Goal: Task Accomplishment & Management: Manage account settings

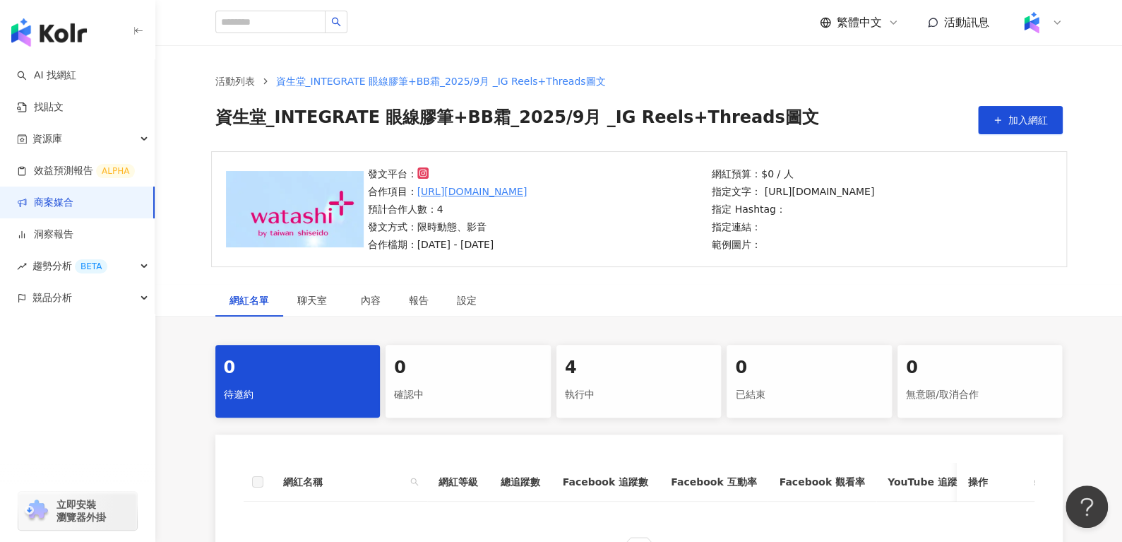
click at [603, 356] on div "4" at bounding box center [639, 368] width 148 height 24
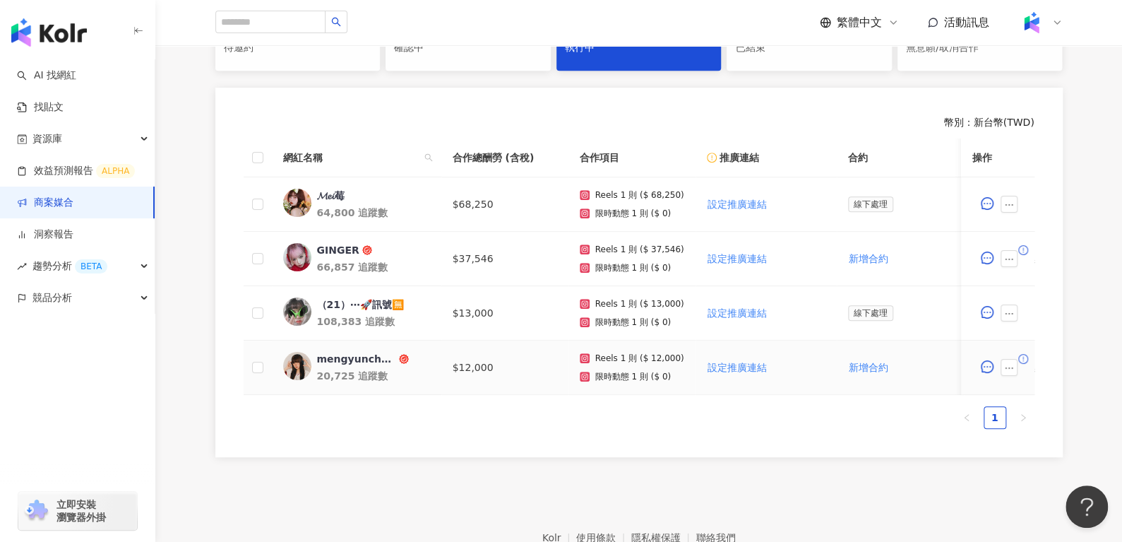
click at [337, 355] on div "mengyunchungxx" at bounding box center [356, 359] width 79 height 14
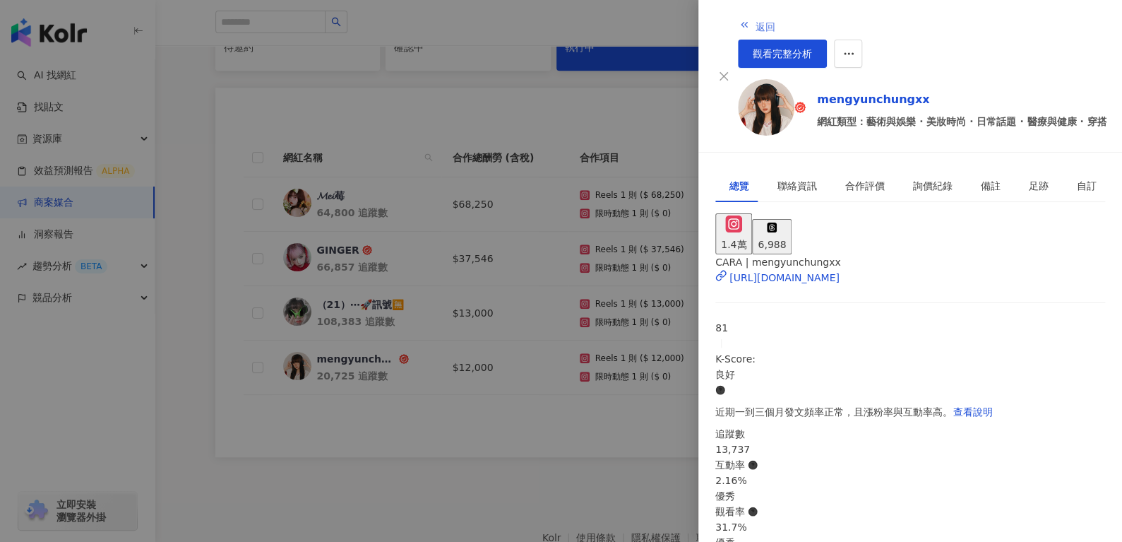
click at [738, 30] on button "返回" at bounding box center [757, 25] width 38 height 28
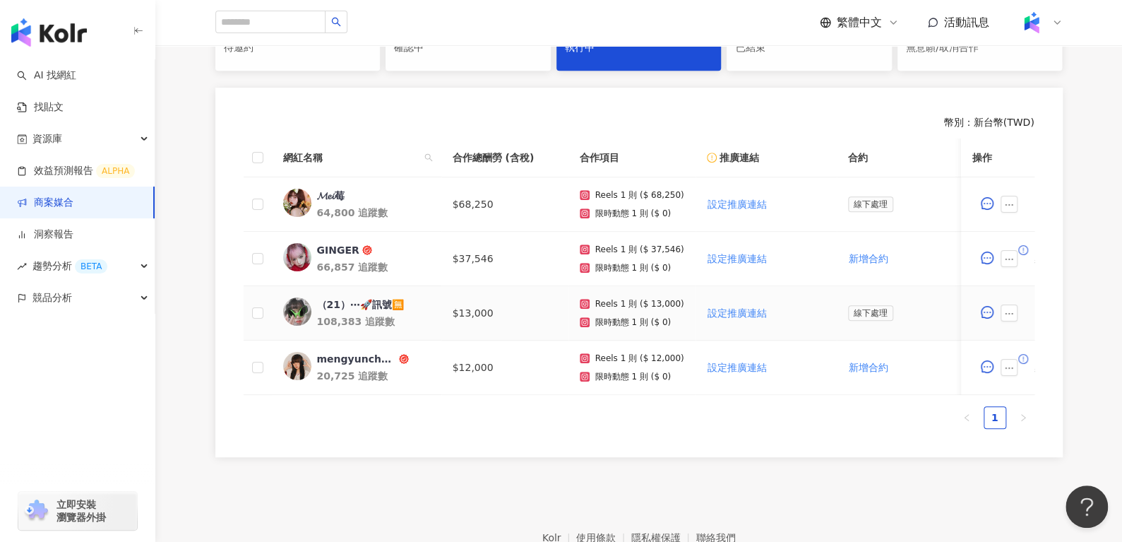
click at [359, 302] on div "（21）⋯🚀訊號🈚️" at bounding box center [360, 304] width 87 height 14
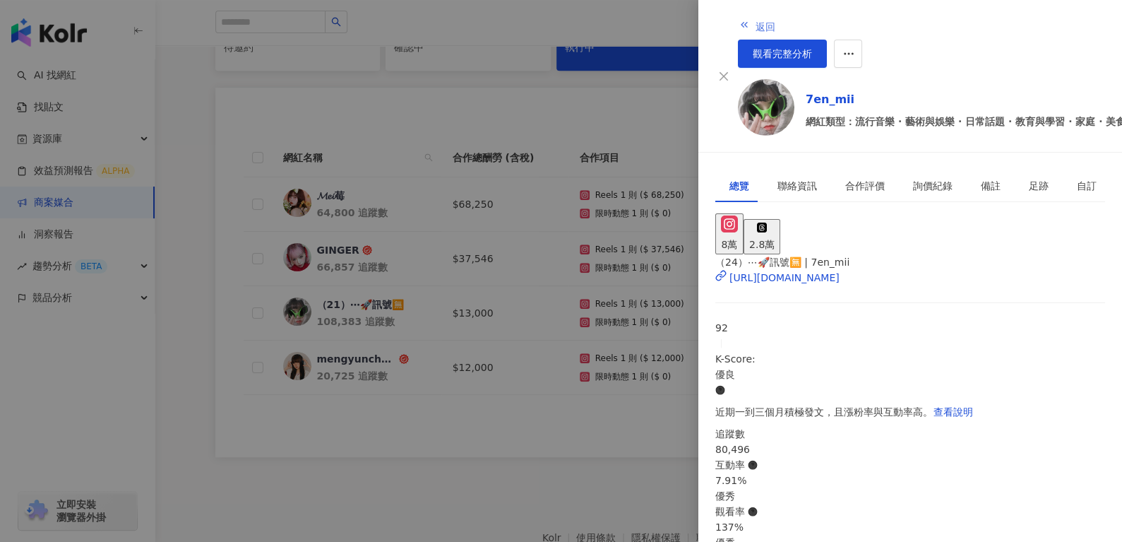
click at [755, 23] on span "返回" at bounding box center [765, 26] width 20 height 11
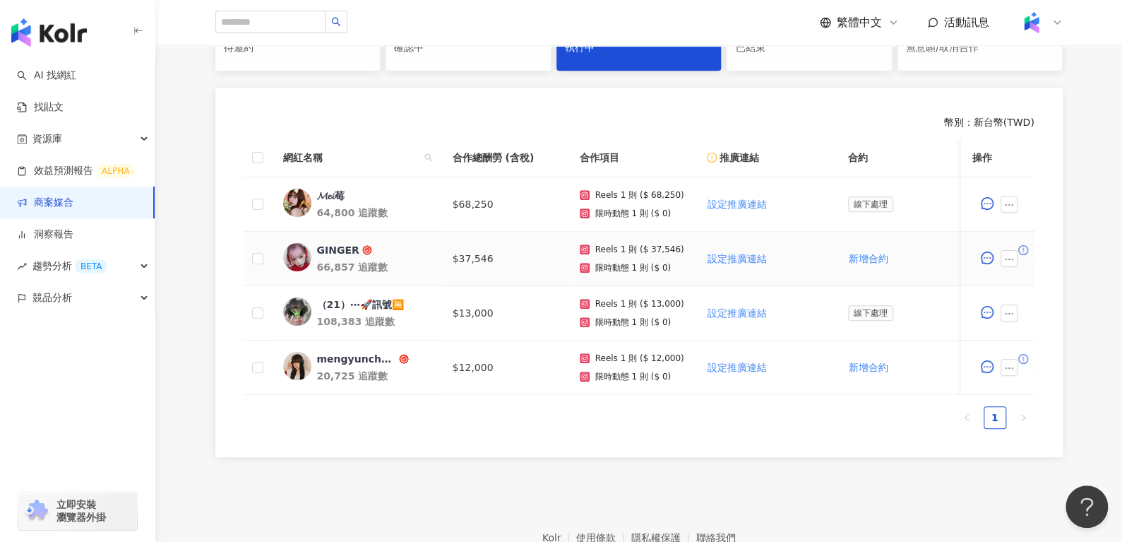
click at [324, 253] on div "GINGER" at bounding box center [338, 250] width 42 height 14
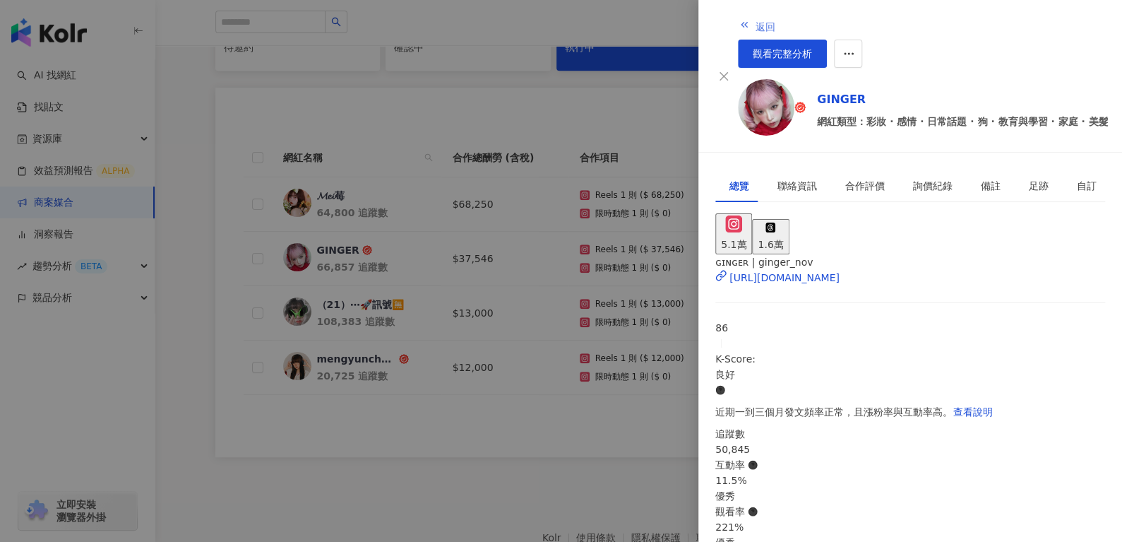
click at [755, 24] on span "返回" at bounding box center [765, 26] width 20 height 11
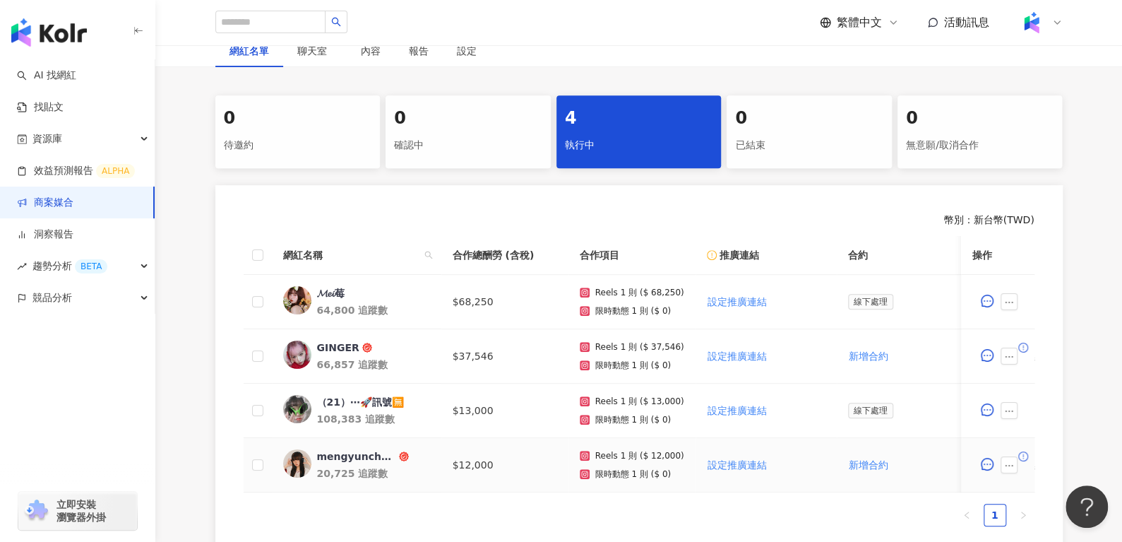
scroll to position [246, 0]
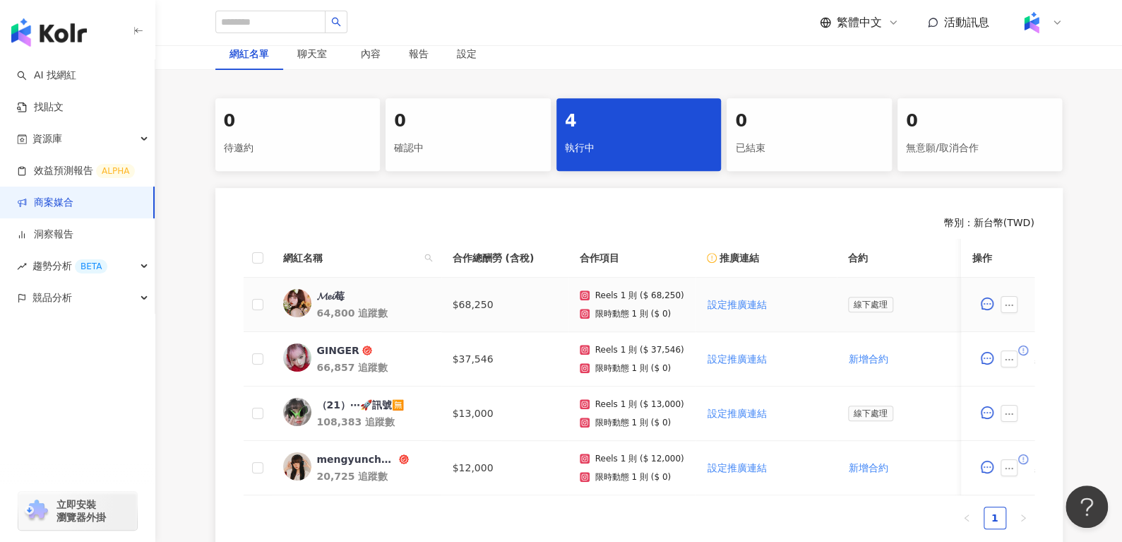
click at [328, 291] on div "𝓜𝓮𝓲莓" at bounding box center [331, 296] width 28 height 14
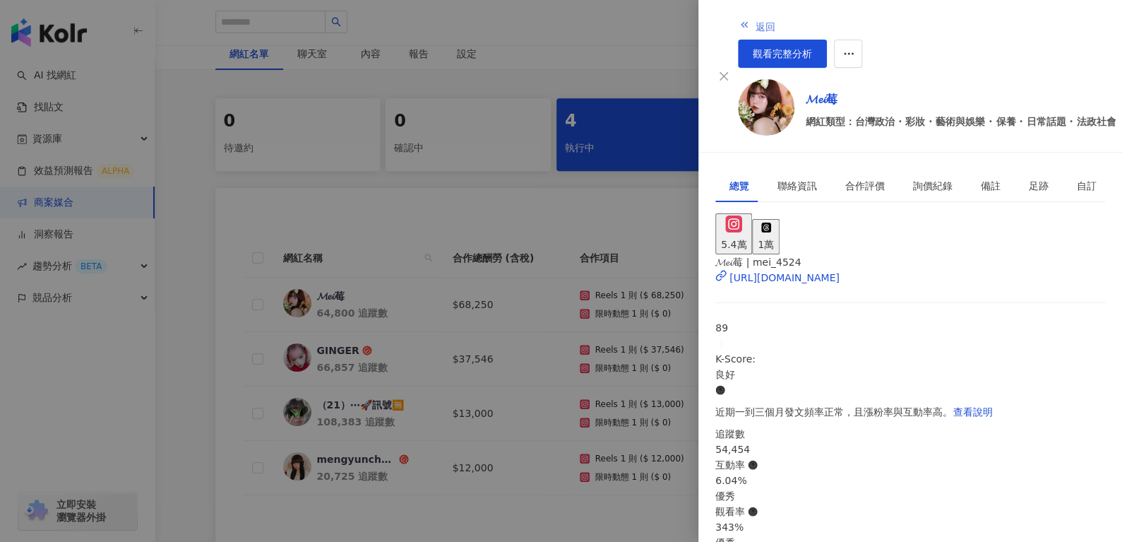
click at [738, 31] on button "返回" at bounding box center [757, 25] width 38 height 28
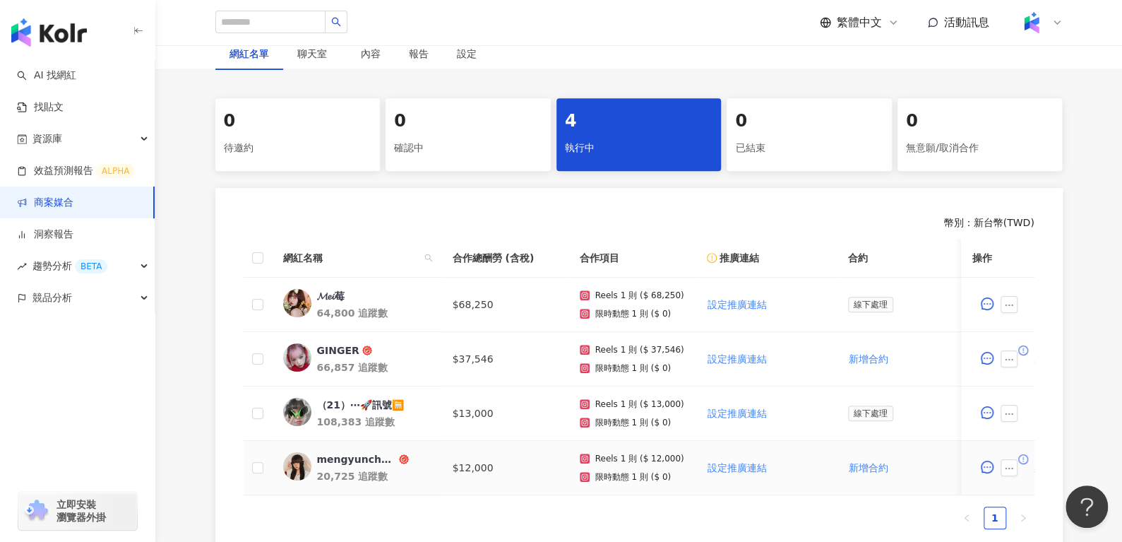
click at [325, 459] on div "mengyunchungxx" at bounding box center [356, 459] width 79 height 14
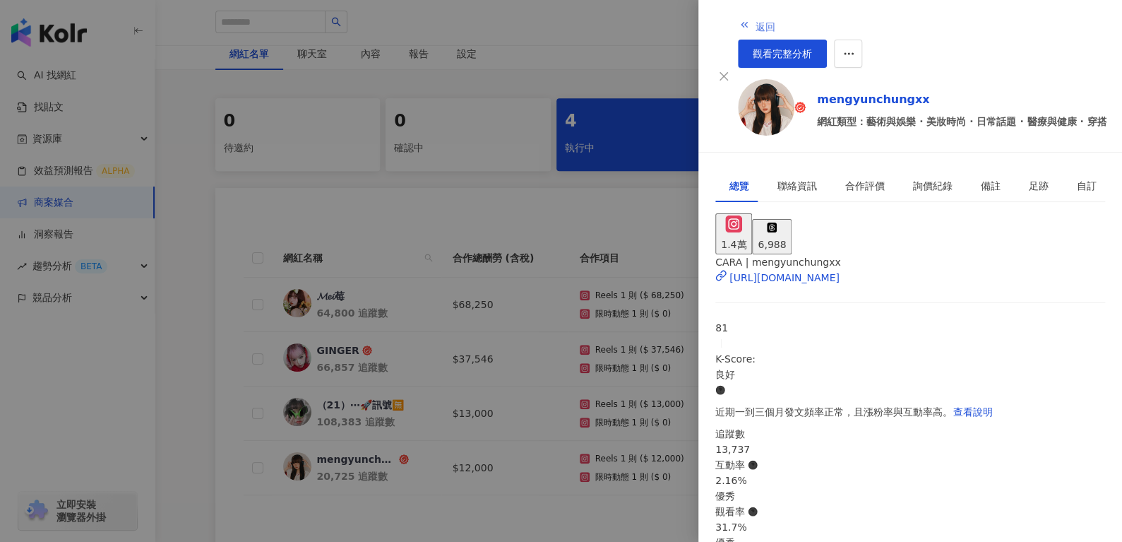
click at [755, 23] on span "返回" at bounding box center [765, 26] width 20 height 11
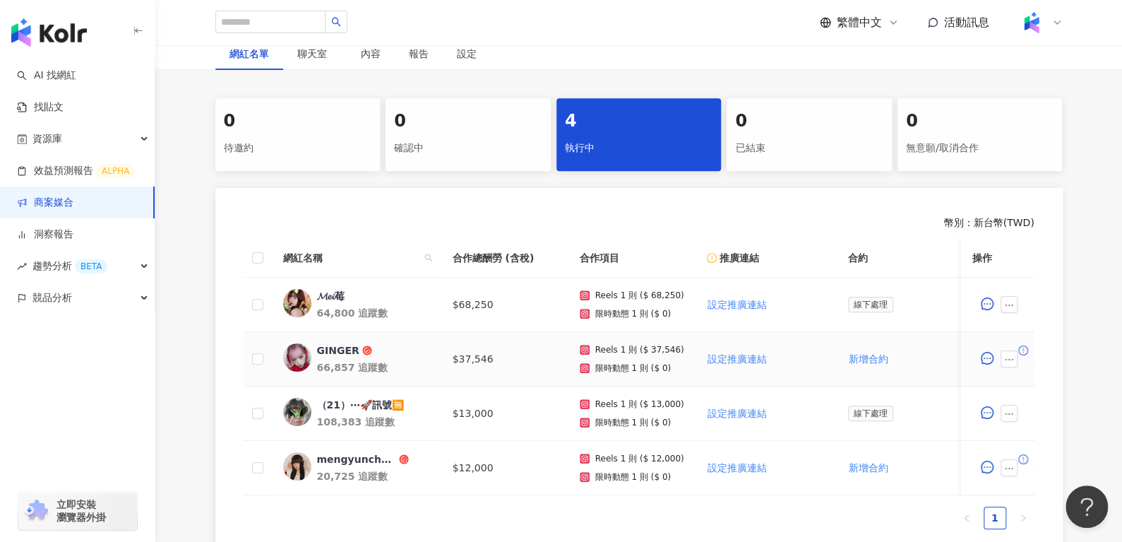
scroll to position [341, 0]
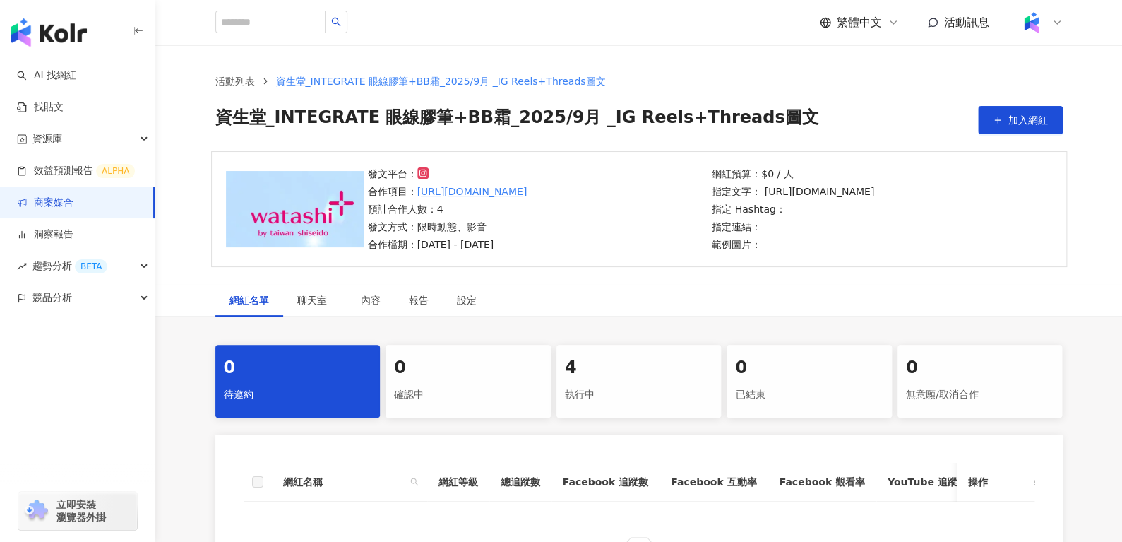
click at [641, 399] on div "執行中" at bounding box center [639, 395] width 148 height 24
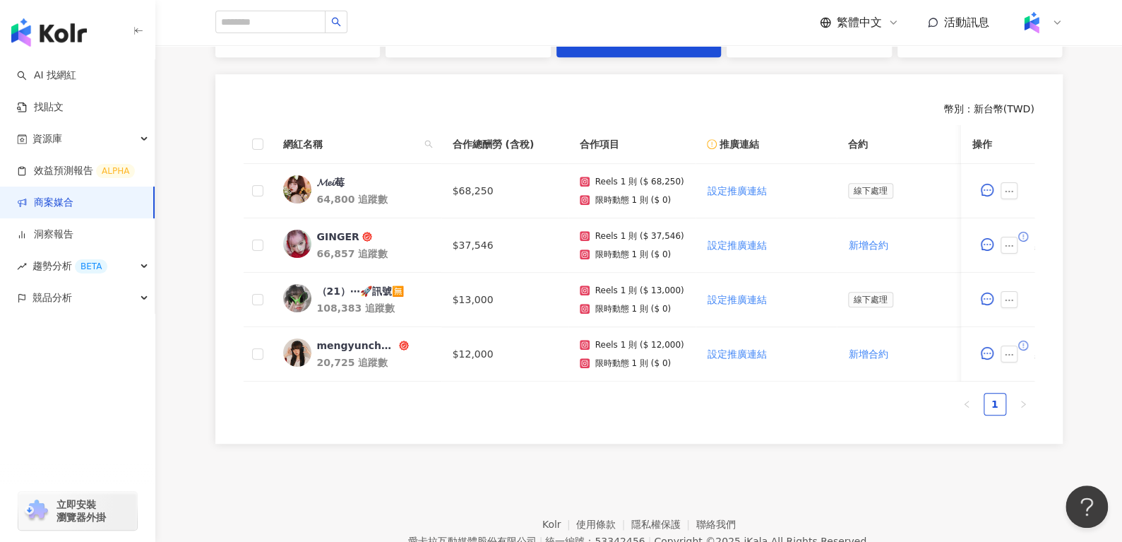
scroll to position [364, 0]
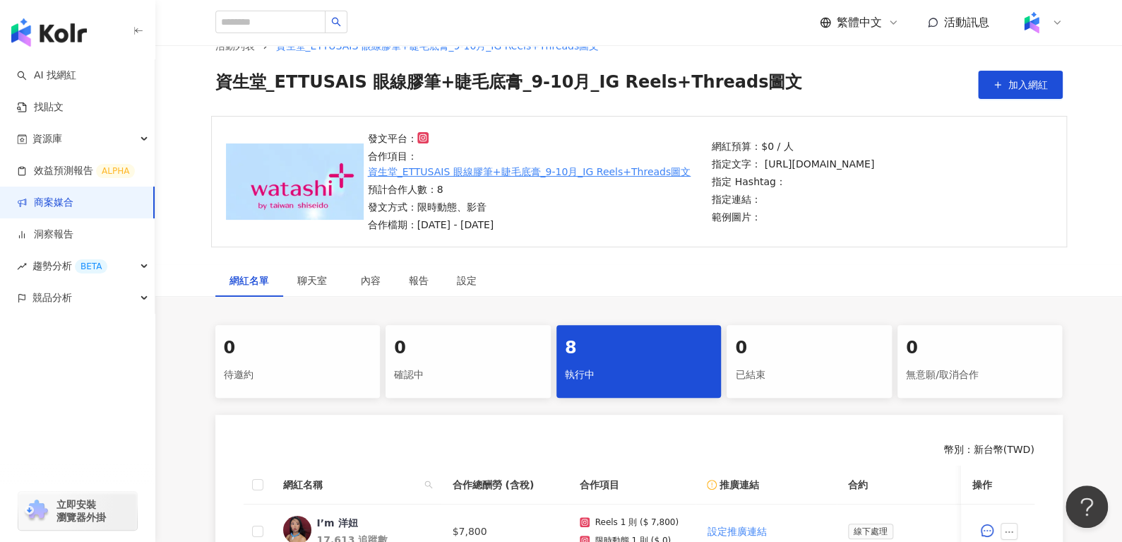
scroll to position [35, 0]
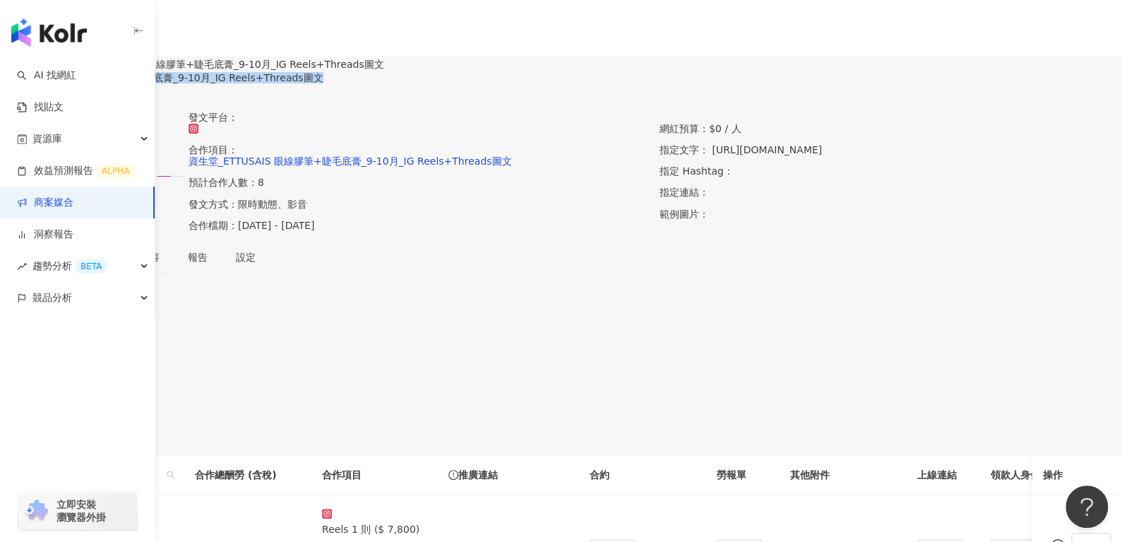
drag, startPoint x: 777, startPoint y: 119, endPoint x: 217, endPoint y: 130, distance: 560.0
click at [217, 112] on div "資生堂_ETTUSAIS 眼線膠筆+睫毛底膏_9-10月_IG Reels+Threads圖文 加入網紅" at bounding box center [561, 92] width 1122 height 40
copy span "資生堂_ETTUSAIS 眼線膠筆+睫毛底膏_9-10月_IG Reels+Threads圖文"
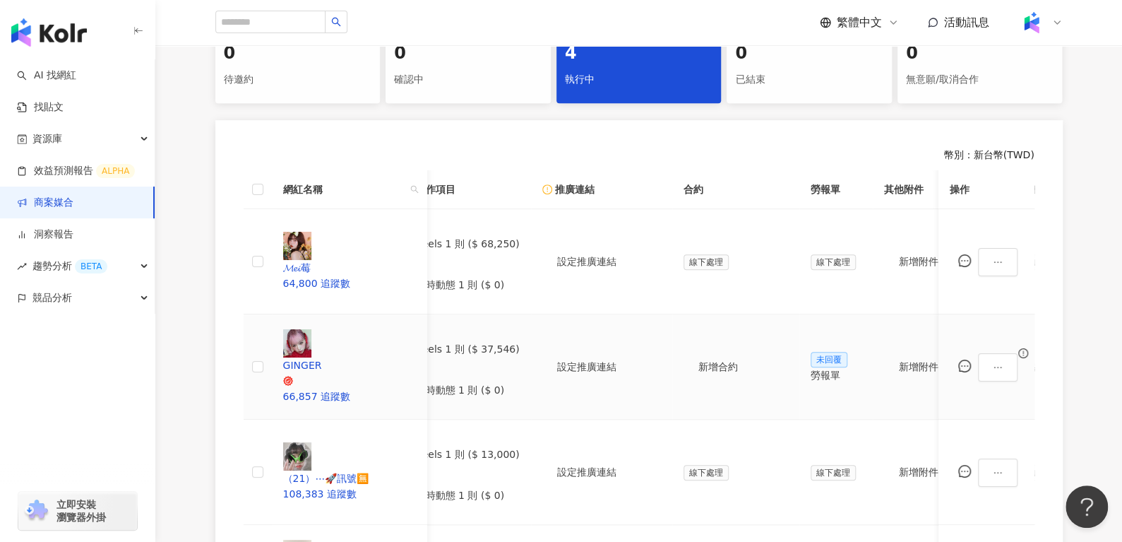
scroll to position [0, 153]
click at [852, 367] on div "勞報單" at bounding box center [832, 375] width 51 height 16
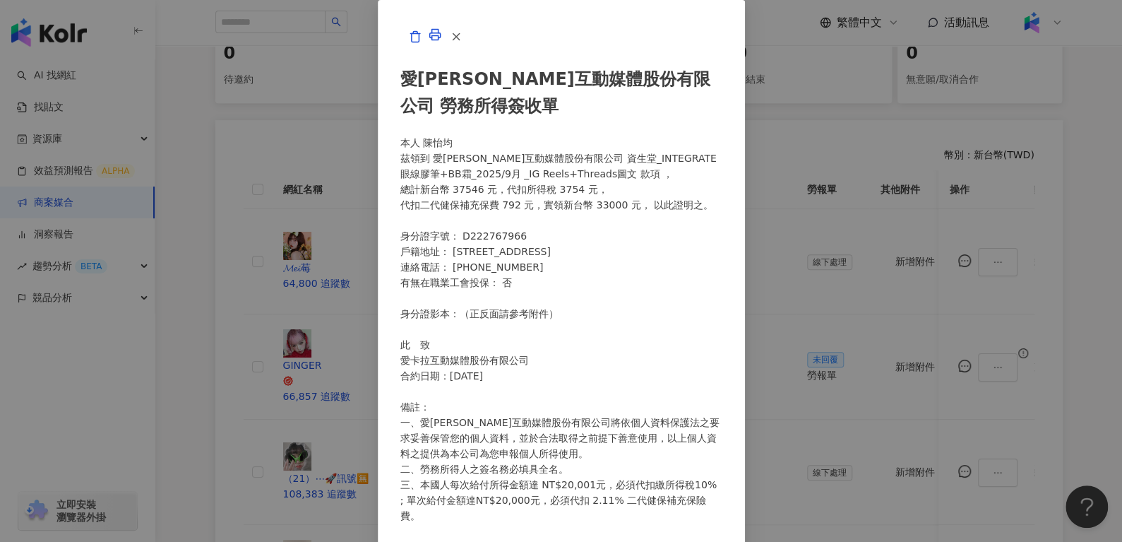
scroll to position [357, 0]
click at [462, 43] on icon "button" at bounding box center [456, 36] width 13 height 13
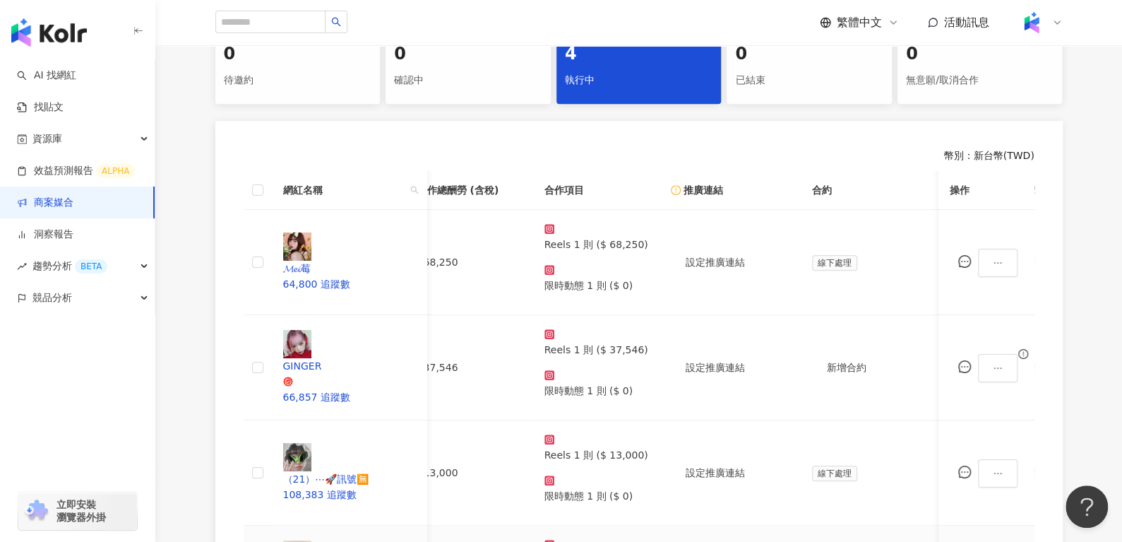
scroll to position [0, 20]
click at [358, 471] on div "（21）⋯🚀訊號🈚️" at bounding box center [348, 479] width 133 height 16
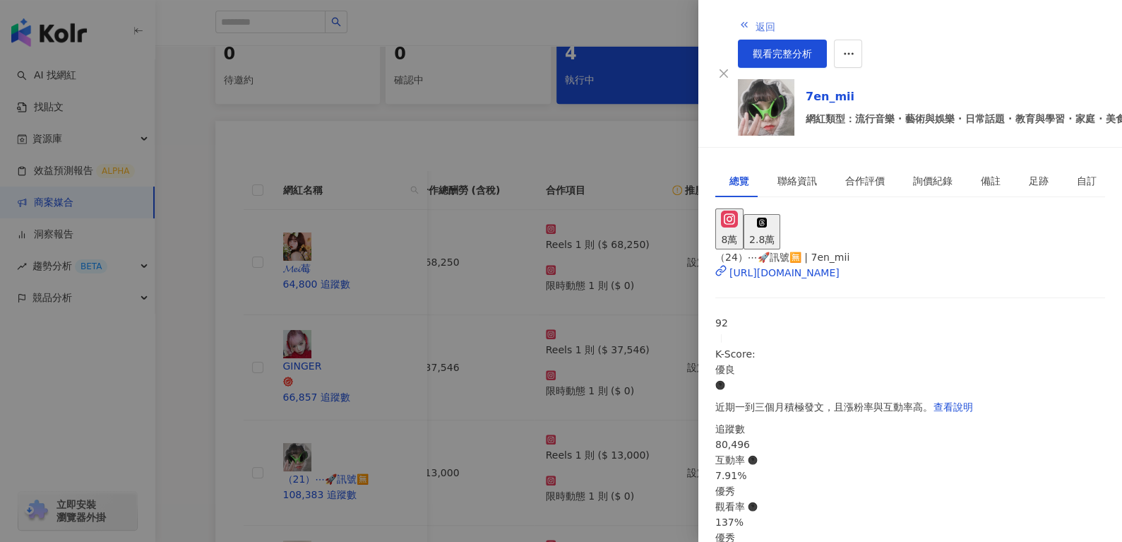
click at [739, 21] on icon "button" at bounding box center [744, 24] width 11 height 11
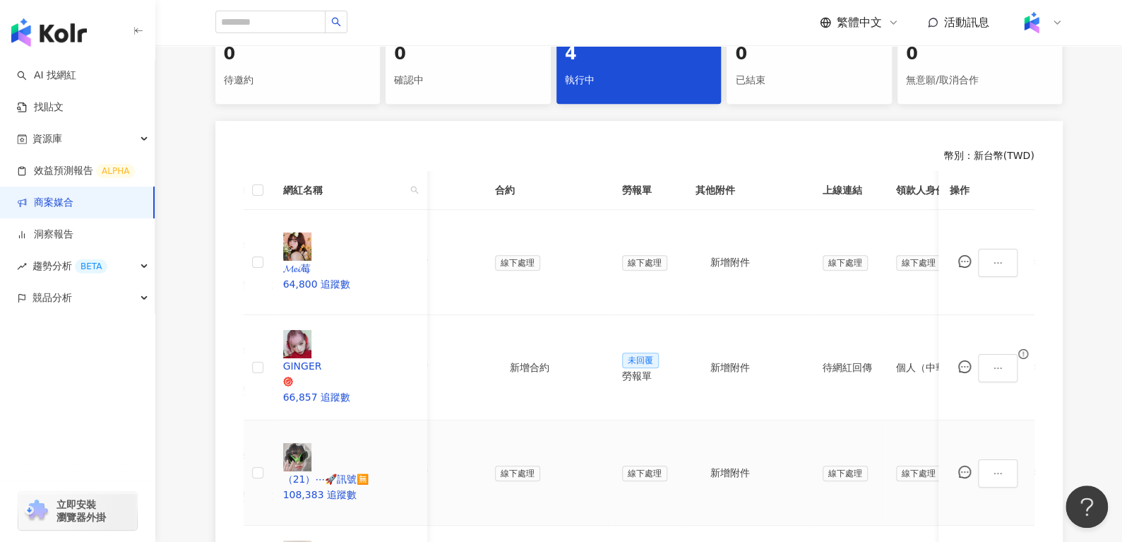
scroll to position [0, 339]
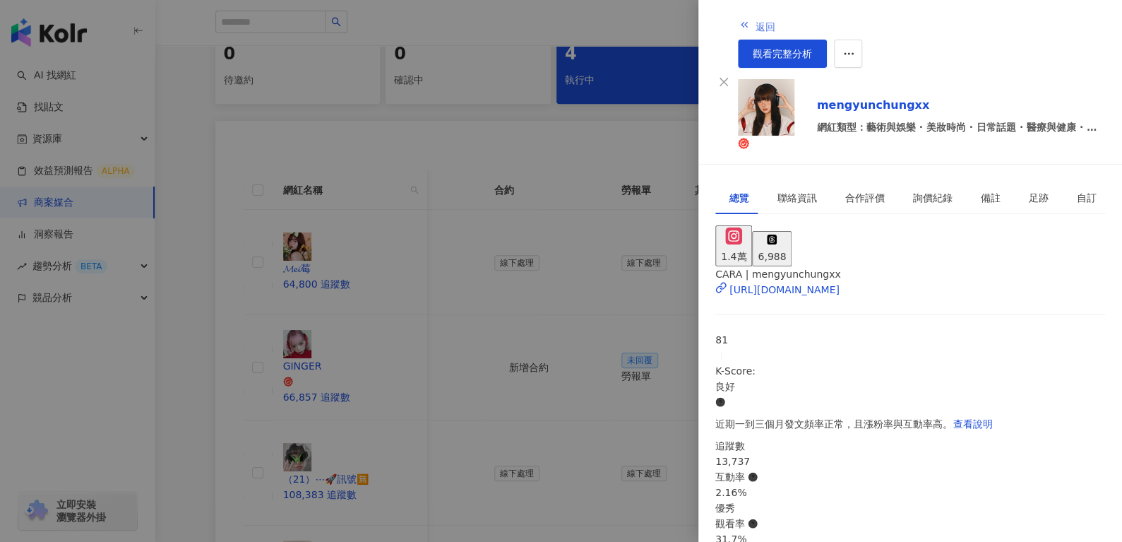
click at [738, 18] on button "返回" at bounding box center [757, 25] width 38 height 28
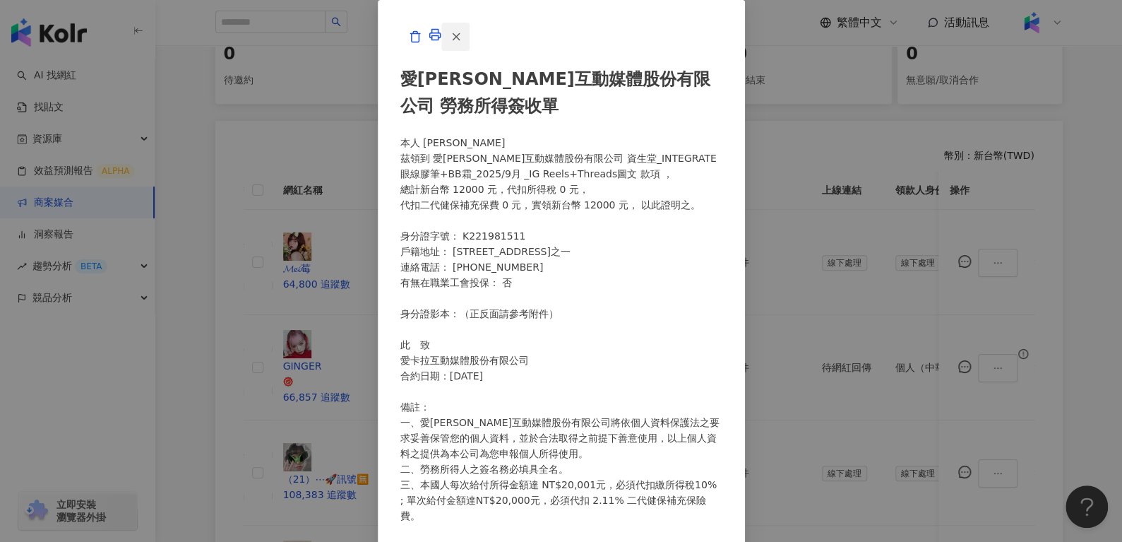
click at [470, 51] on button "button" at bounding box center [455, 37] width 28 height 28
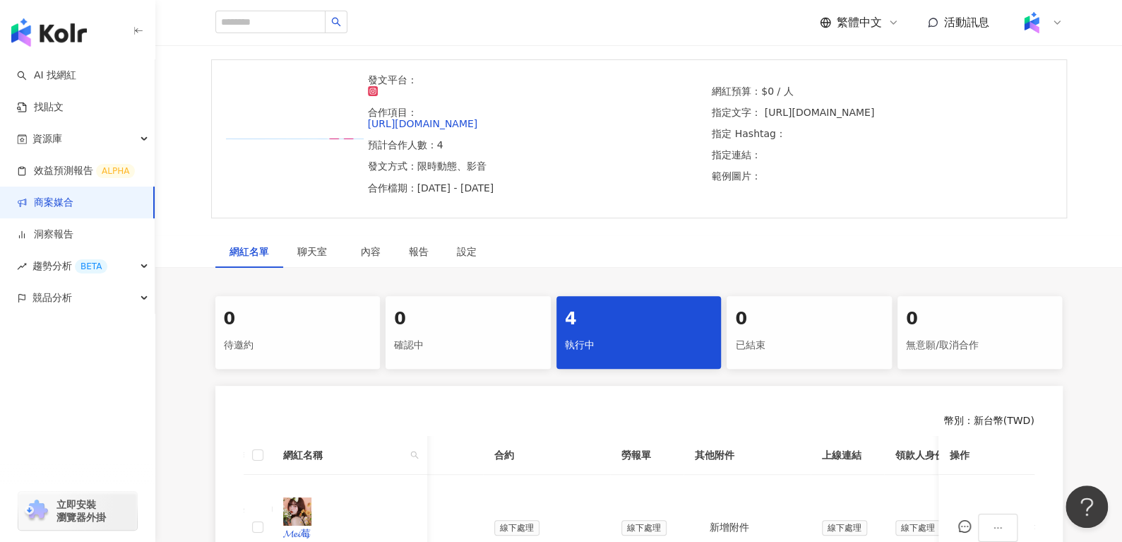
scroll to position [0, 0]
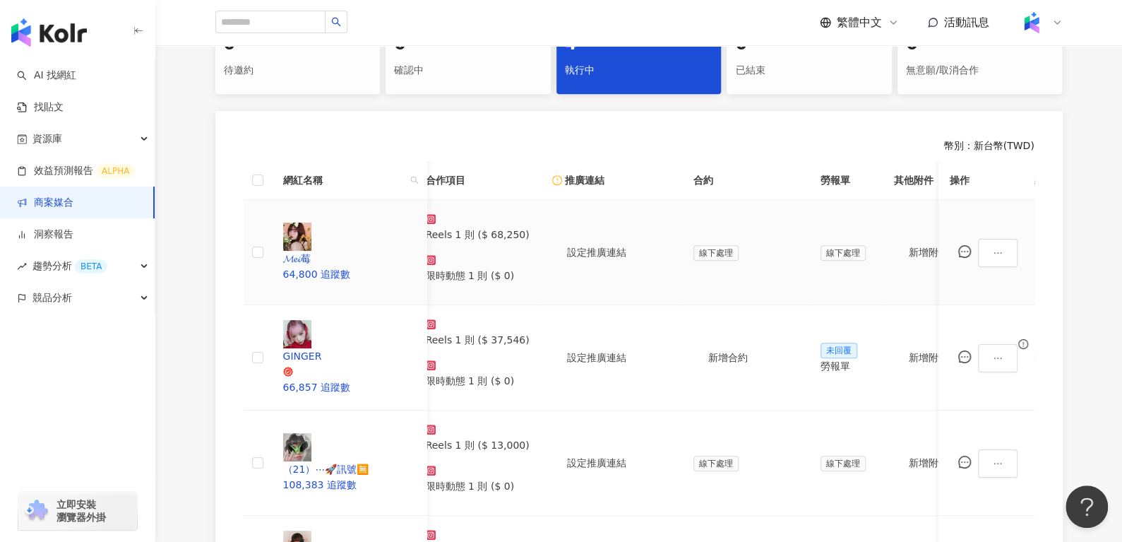
scroll to position [0, 138]
drag, startPoint x: 505, startPoint y: 230, endPoint x: 530, endPoint y: 230, distance: 25.4
click at [530, 332] on p "Reels 1 則 ($ 37,546)" at bounding box center [479, 340] width 104 height 16
copy p "37,546"
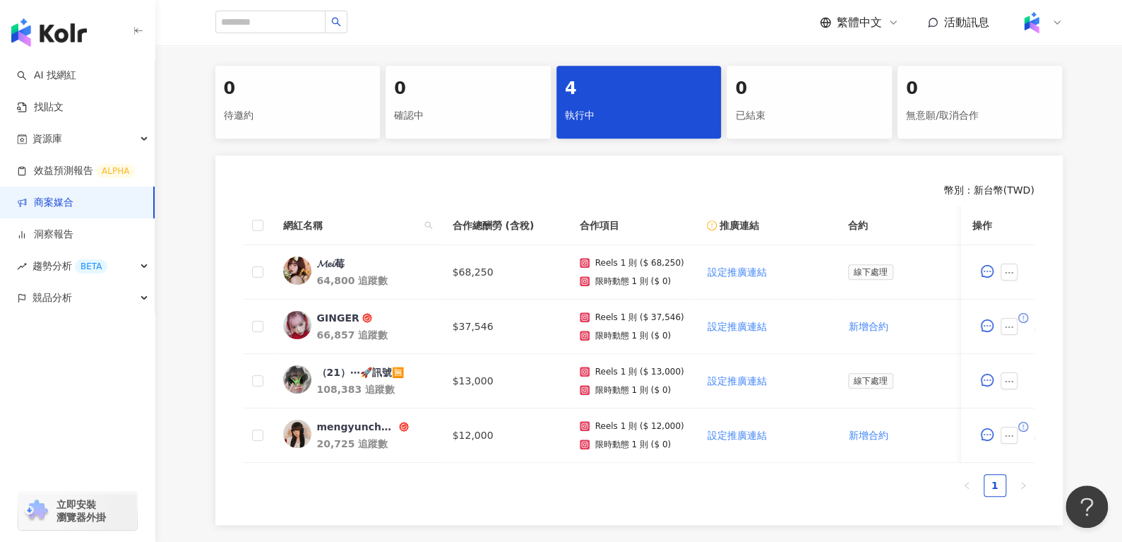
scroll to position [285, 0]
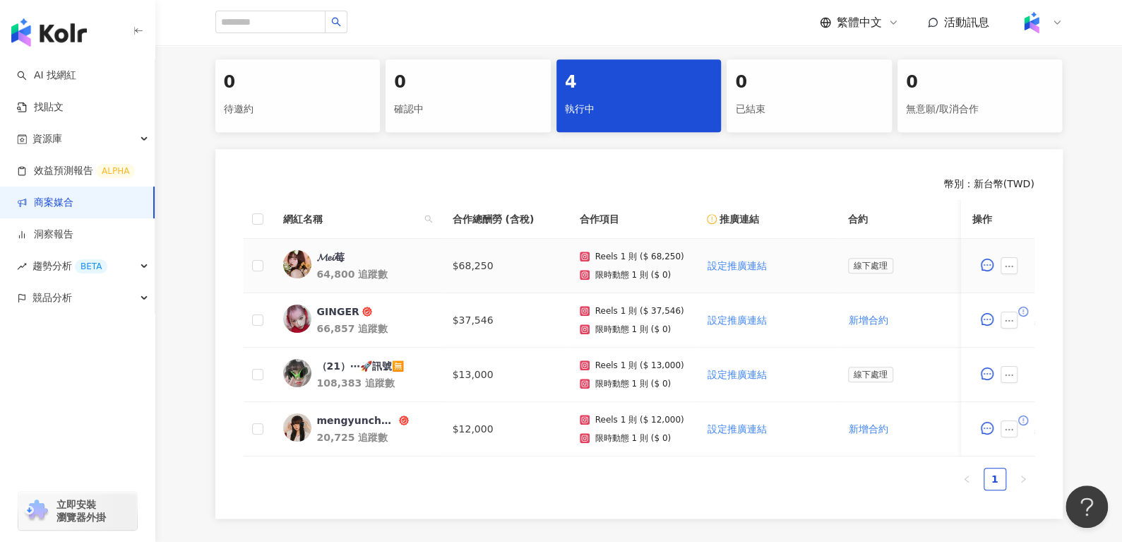
click at [331, 258] on div "𝓜𝓮𝓲莓" at bounding box center [331, 257] width 28 height 14
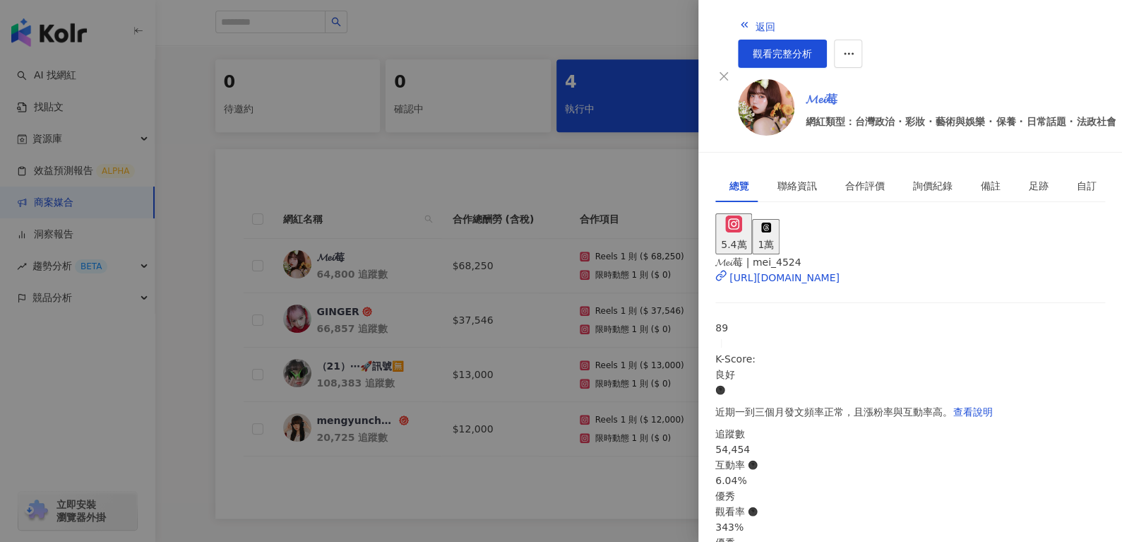
drag, startPoint x: 808, startPoint y: 88, endPoint x: 799, endPoint y: 78, distance: 12.5
click at [738, 15] on button "返回" at bounding box center [757, 25] width 38 height 28
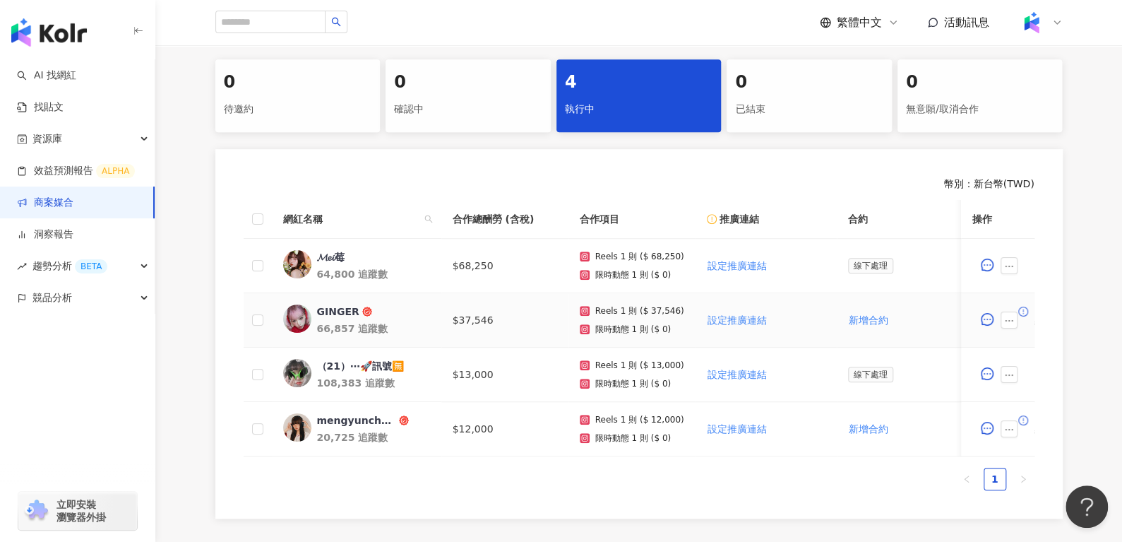
click at [326, 309] on div "GINGER" at bounding box center [338, 311] width 42 height 14
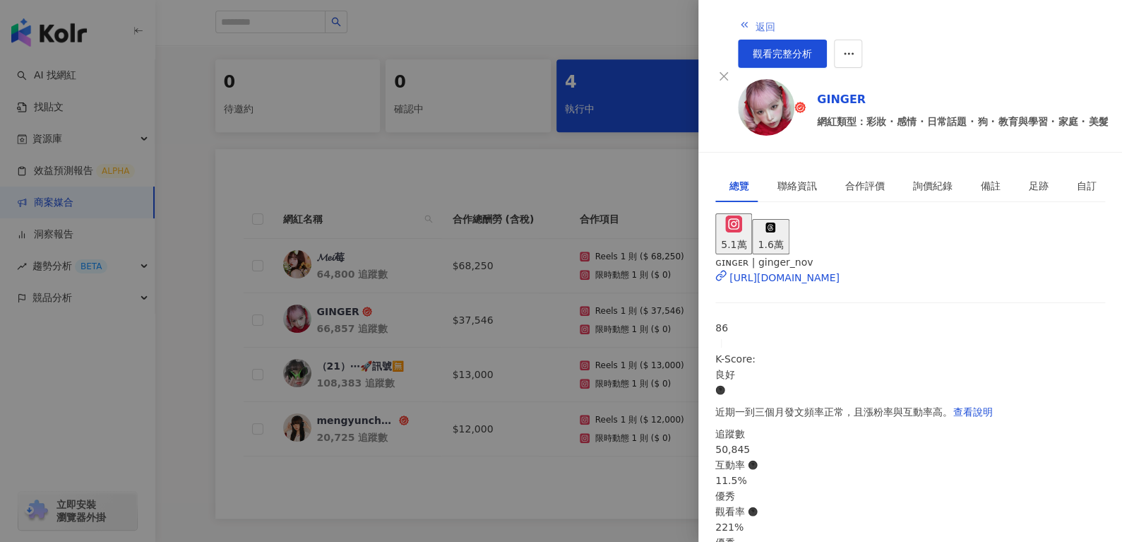
click at [739, 23] on icon "button" at bounding box center [744, 24] width 11 height 11
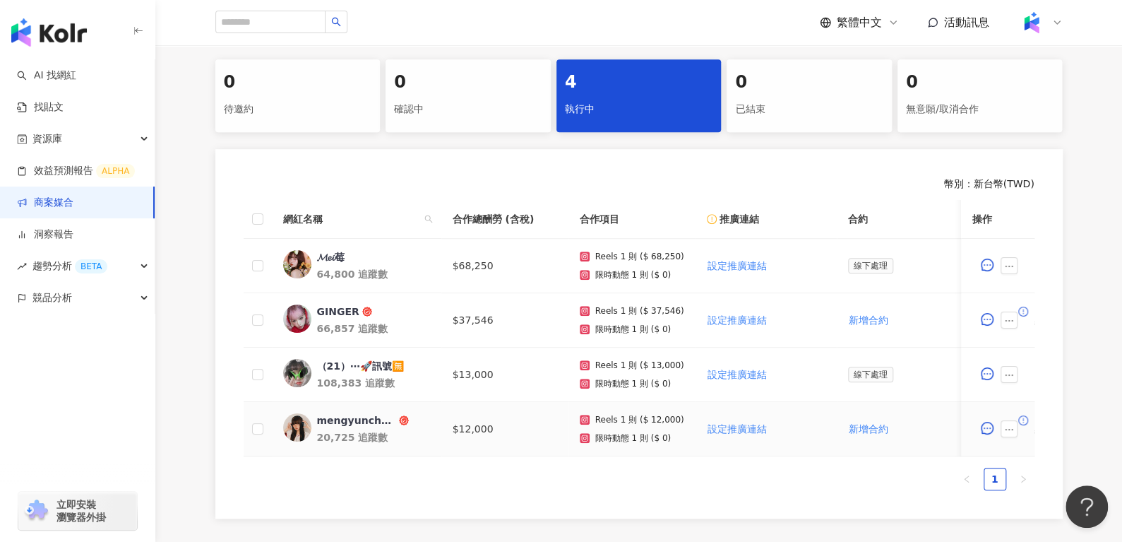
click at [356, 417] on div "mengyunchungxx" at bounding box center [356, 420] width 79 height 14
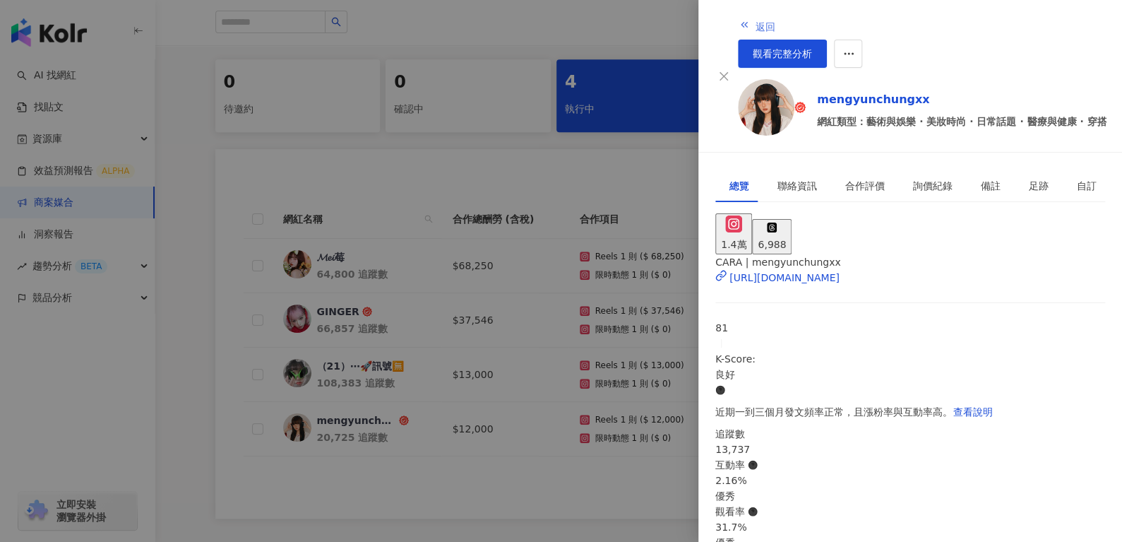
click at [739, 19] on icon "button" at bounding box center [744, 24] width 11 height 11
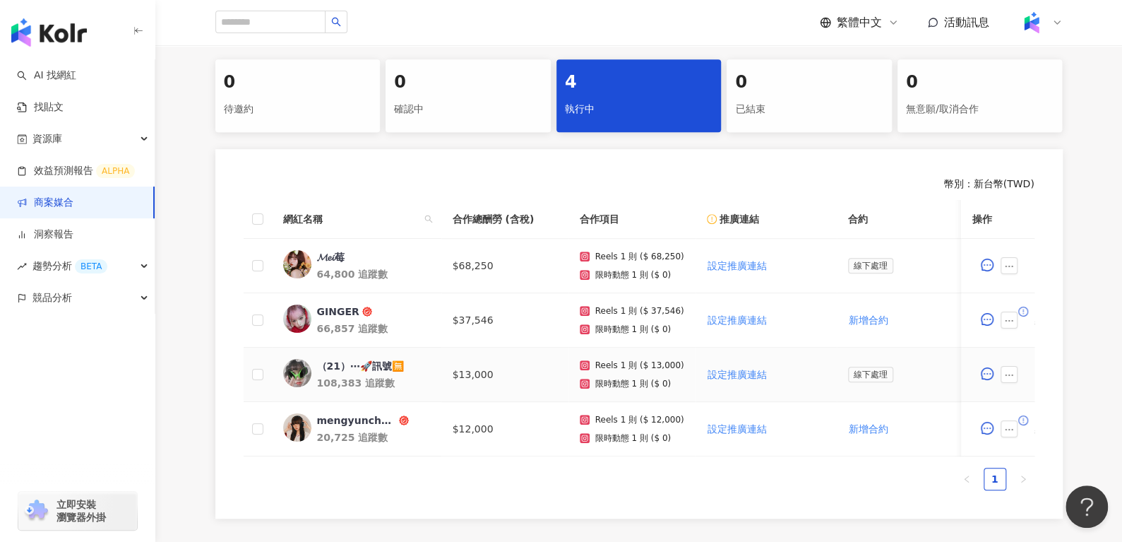
click at [329, 360] on div "（21）⋯🚀訊號🈚️" at bounding box center [360, 366] width 87 height 14
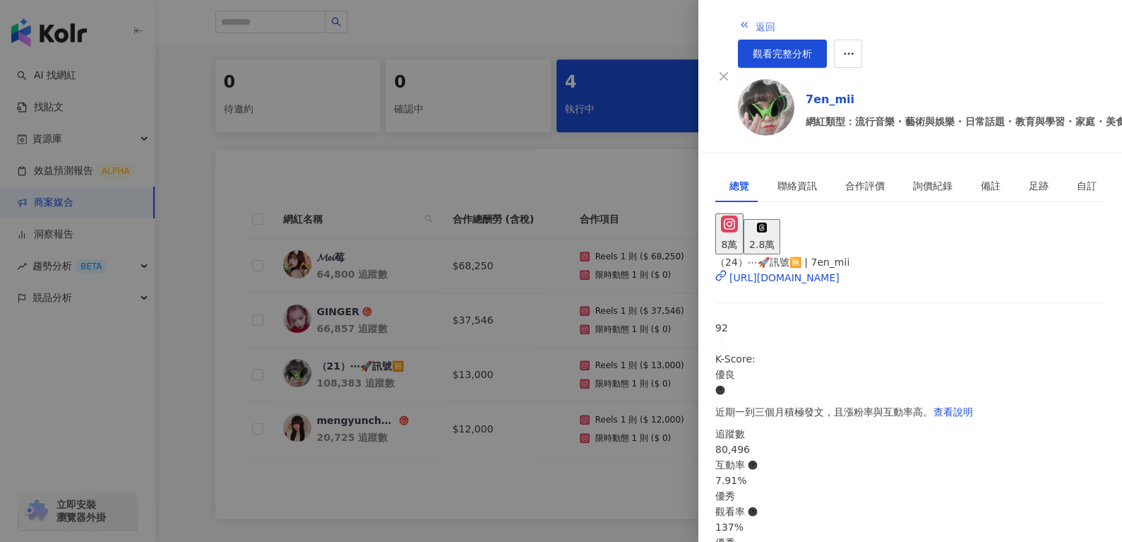
click at [755, 21] on span "返回" at bounding box center [765, 26] width 20 height 11
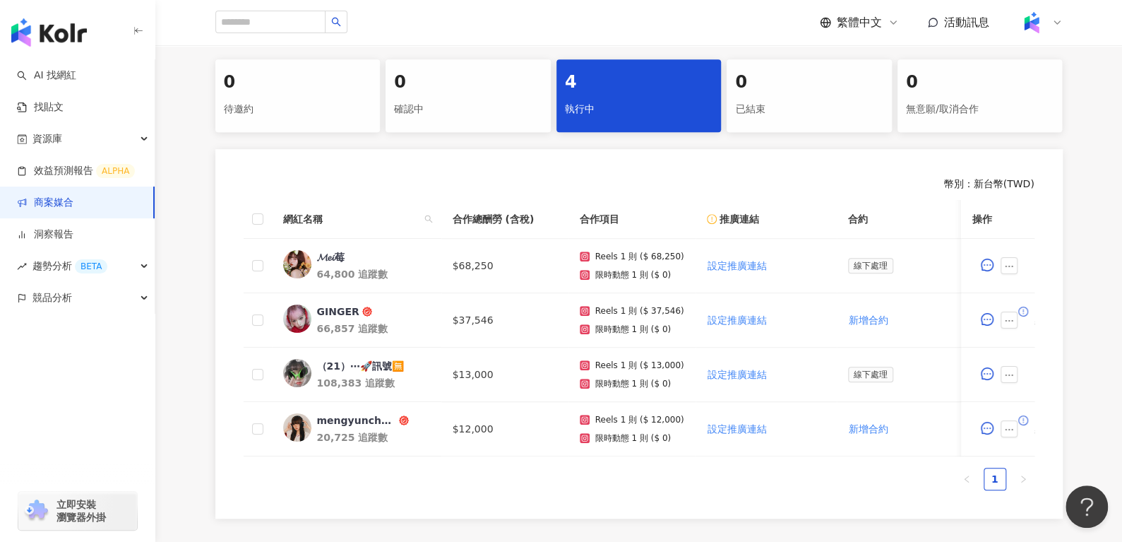
scroll to position [0, 0]
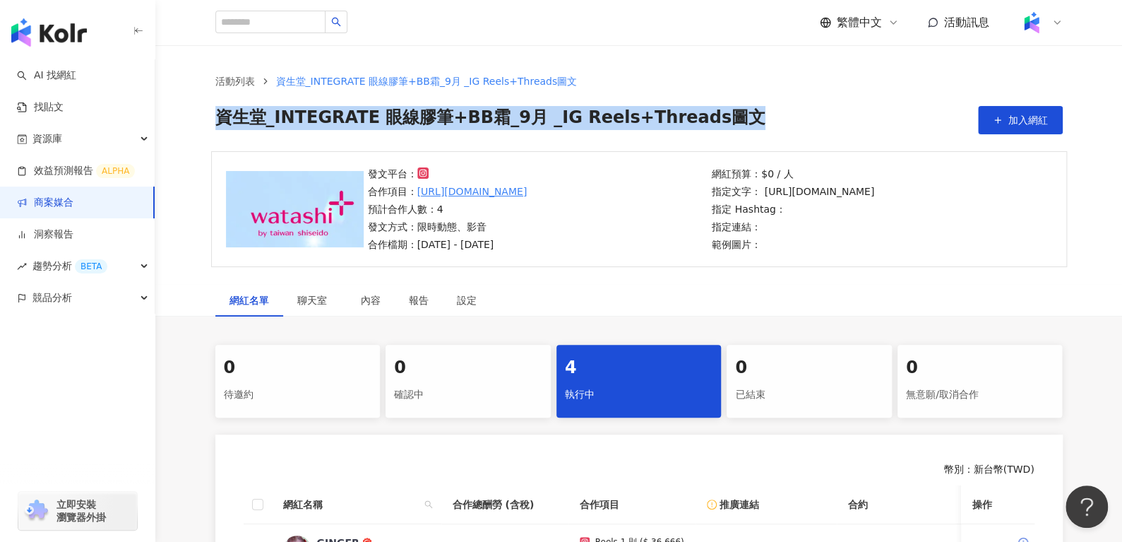
drag, startPoint x: 727, startPoint y: 118, endPoint x: 221, endPoint y: 131, distance: 506.4
click at [221, 131] on div "資生堂_INTEGRATE 眼線膠筆+BB霜_9月 _IG Reels+Threads圖文 加入網紅" at bounding box center [638, 120] width 847 height 28
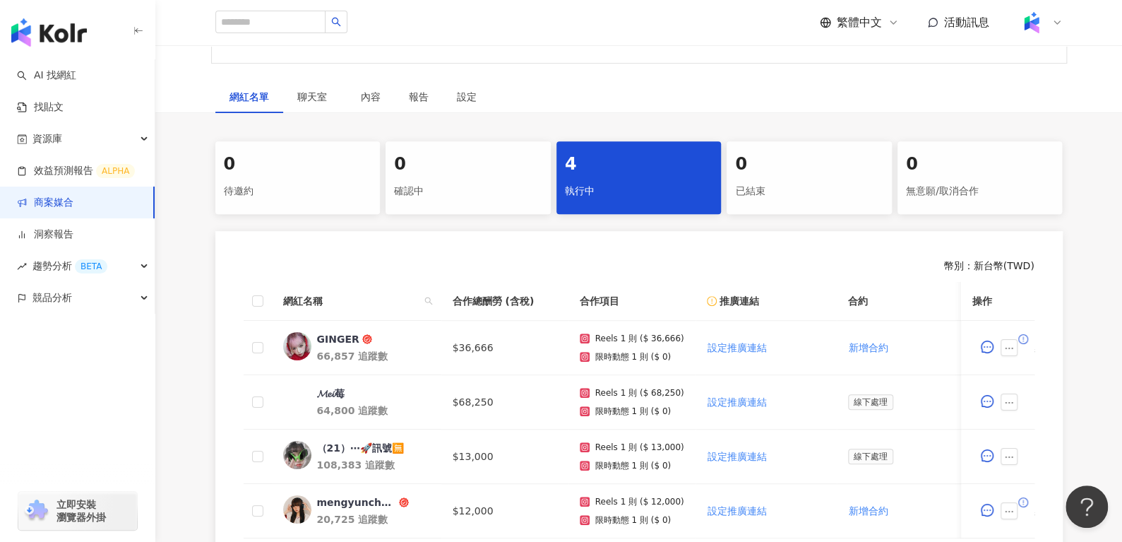
scroll to position [311, 0]
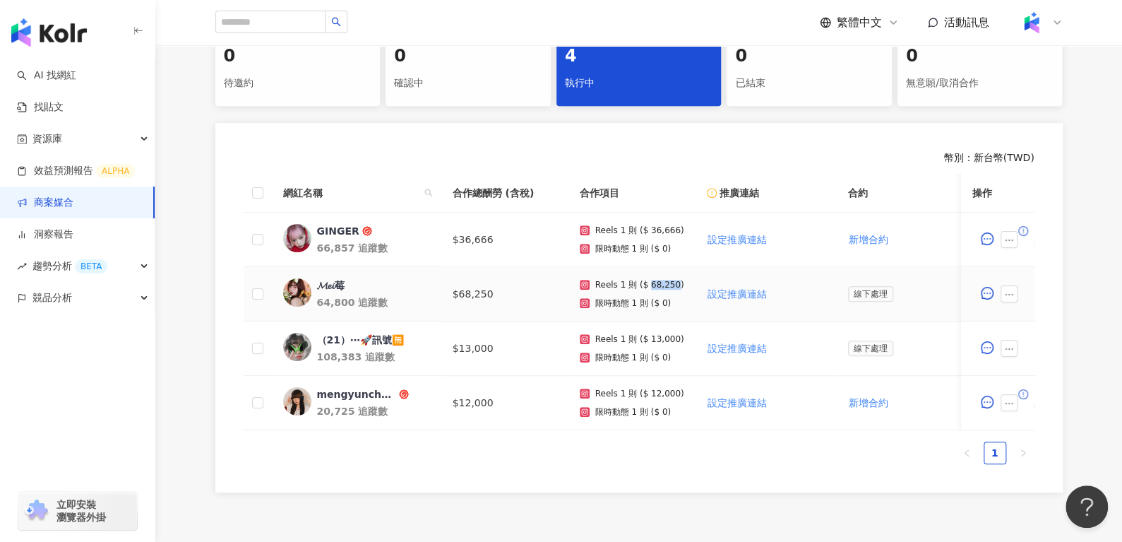
drag, startPoint x: 643, startPoint y: 280, endPoint x: 669, endPoint y: 281, distance: 26.2
click at [669, 281] on p "Reels 1 則 ($ 68,250)" at bounding box center [639, 285] width 89 height 10
copy p "68,250"
click at [333, 283] on div "𝓜𝓮𝓲莓" at bounding box center [331, 285] width 28 height 14
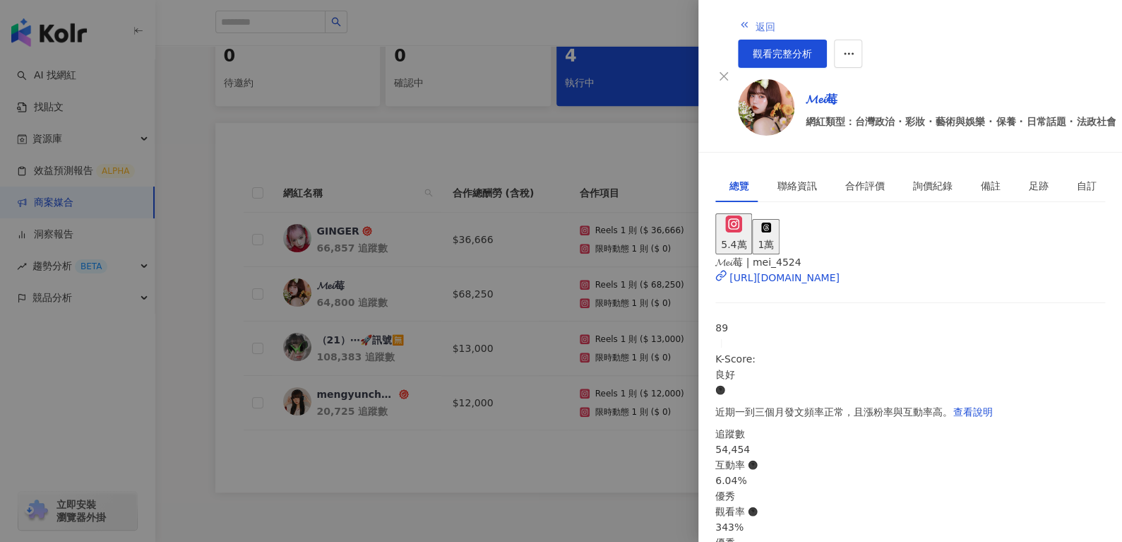
click at [755, 26] on span "返回" at bounding box center [765, 26] width 20 height 11
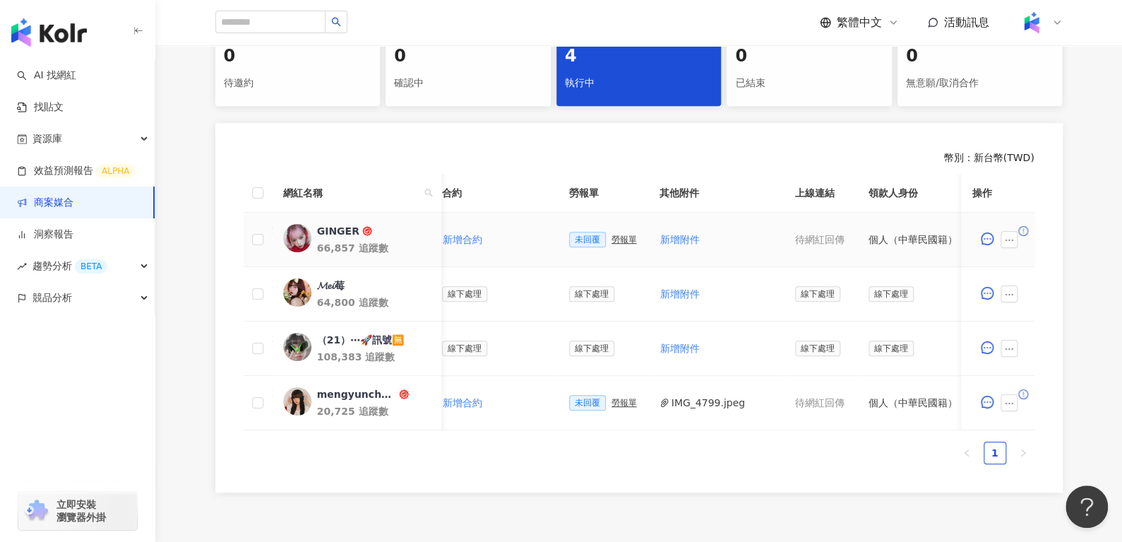
scroll to position [0, 407]
click at [611, 240] on div "勞報單" at bounding box center [623, 239] width 25 height 10
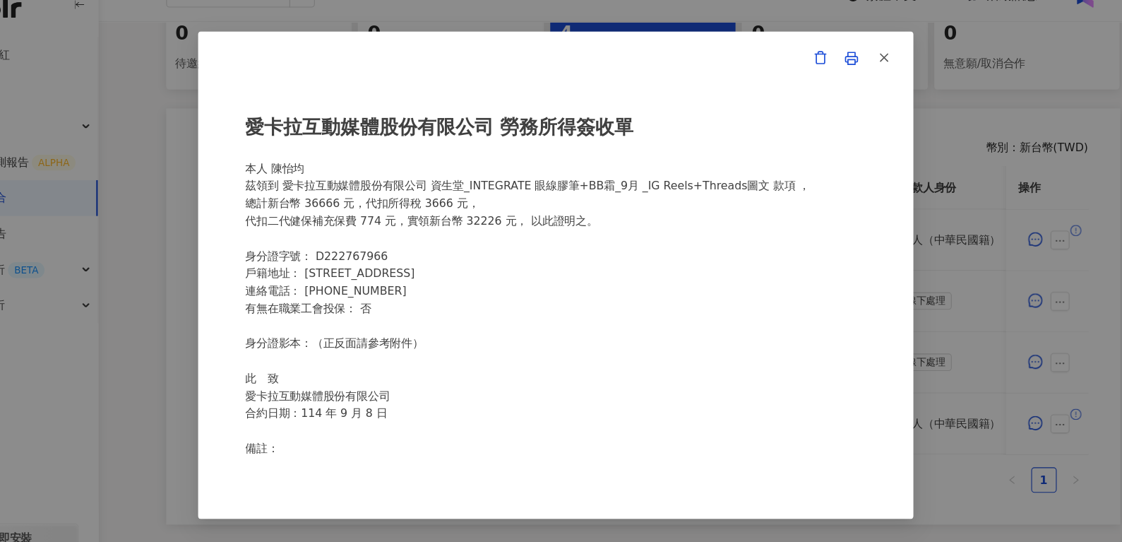
scroll to position [311, 0]
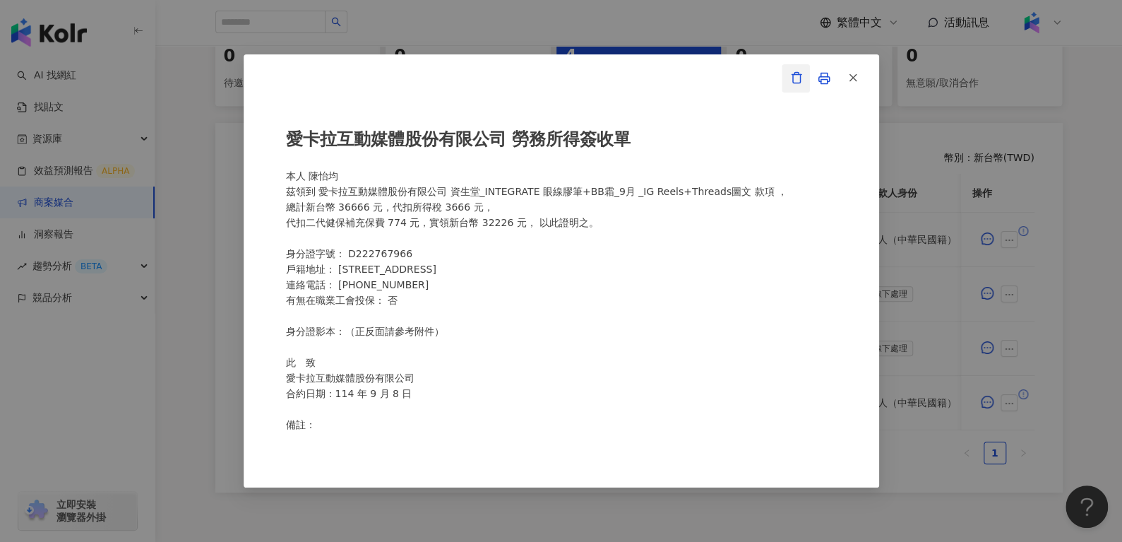
click at [791, 75] on polyline "button" at bounding box center [796, 75] width 10 height 0
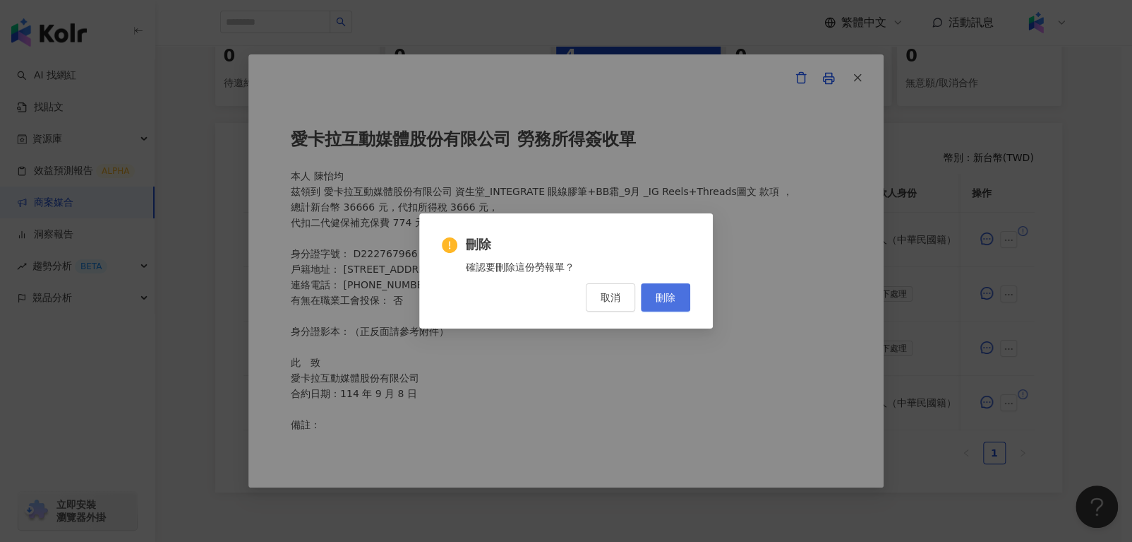
click at [676, 293] on button "刪除" at bounding box center [665, 297] width 49 height 28
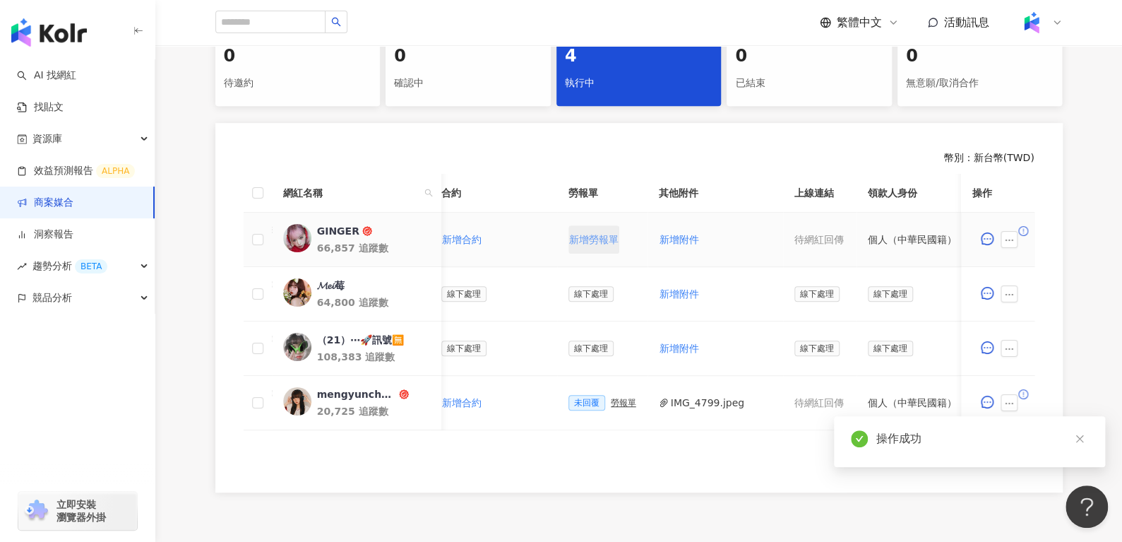
click at [579, 246] on button "新增勞報單" at bounding box center [593, 239] width 51 height 28
click at [621, 241] on div "勞報單" at bounding box center [623, 239] width 25 height 10
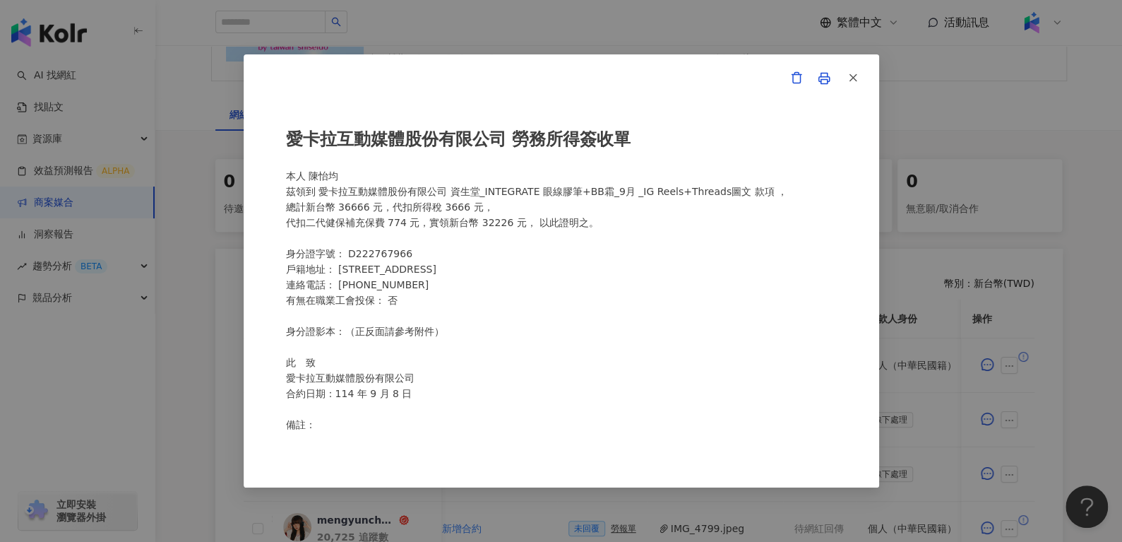
scroll to position [185, 0]
click at [842, 74] on button "button" at bounding box center [852, 78] width 28 height 28
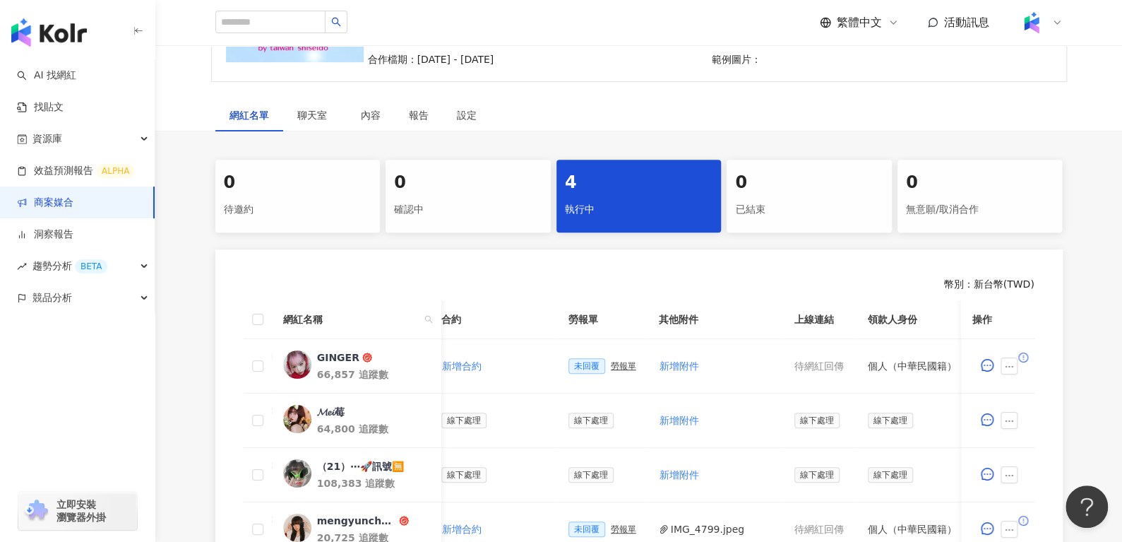
scroll to position [223, 0]
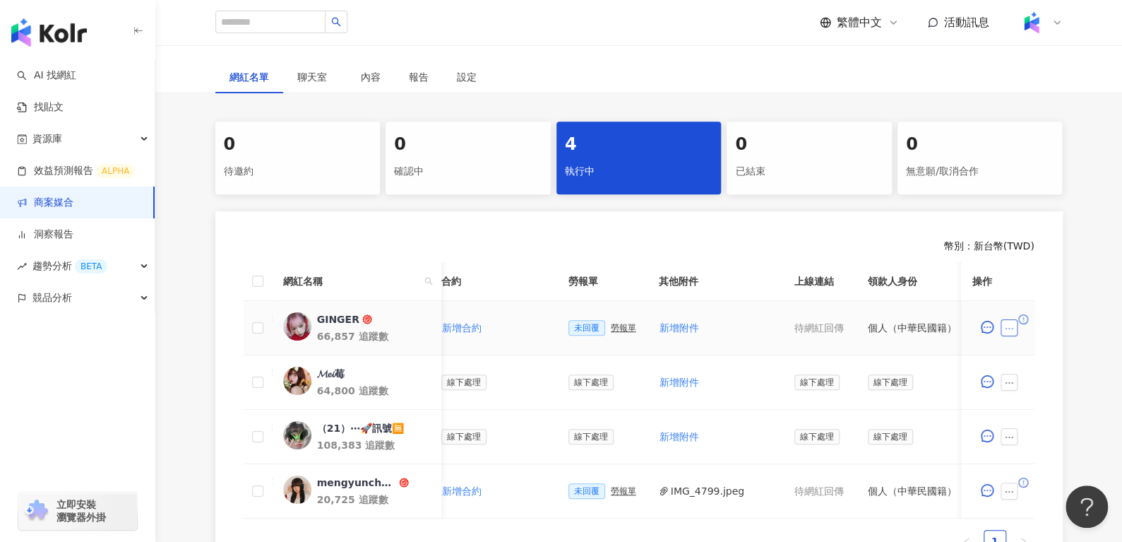
click at [1009, 321] on button "button" at bounding box center [1008, 327] width 17 height 17
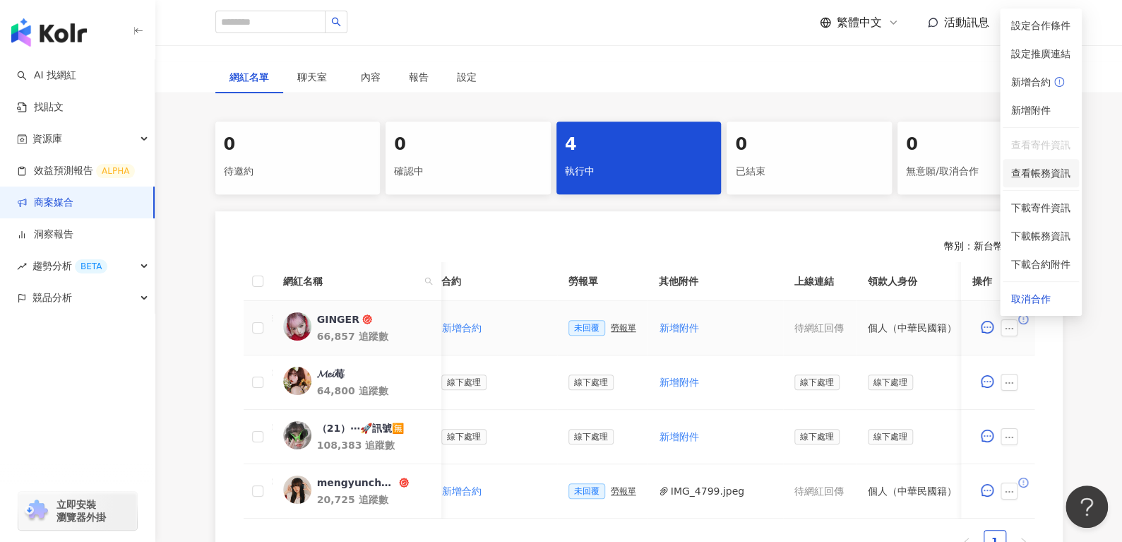
click at [1028, 181] on li "查看帳務資訊" at bounding box center [1041, 173] width 76 height 28
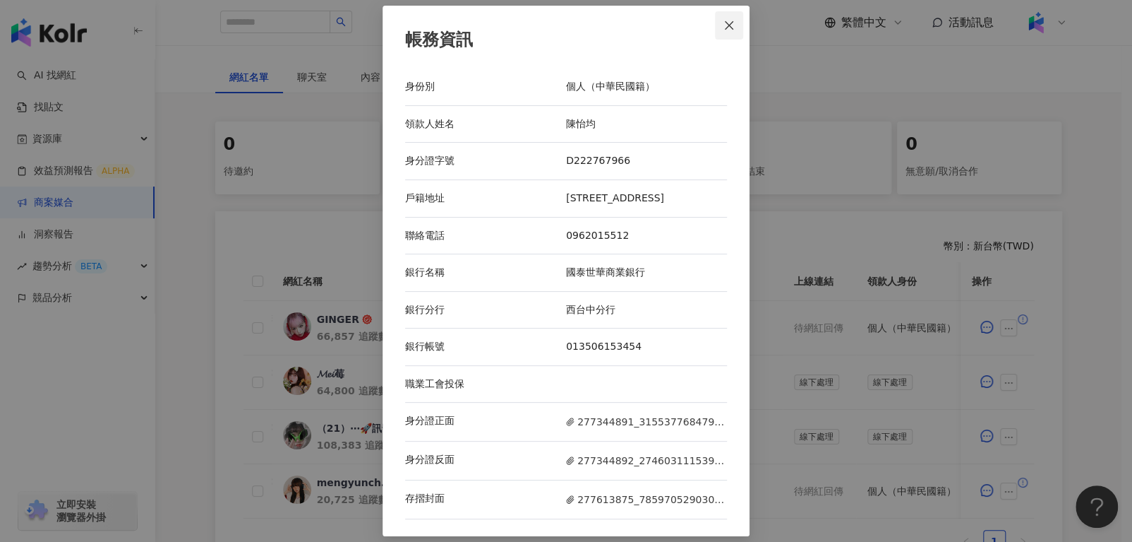
click at [724, 20] on icon "close" at bounding box center [729, 25] width 11 height 11
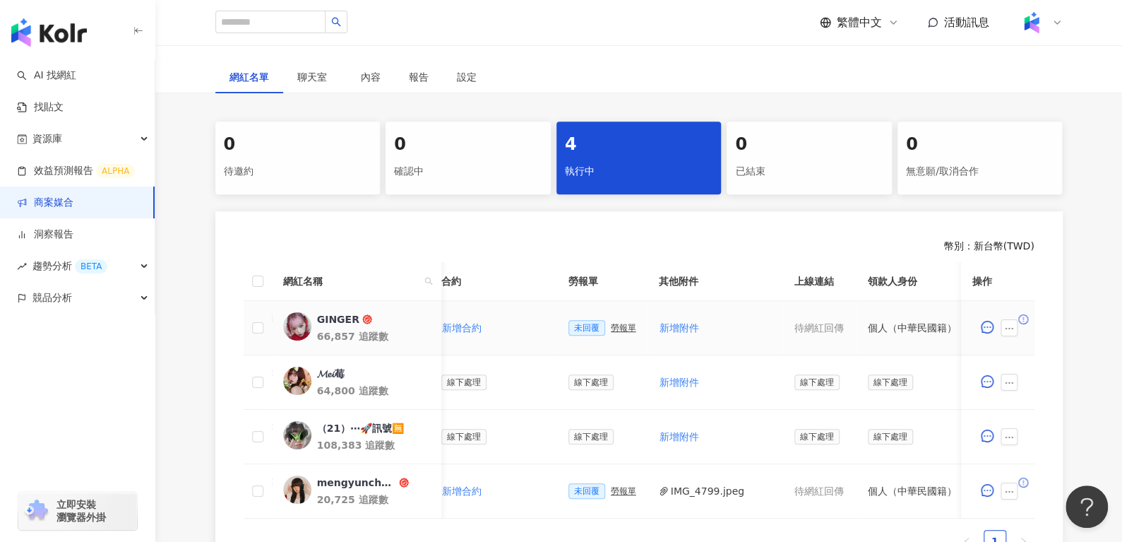
scroll to position [0, 335]
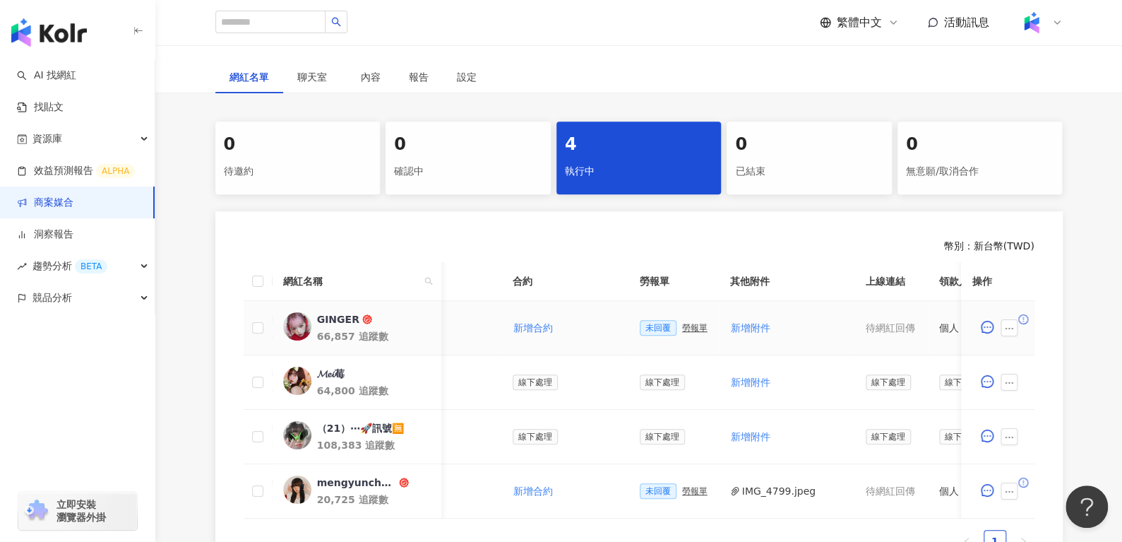
click at [682, 327] on div "勞報單" at bounding box center [694, 328] width 25 height 10
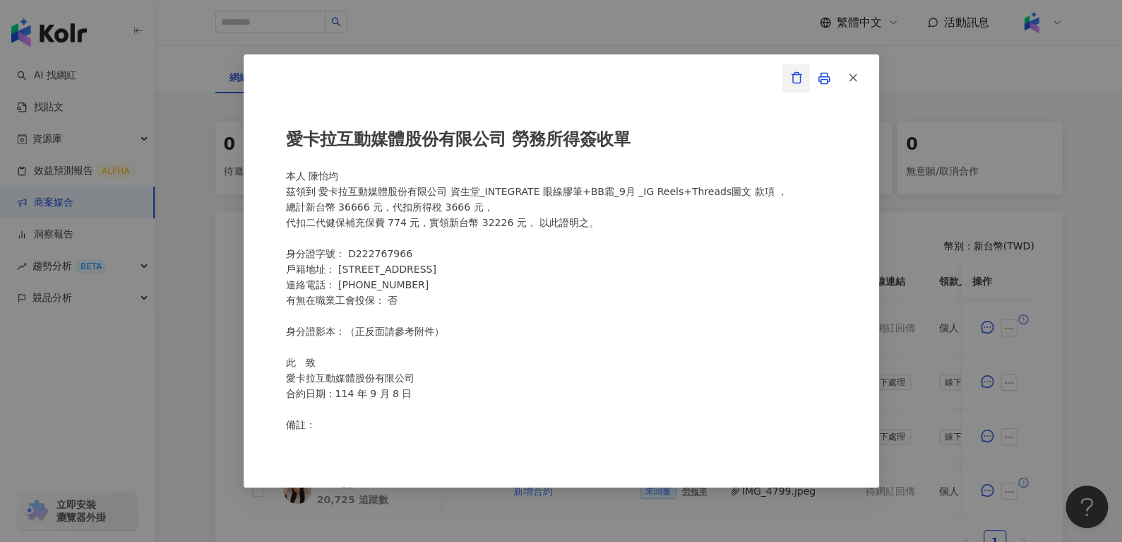
click at [799, 85] on span "button" at bounding box center [796, 77] width 13 height 15
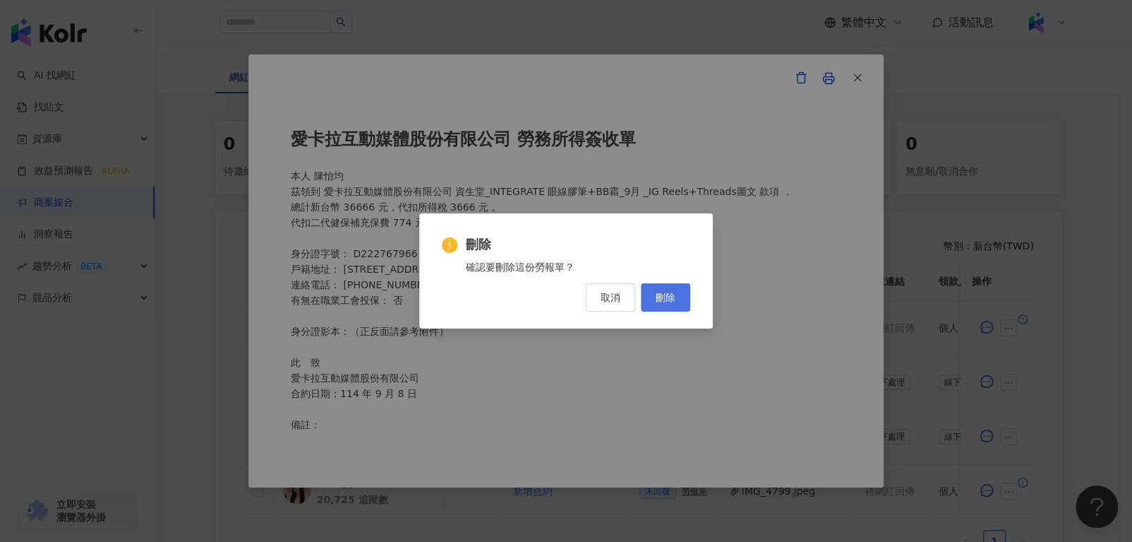
click at [661, 297] on span "刪除" at bounding box center [666, 297] width 20 height 11
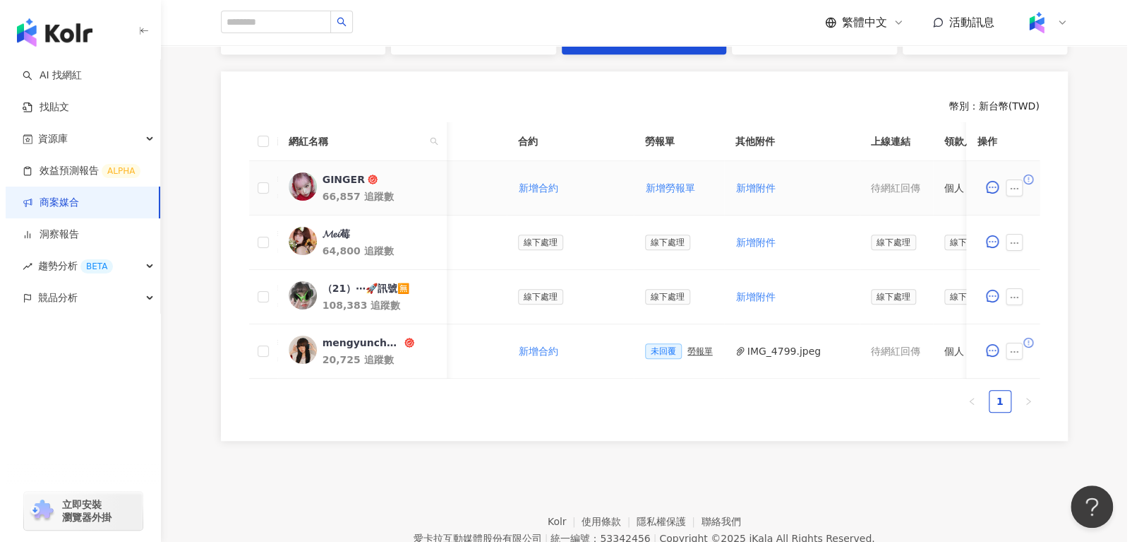
scroll to position [436, 0]
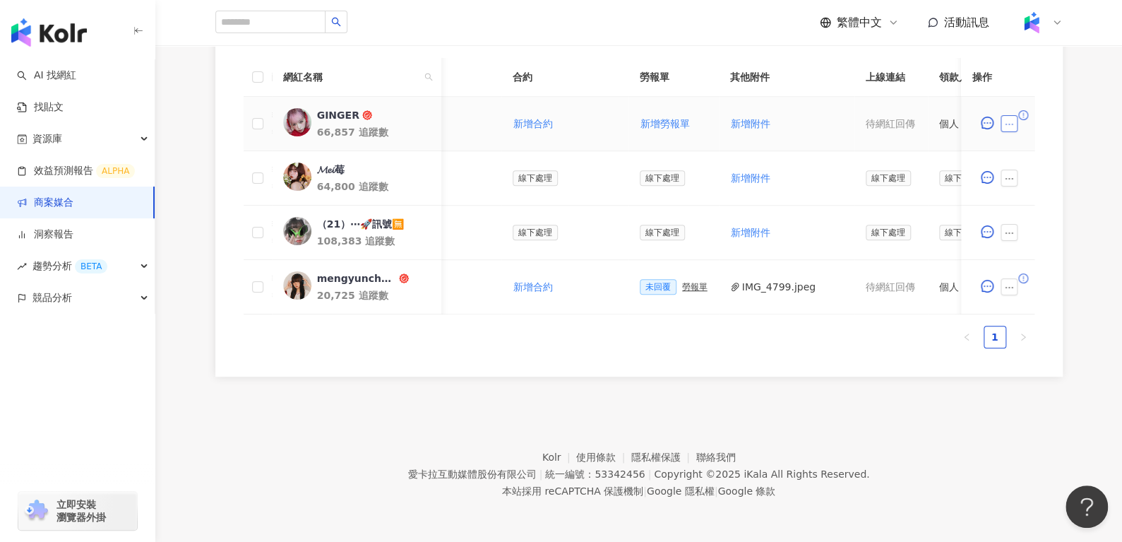
click at [1003, 120] on button "button" at bounding box center [1008, 123] width 17 height 17
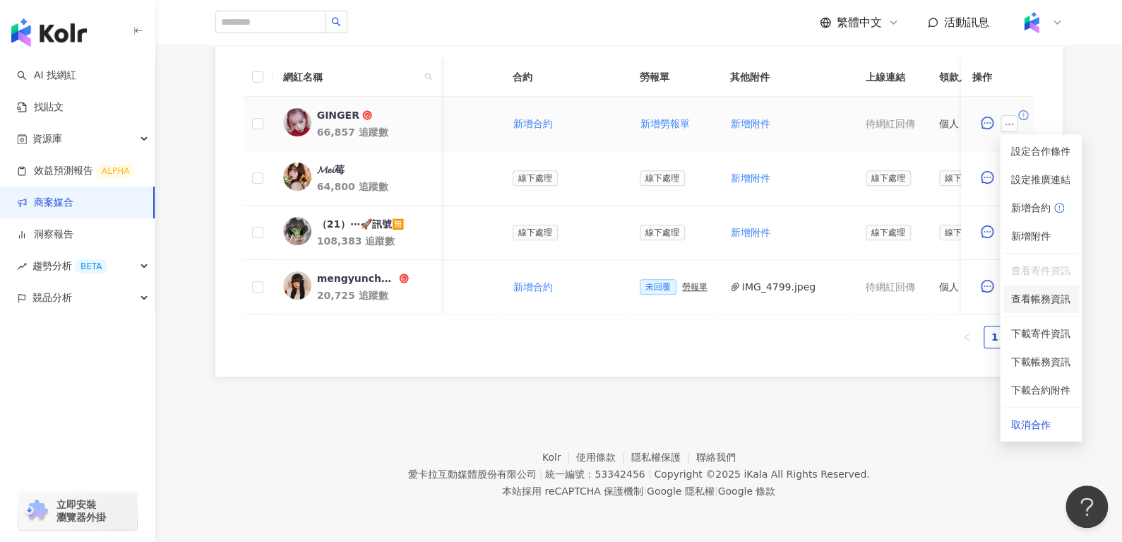
click at [1024, 291] on span "查看帳務資訊" at bounding box center [1040, 299] width 59 height 16
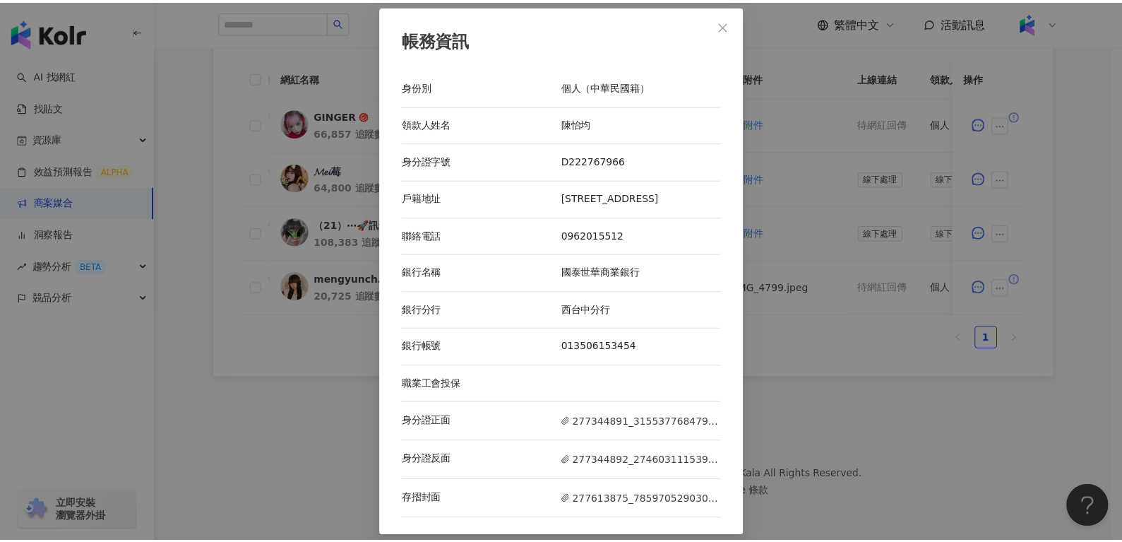
scroll to position [1, 0]
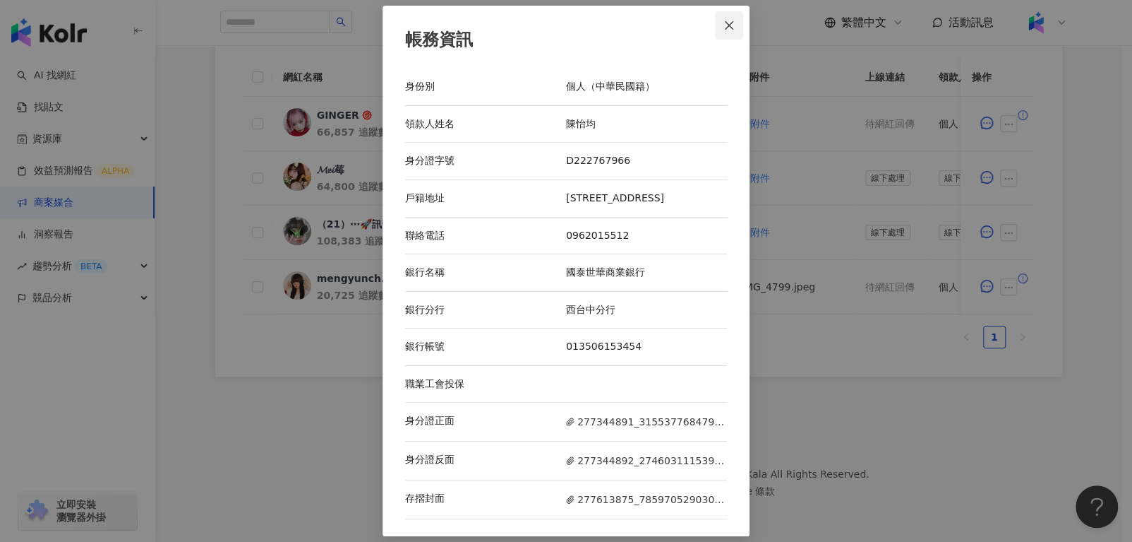
click at [717, 20] on span "Close" at bounding box center [729, 25] width 28 height 11
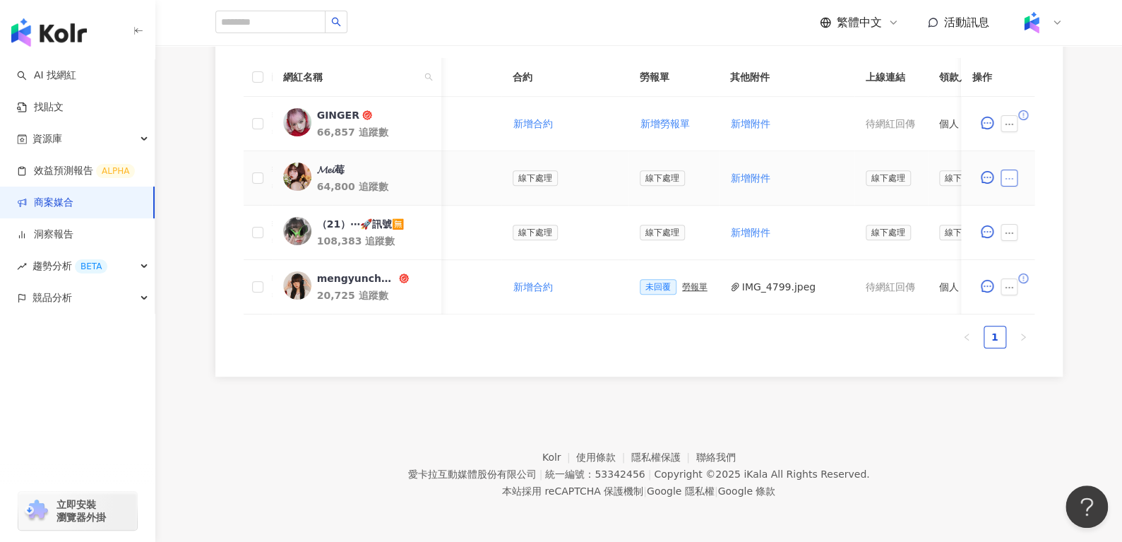
click at [1012, 169] on button "button" at bounding box center [1008, 177] width 17 height 17
click at [1008, 119] on icon "ellipsis" at bounding box center [1009, 124] width 10 height 10
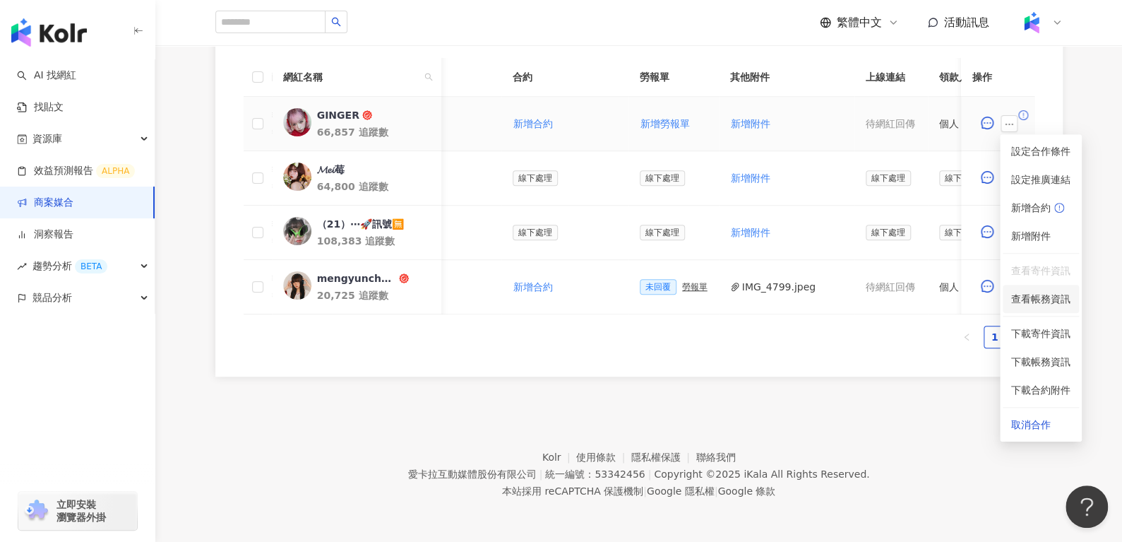
click at [1034, 292] on span "查看帳務資訊" at bounding box center [1040, 299] width 59 height 16
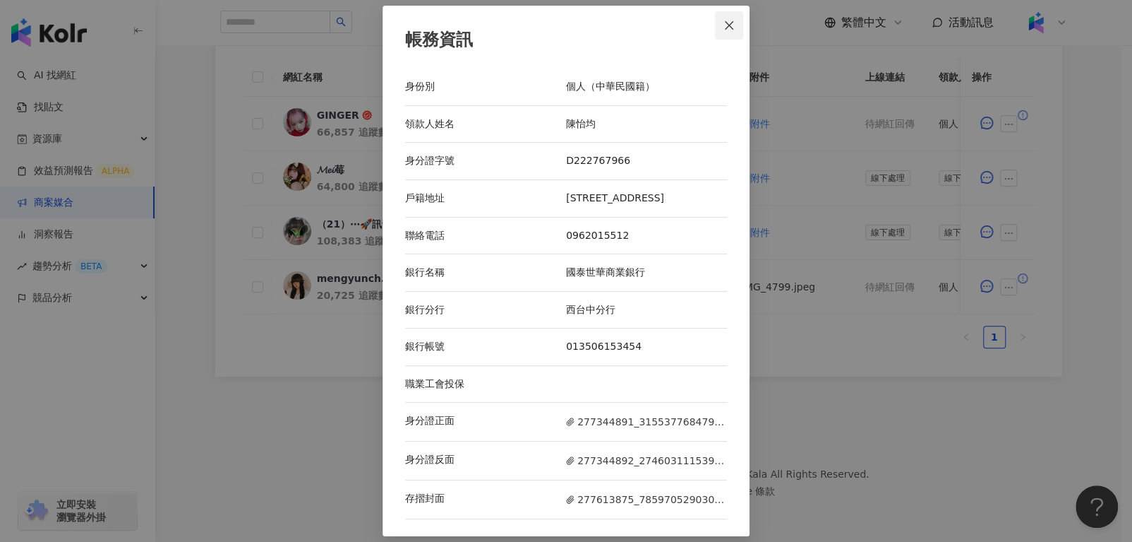
click at [725, 21] on icon "close" at bounding box center [729, 25] width 8 height 8
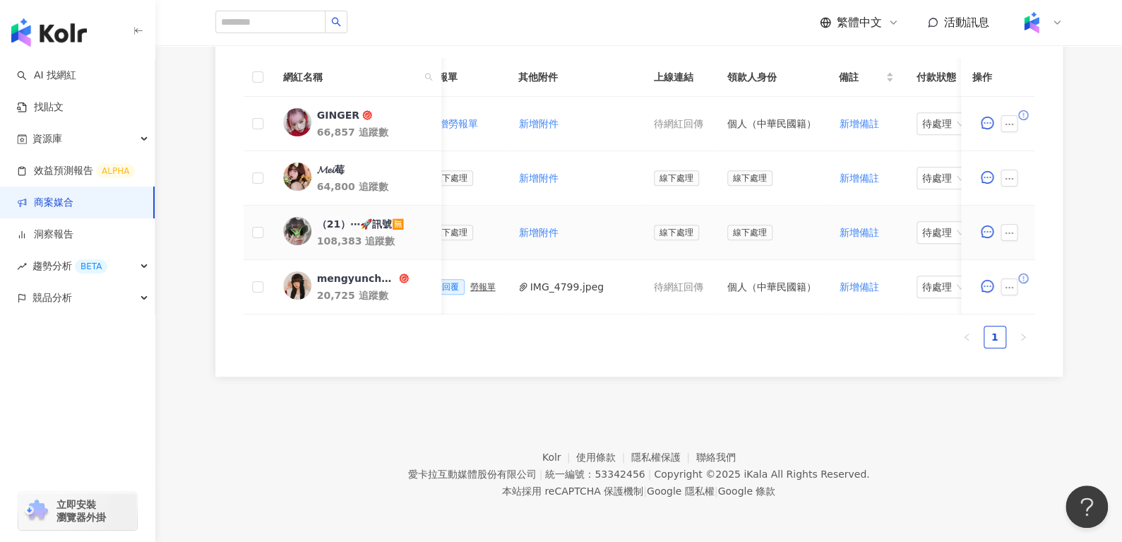
scroll to position [0, 621]
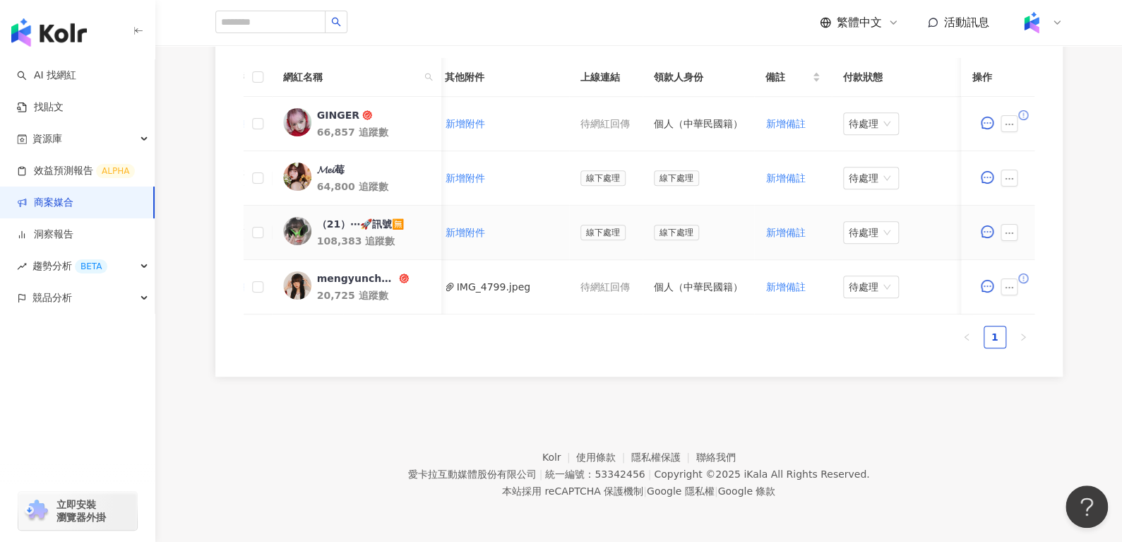
click at [330, 217] on div "（21）⋯🚀訊號🈚️" at bounding box center [359, 224] width 87 height 14
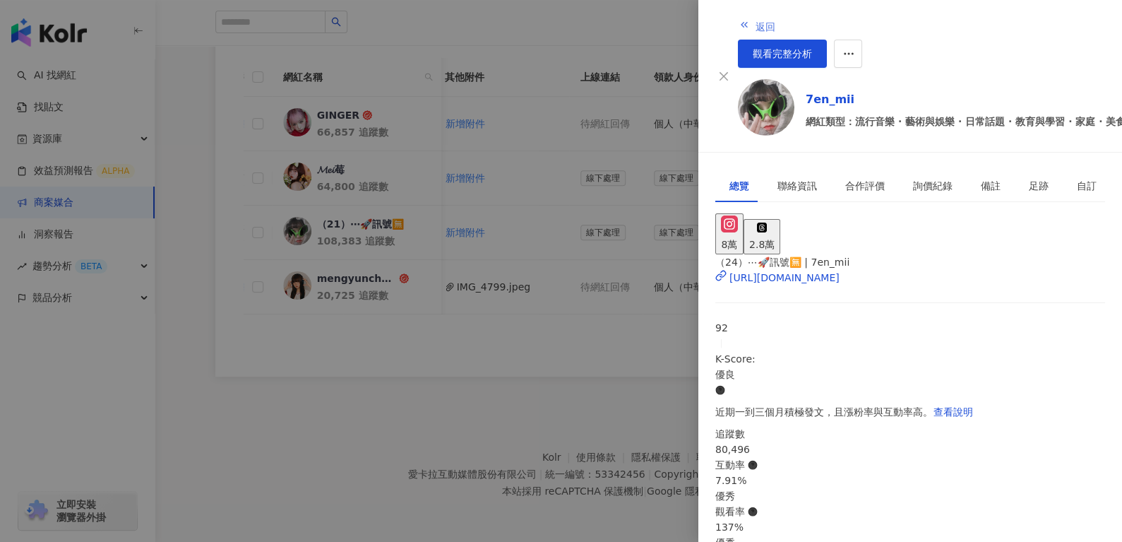
click at [738, 20] on button "返回" at bounding box center [757, 25] width 38 height 28
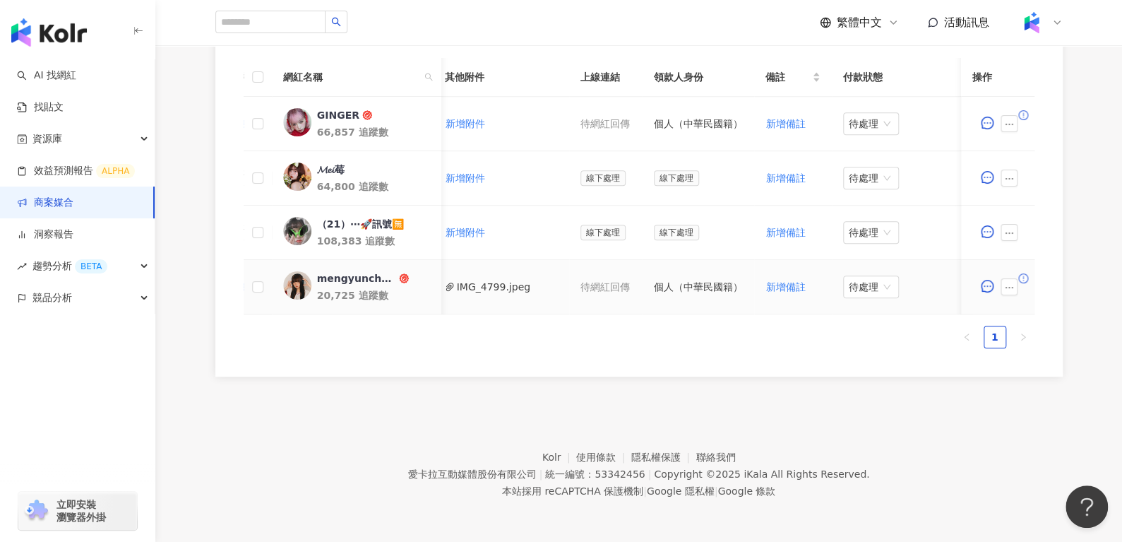
scroll to position [0, 555]
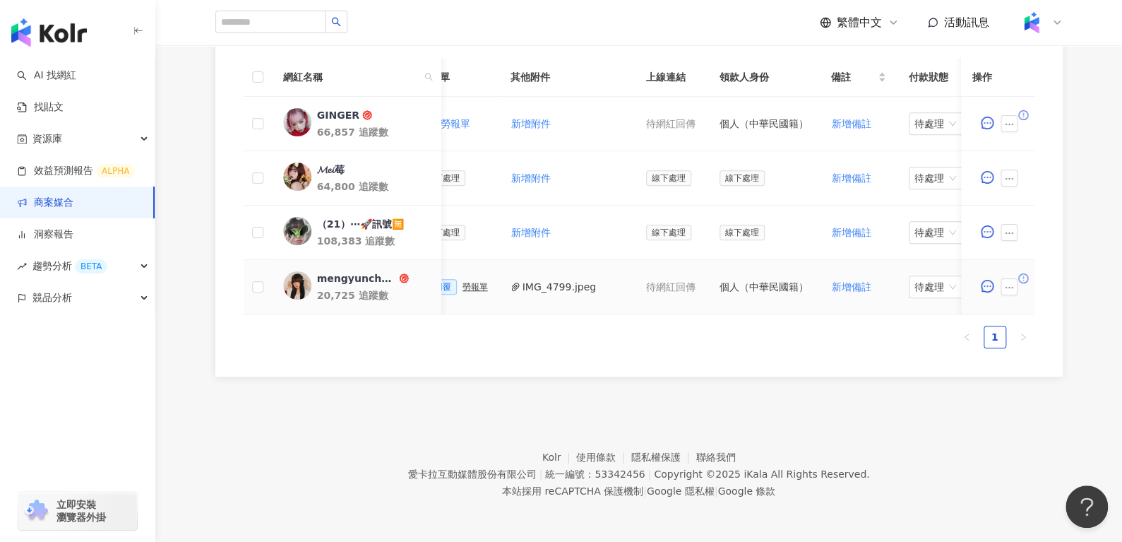
click at [534, 279] on button "IMG_4799.jpeg" at bounding box center [558, 287] width 73 height 16
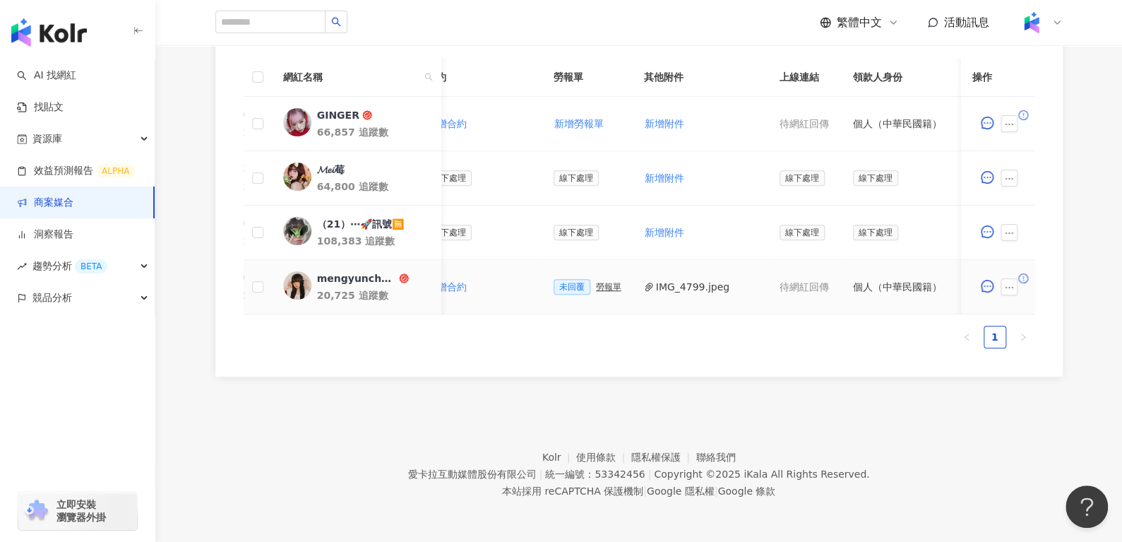
scroll to position [0, 421]
click at [597, 282] on div "勞報單" at bounding box center [609, 287] width 25 height 10
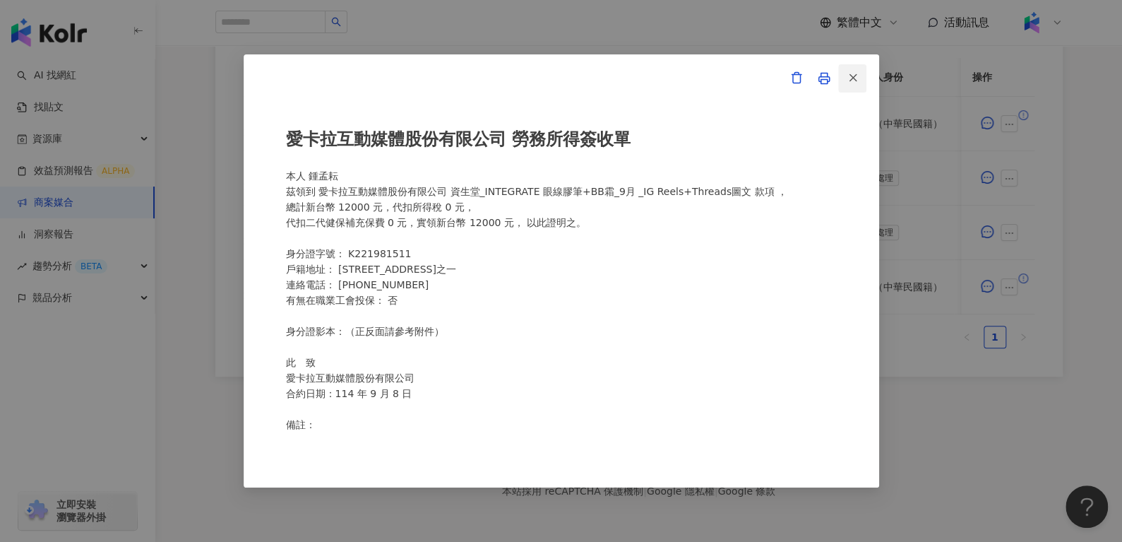
click at [856, 77] on icon "button" at bounding box center [853, 77] width 13 height 13
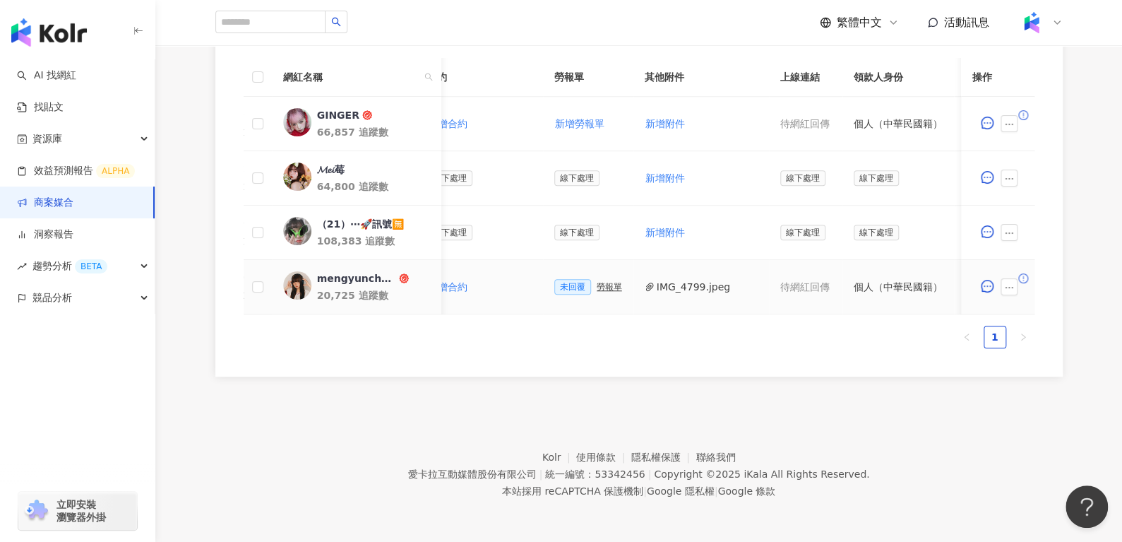
scroll to position [0, 621]
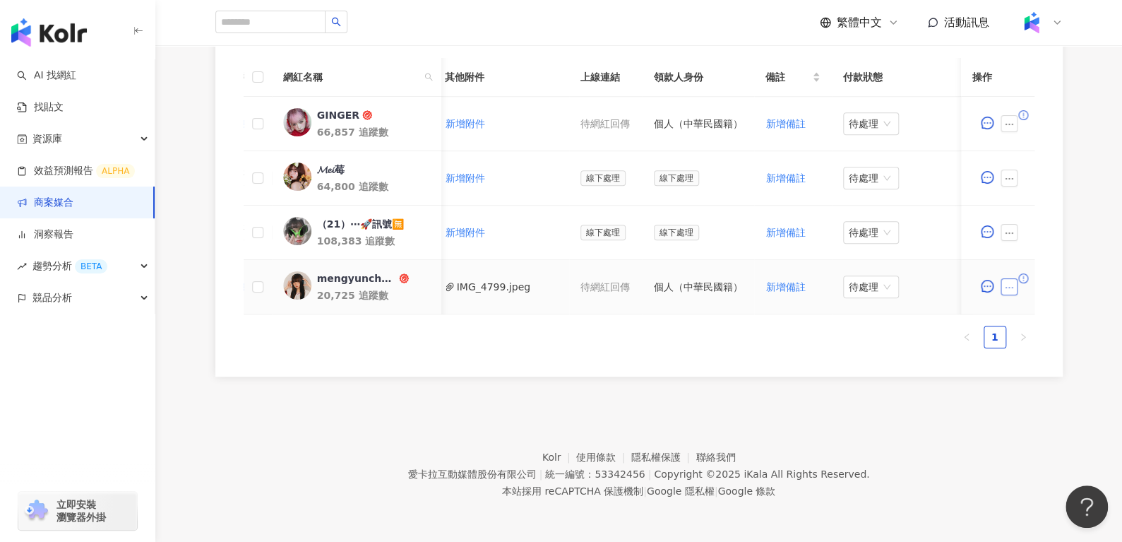
click at [1007, 282] on icon "ellipsis" at bounding box center [1009, 287] width 10 height 10
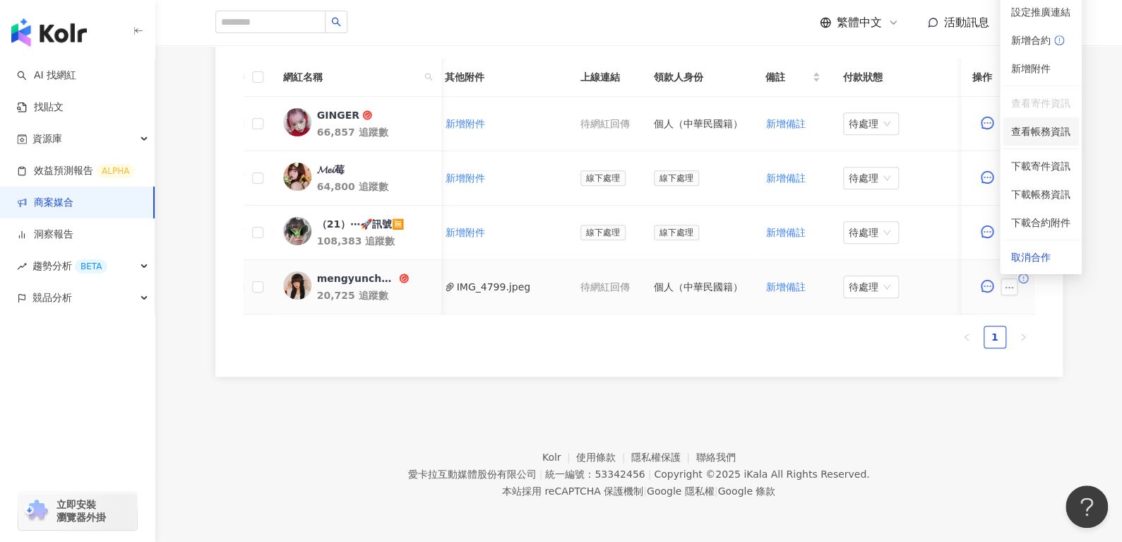
click at [1029, 124] on span "查看帳務資訊" at bounding box center [1040, 132] width 59 height 16
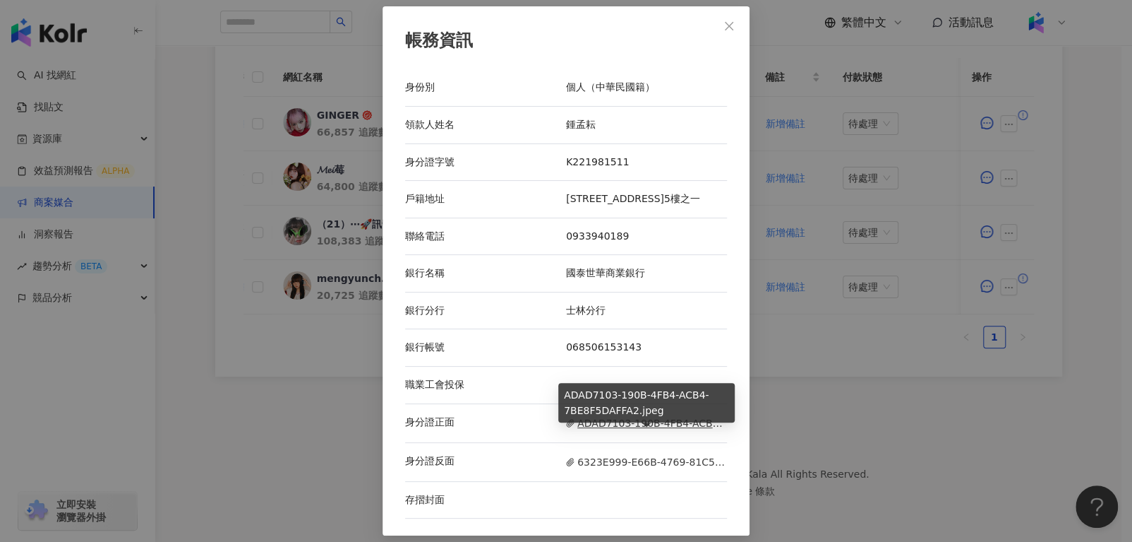
click at [623, 424] on span "ADAD7103-190B-4FB4-ACB4-7BE8F5DAFFA2.jpeg" at bounding box center [646, 423] width 161 height 16
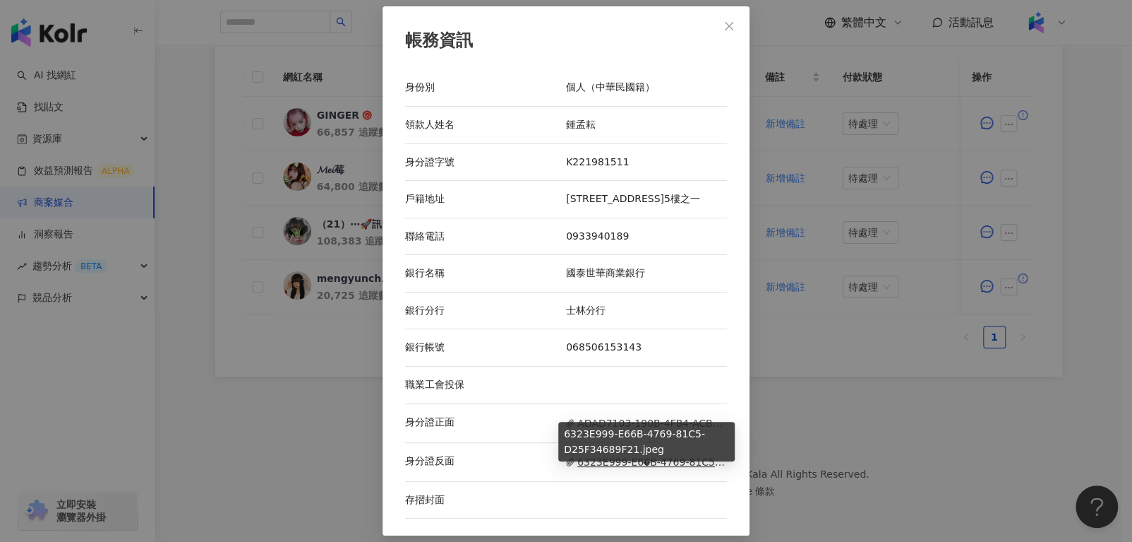
click at [614, 465] on span "6323E999-E66B-4769-81C5-D25F34689F21.jpeg" at bounding box center [646, 462] width 161 height 16
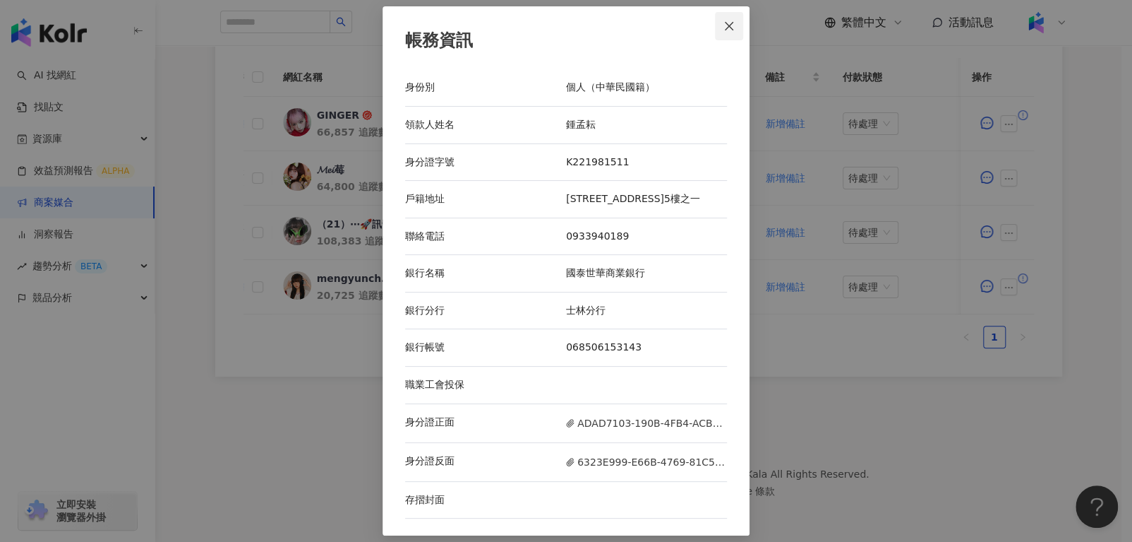
click at [734, 20] on icon "close" at bounding box center [729, 25] width 11 height 11
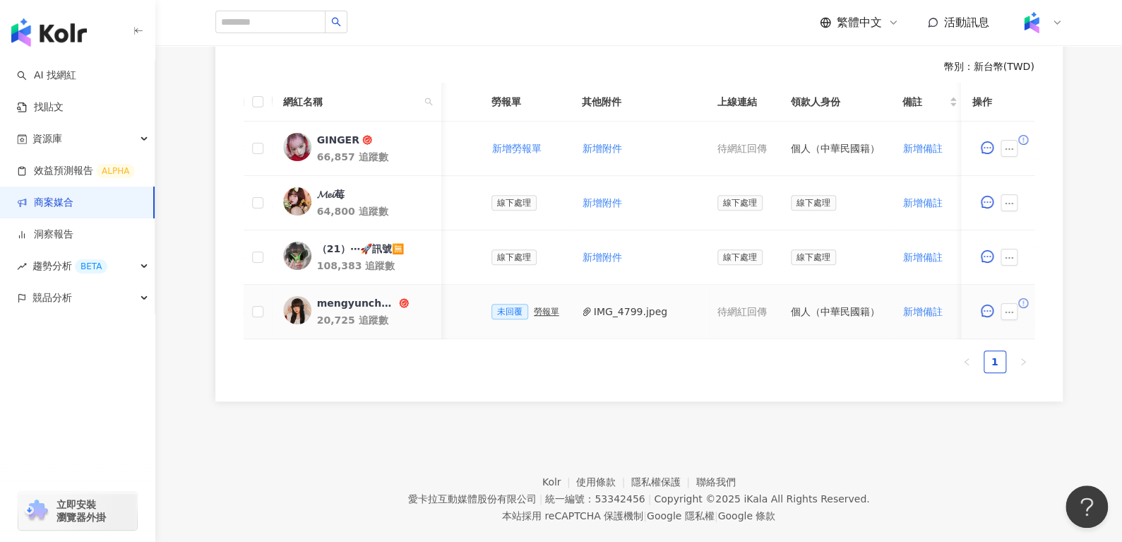
scroll to position [0, 484]
click at [542, 308] on div "勞報單" at bounding box center [545, 311] width 25 height 10
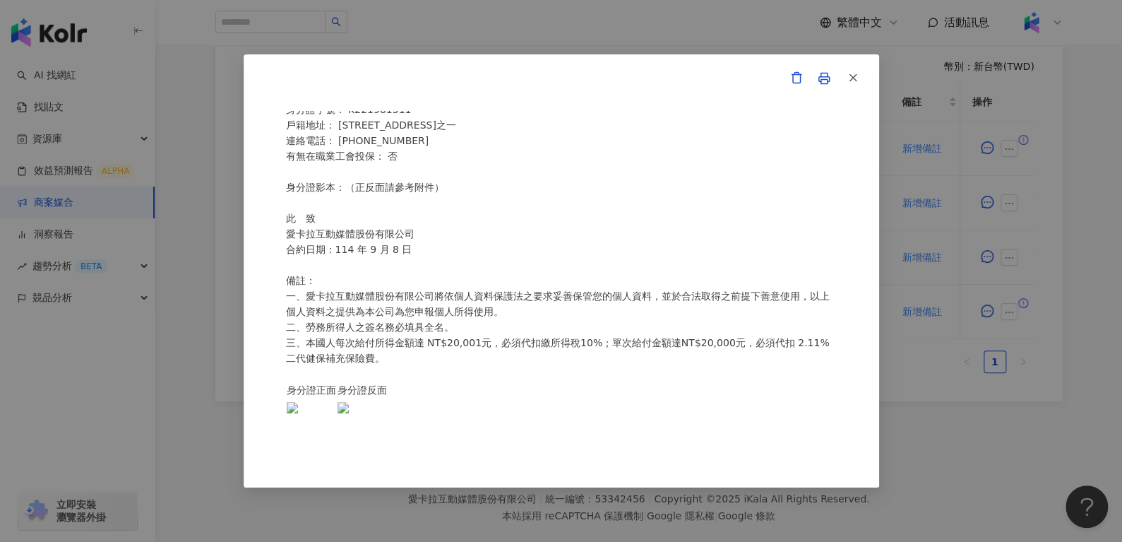
scroll to position [436, 0]
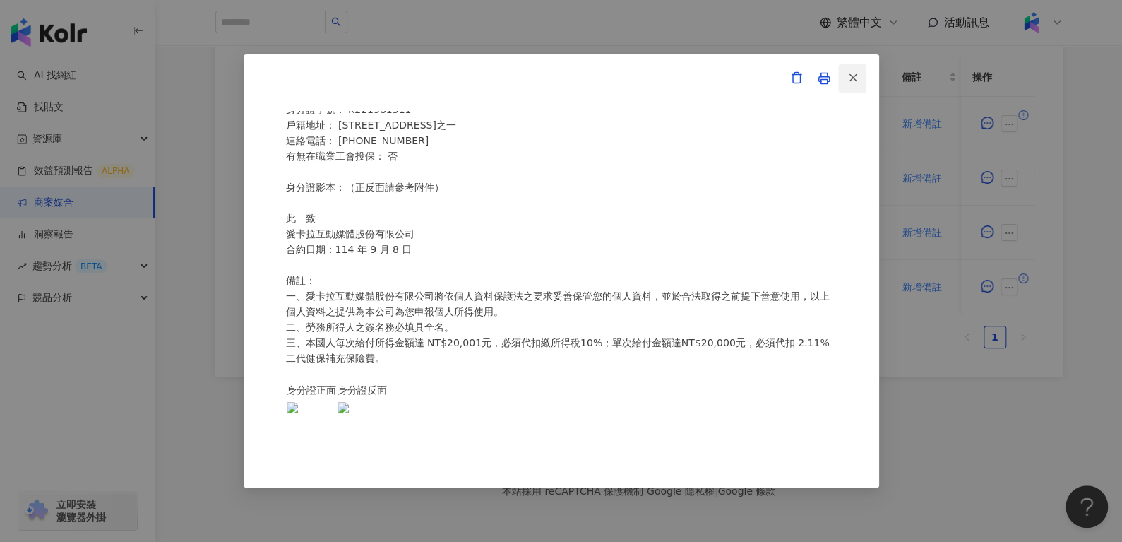
click at [847, 77] on icon "button" at bounding box center [853, 77] width 13 height 13
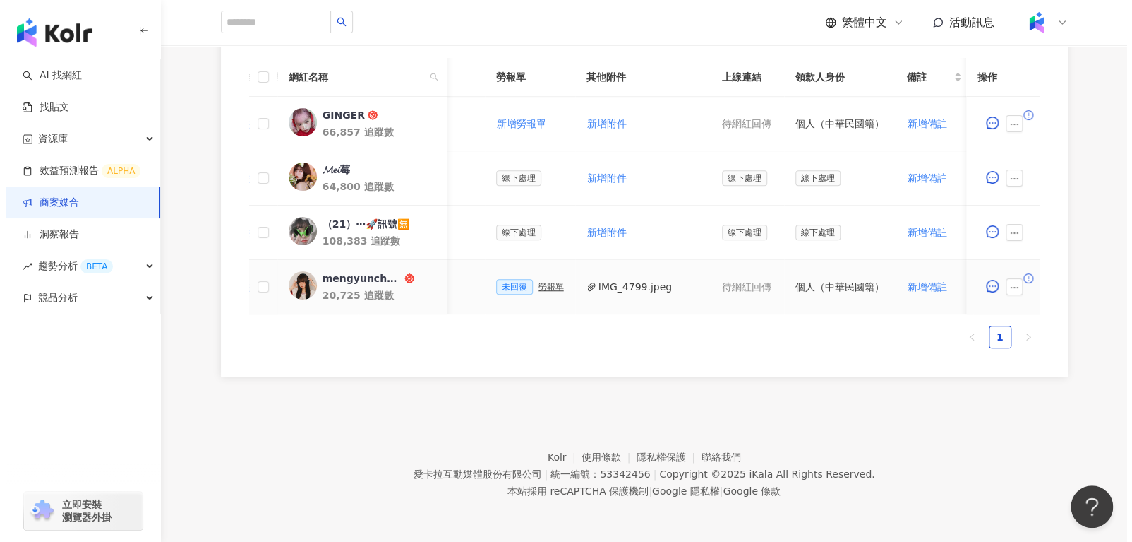
scroll to position [0, 327]
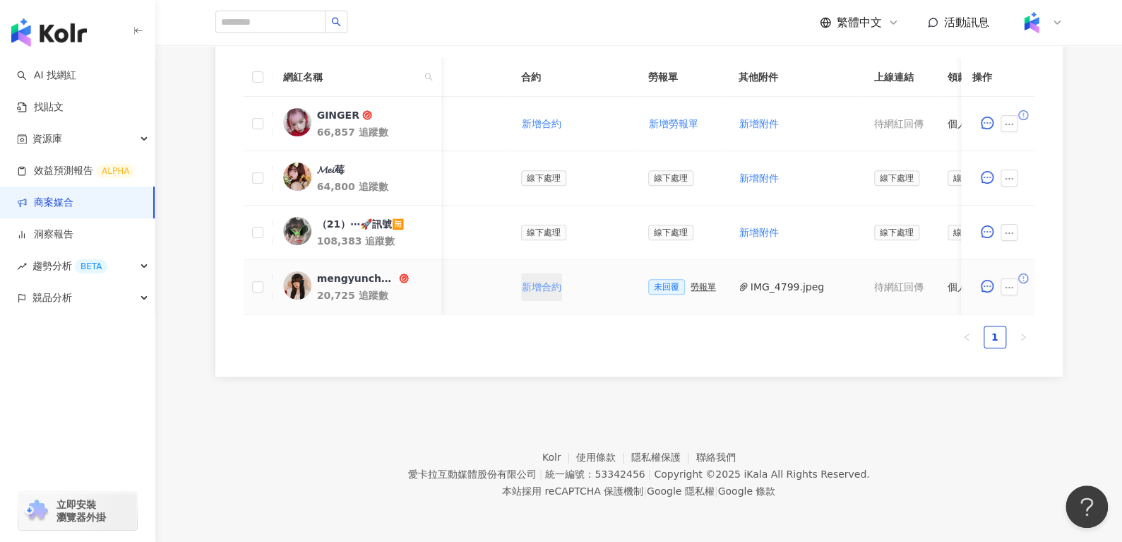
click at [542, 281] on span "新增合約" at bounding box center [542, 286] width 40 height 11
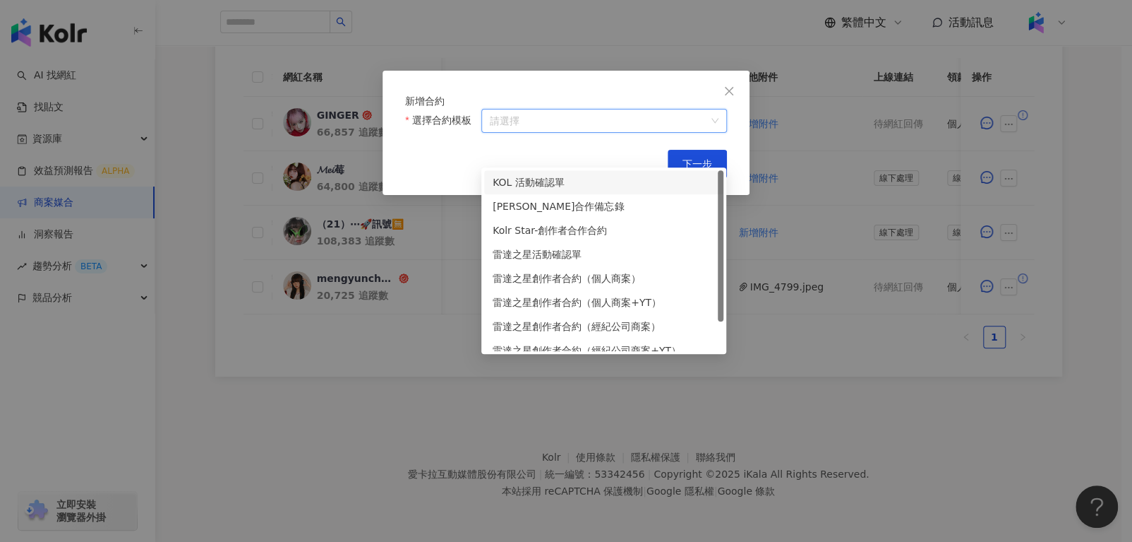
click at [542, 132] on input "選擇合約模板" at bounding box center [604, 120] width 229 height 23
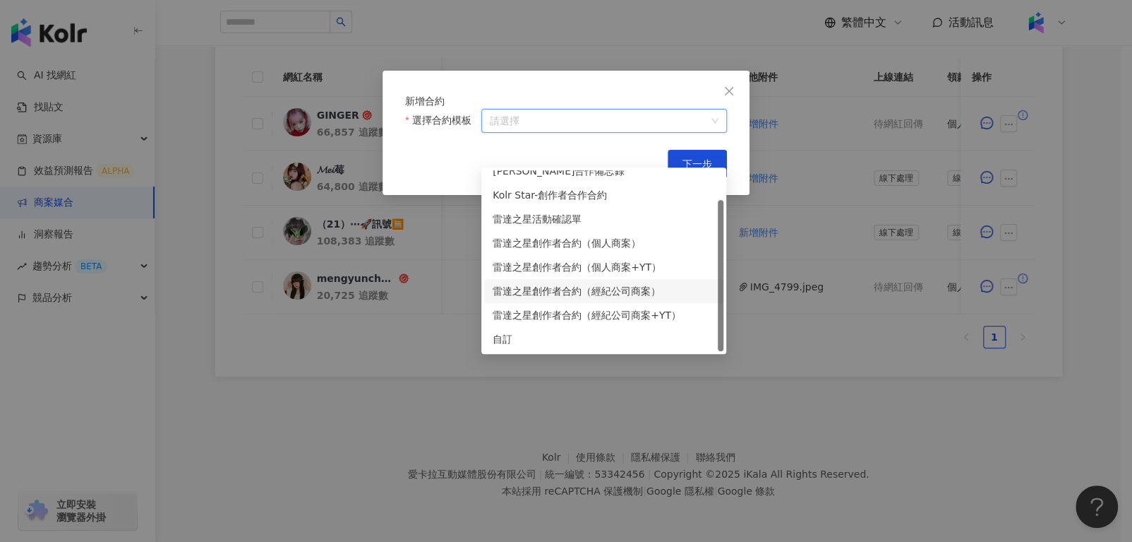
scroll to position [0, 0]
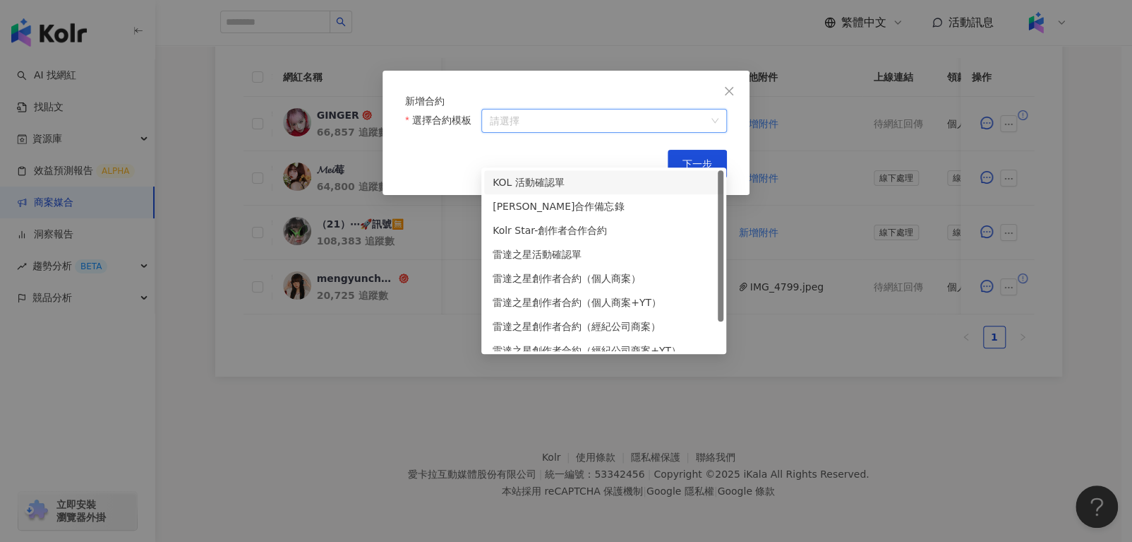
click at [537, 174] on div "KOL 活動確認單" at bounding box center [604, 182] width 222 height 16
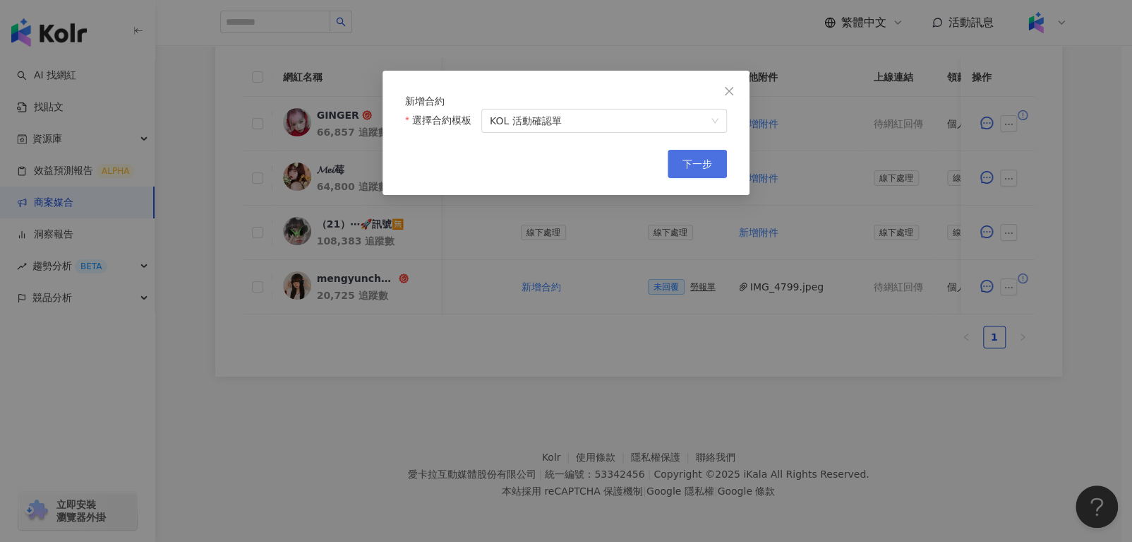
click at [684, 169] on span "下一步" at bounding box center [698, 163] width 30 height 11
click at [707, 169] on span "下一步" at bounding box center [698, 163] width 30 height 11
click at [701, 178] on button "下一步" at bounding box center [697, 164] width 59 height 28
click at [691, 169] on span "下一步" at bounding box center [698, 163] width 30 height 11
click at [695, 177] on button "下一步" at bounding box center [697, 164] width 59 height 28
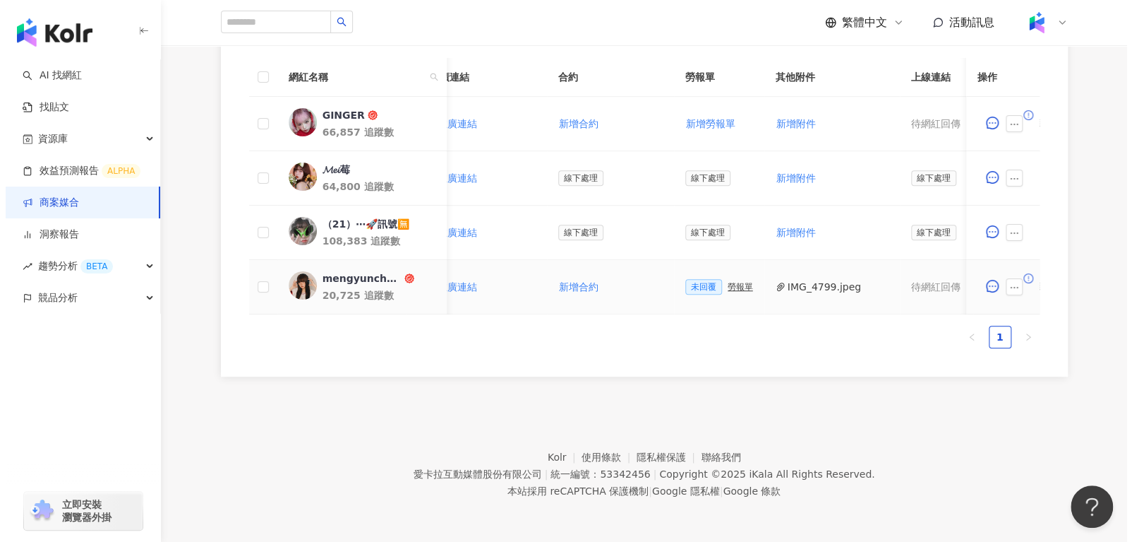
scroll to position [0, 294]
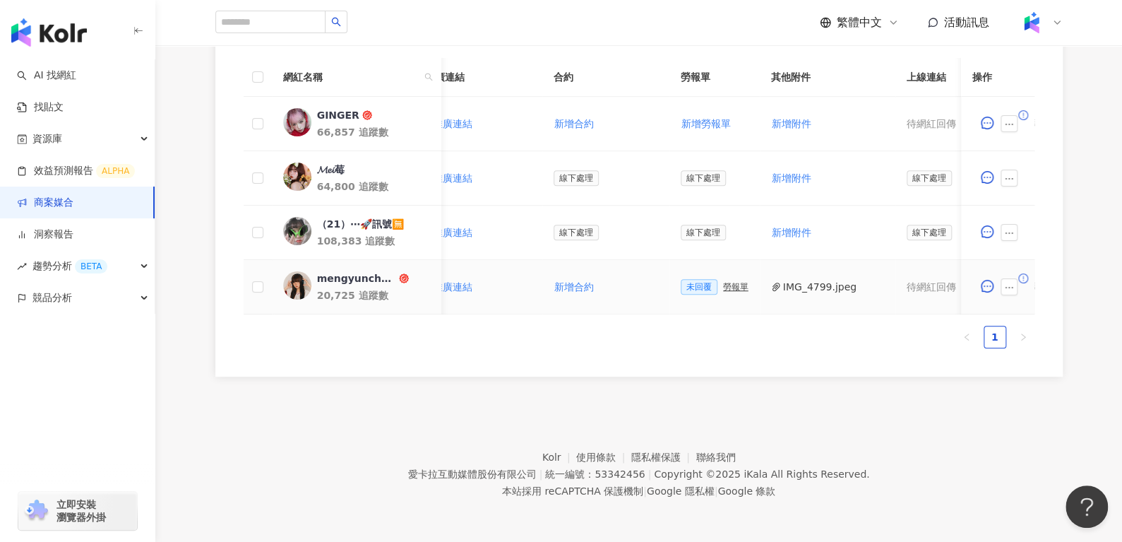
click at [727, 282] on div "勞報單" at bounding box center [735, 287] width 25 height 10
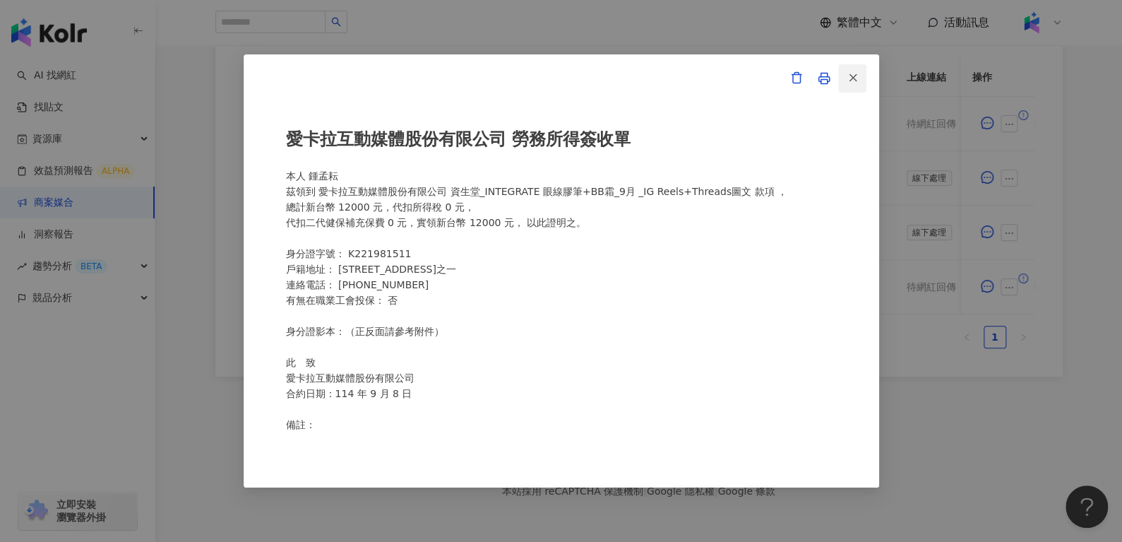
click at [852, 71] on icon "button" at bounding box center [853, 77] width 13 height 13
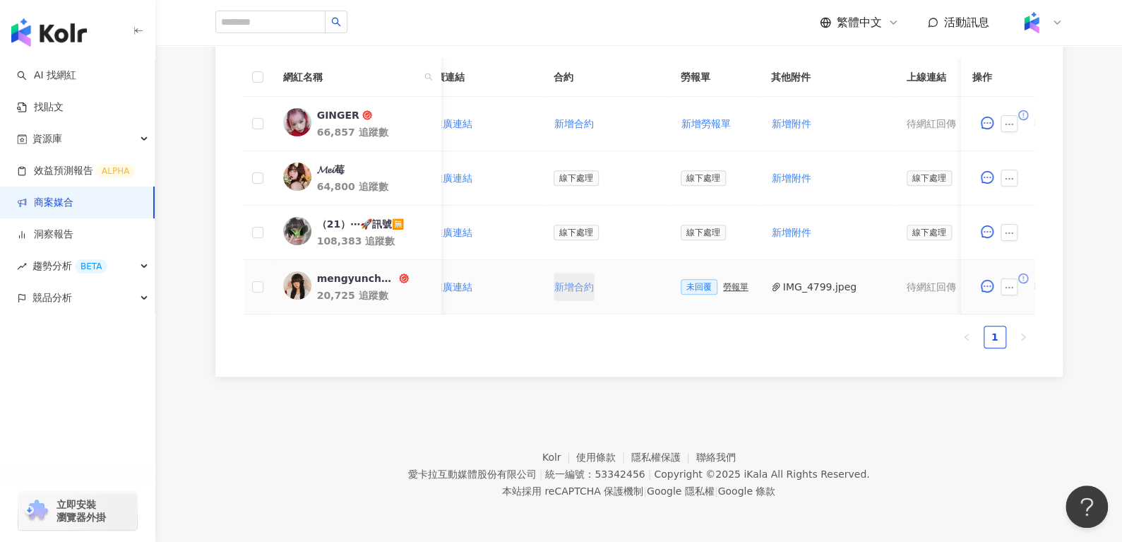
click at [562, 281] on span "新增合約" at bounding box center [574, 286] width 40 height 11
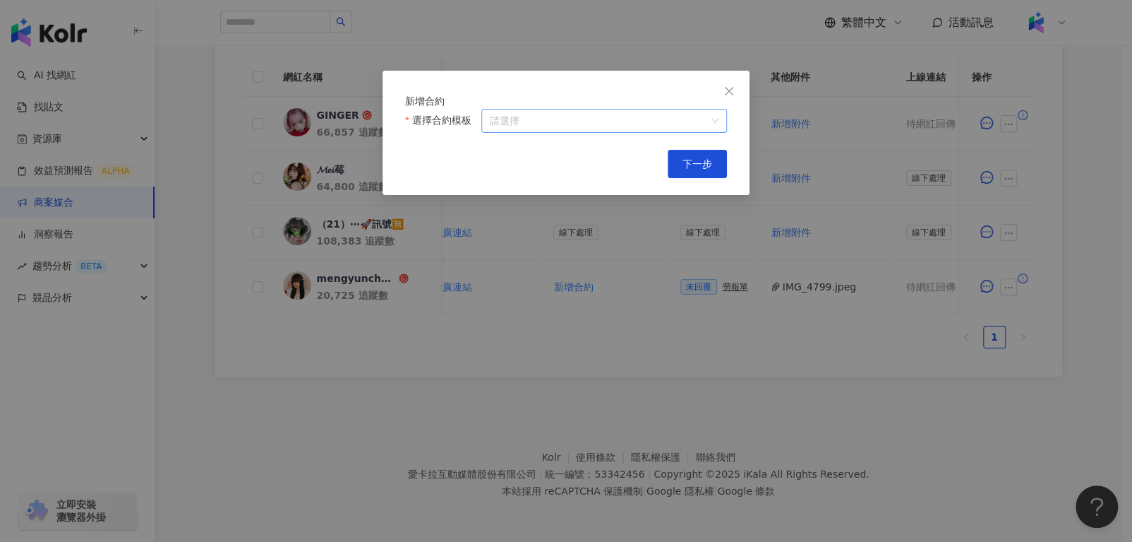
click at [650, 132] on input "選擇合約模板" at bounding box center [604, 120] width 229 height 23
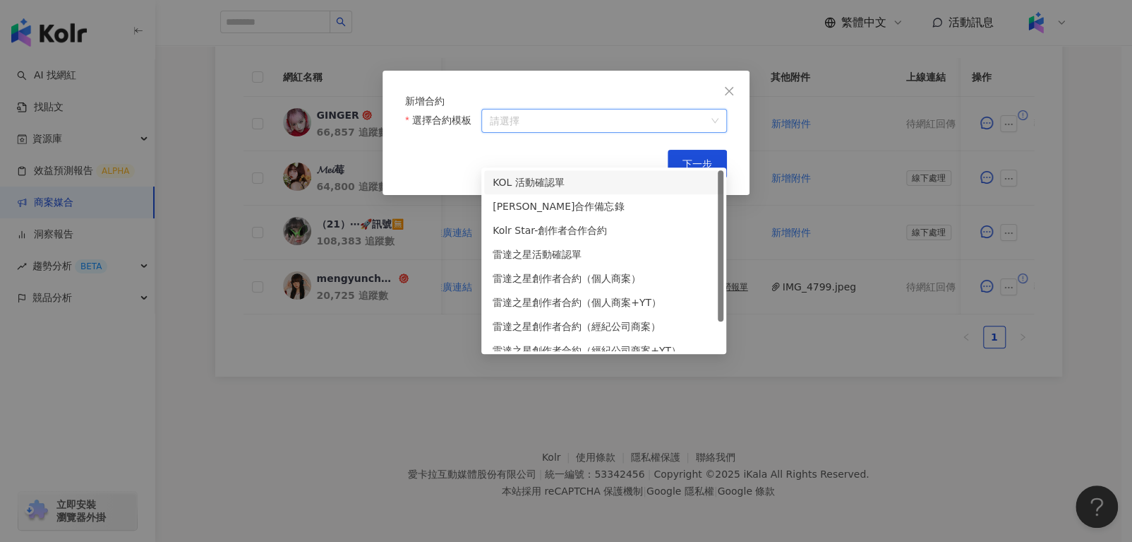
click at [600, 174] on div "KOL 活動確認單" at bounding box center [604, 182] width 222 height 16
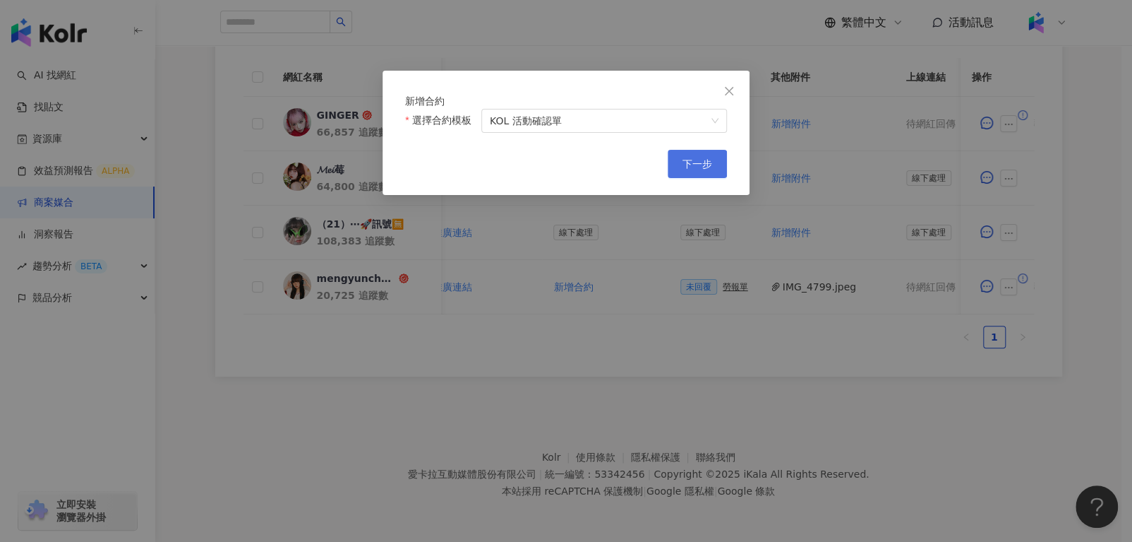
click at [696, 169] on span "下一步" at bounding box center [698, 163] width 30 height 11
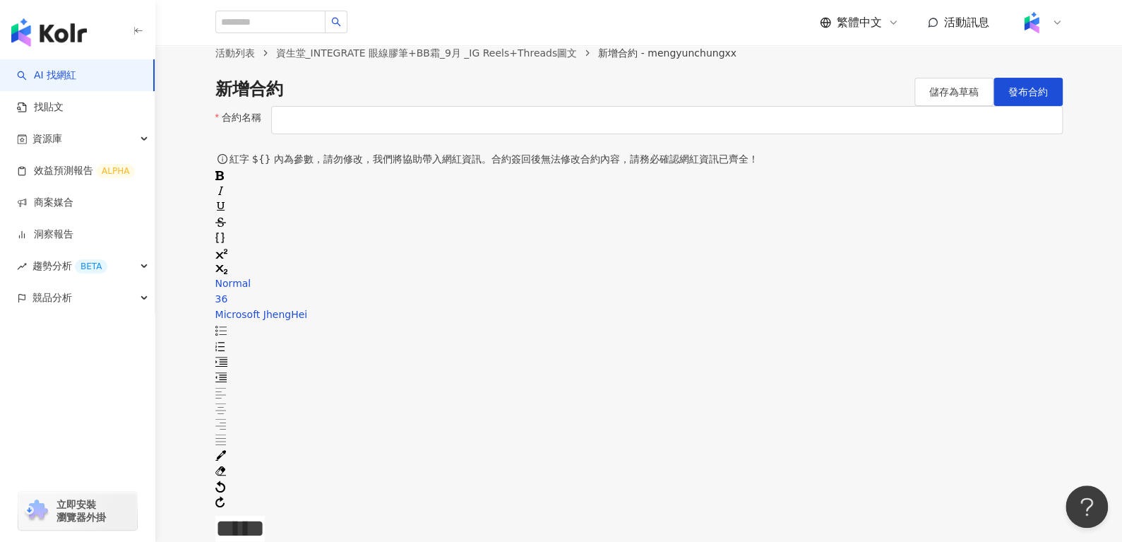
scroll to position [17, 0]
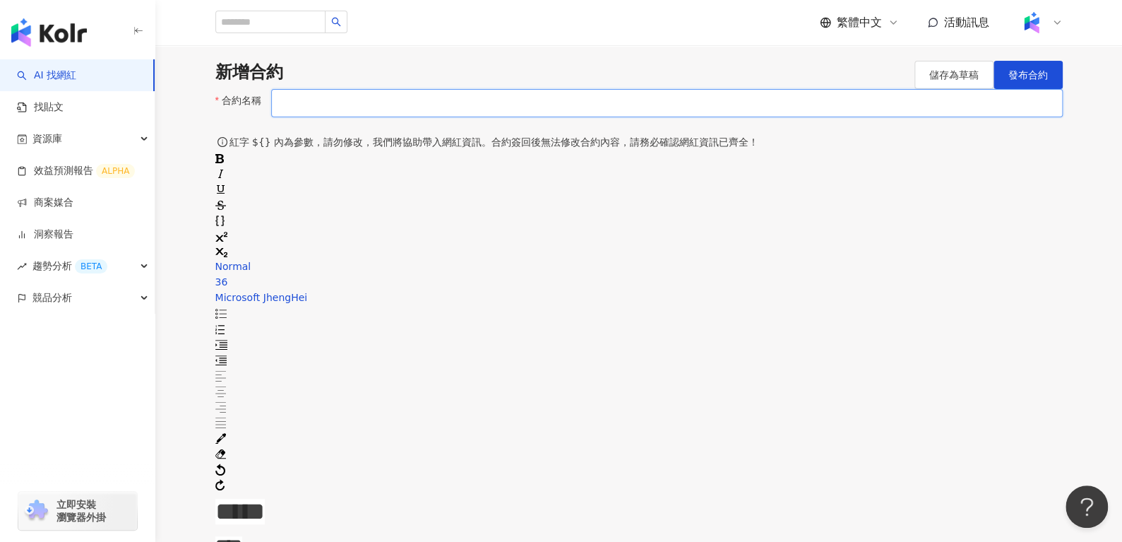
click at [518, 117] on input "合約名稱" at bounding box center [666, 103] width 791 height 28
paste input "*********"
paste input "**********"
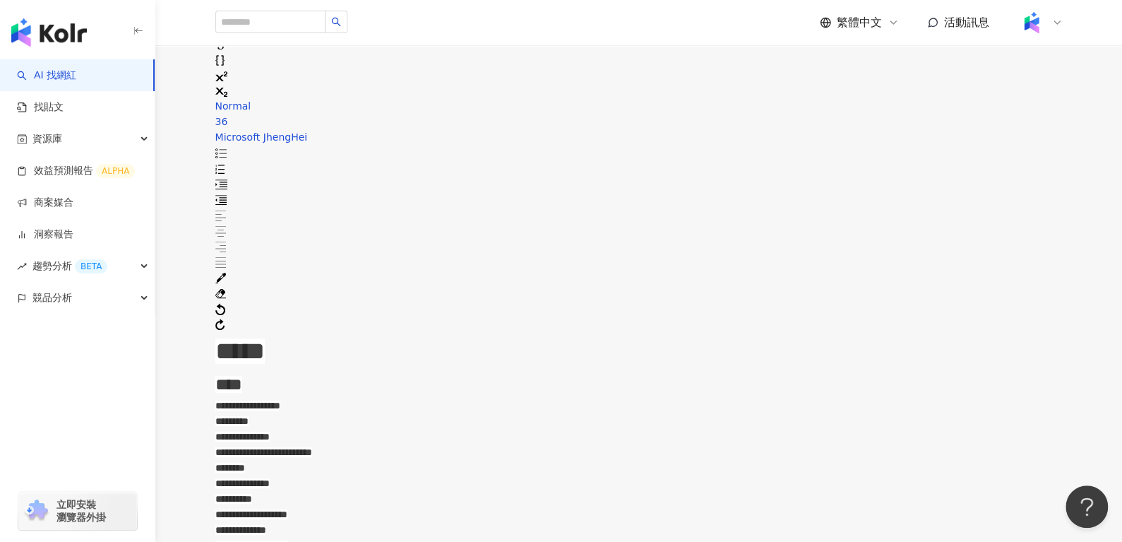
scroll to position [0, 0]
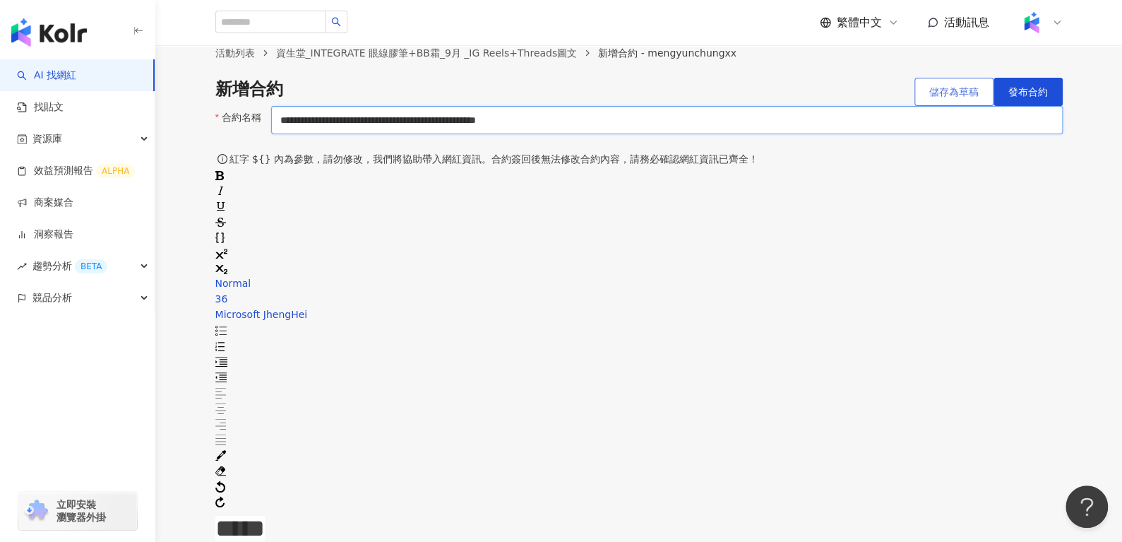
type input "**********"
click at [938, 106] on button "儲存為草稿" at bounding box center [953, 92] width 79 height 28
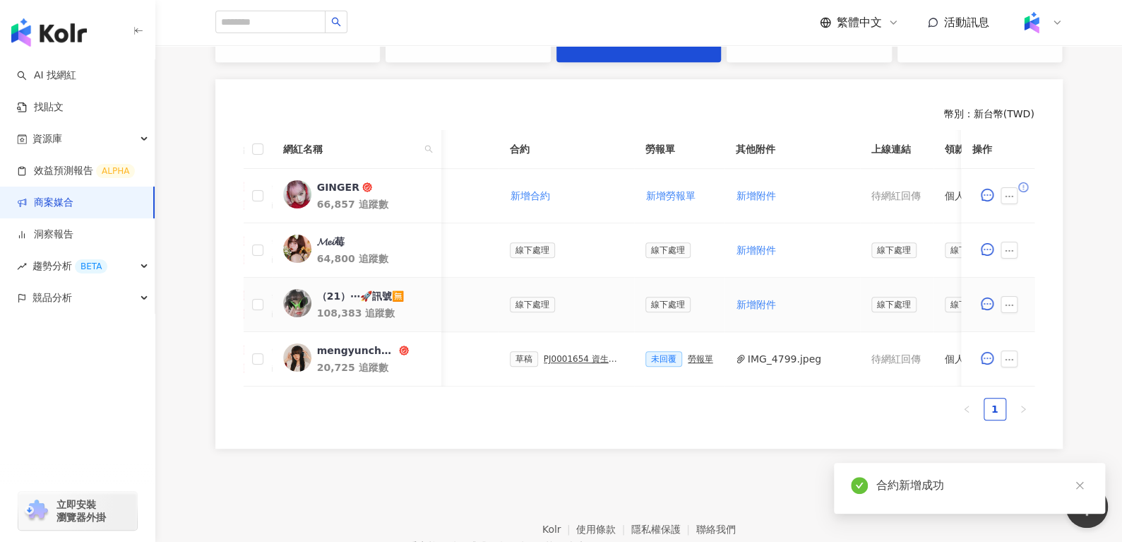
scroll to position [0, 348]
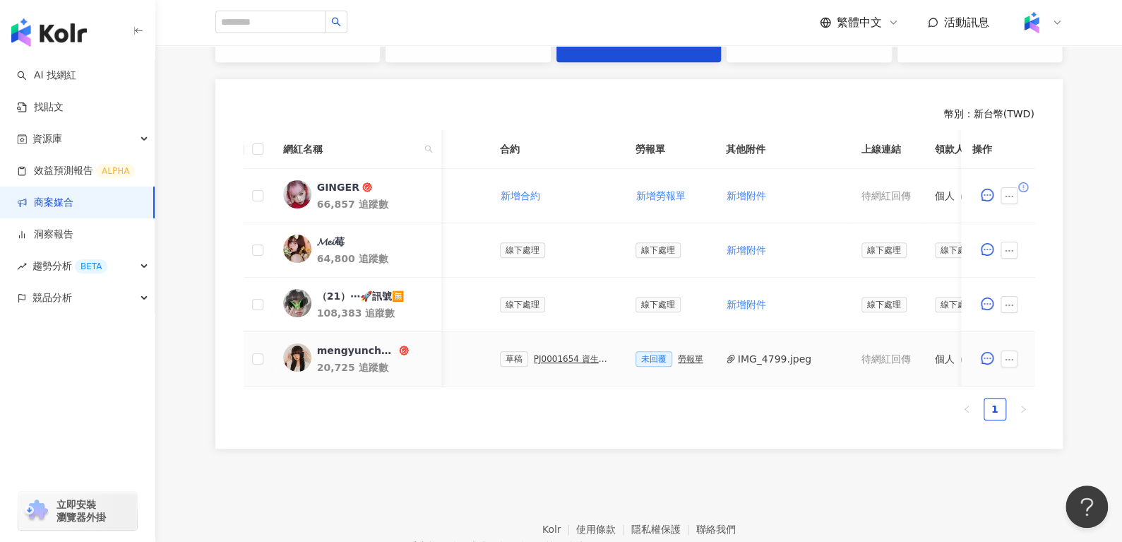
click at [568, 359] on div "PJ0001654 資生堂_INTEGRATE 眼線膠筆+BB霜_9月 _IG Reels+Threads圖文" at bounding box center [573, 359] width 79 height 10
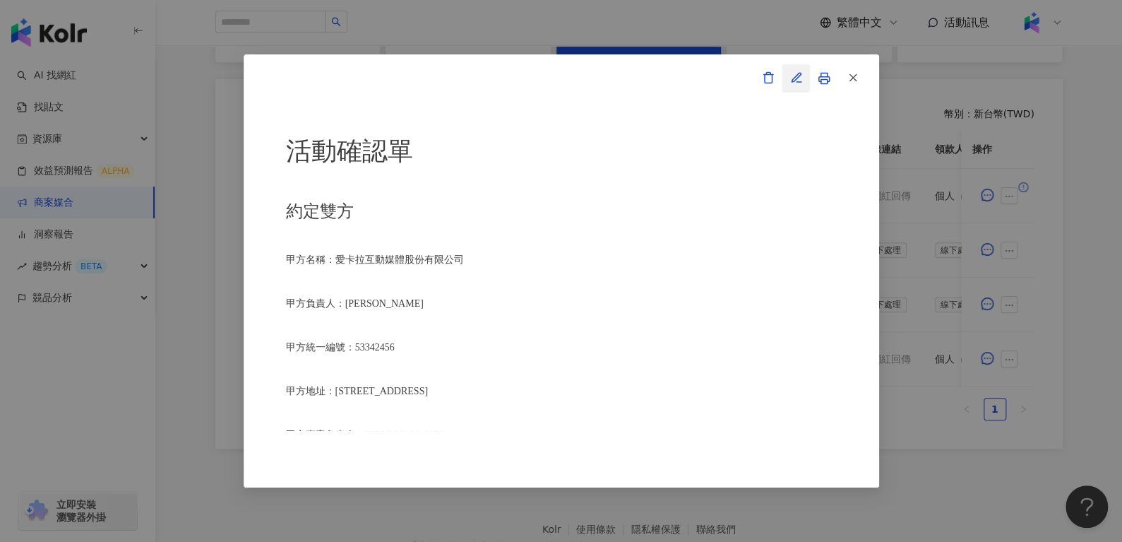
click at [791, 76] on icon "button" at bounding box center [796, 77] width 13 height 13
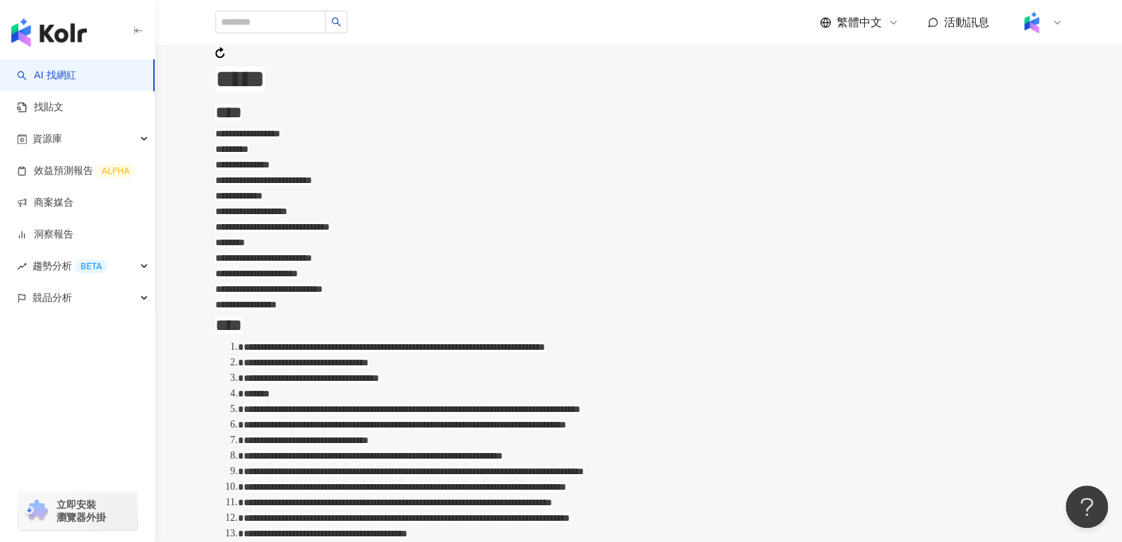
scroll to position [482, 0]
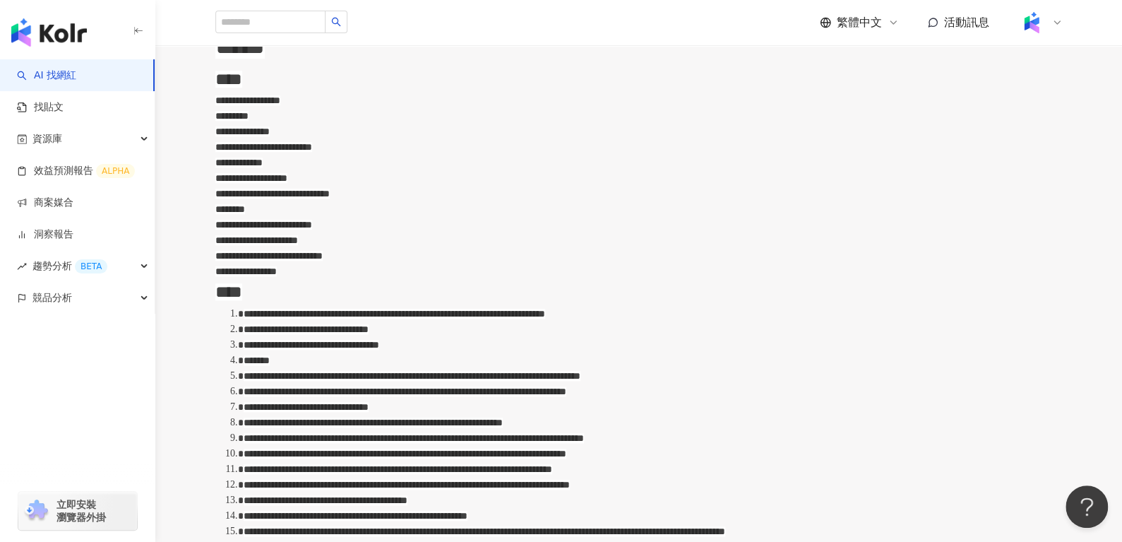
click at [369, 334] on span "**********" at bounding box center [306, 329] width 125 height 10
drag, startPoint x: 337, startPoint y: 393, endPoint x: 524, endPoint y: 390, distance: 186.4
click at [379, 349] on span "**********" at bounding box center [312, 345] width 136 height 10
click at [357, 368] on div "*******" at bounding box center [653, 360] width 819 height 16
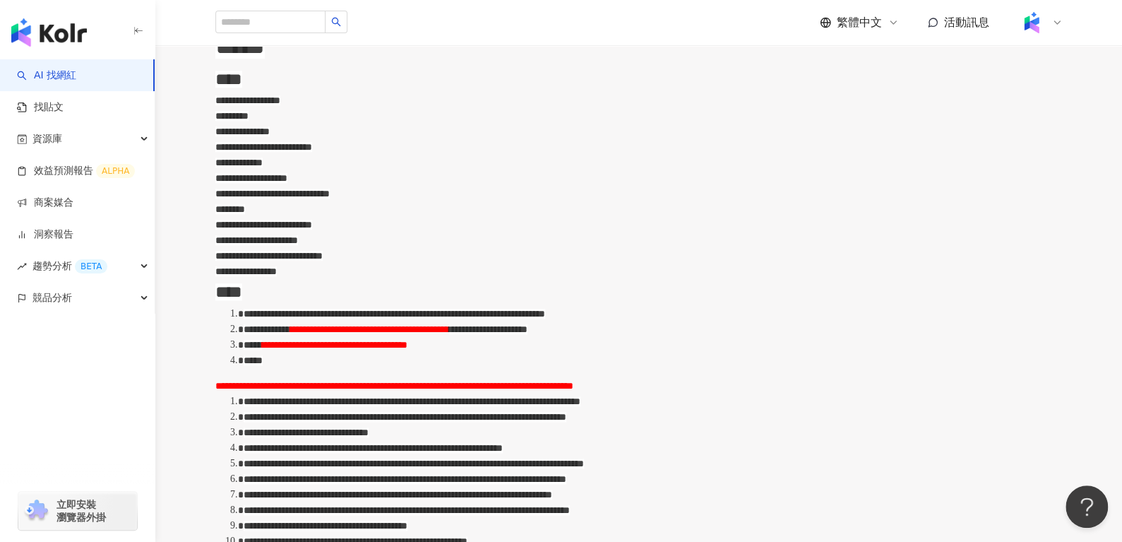
click at [258, 390] on span "**********" at bounding box center [394, 386] width 358 height 10
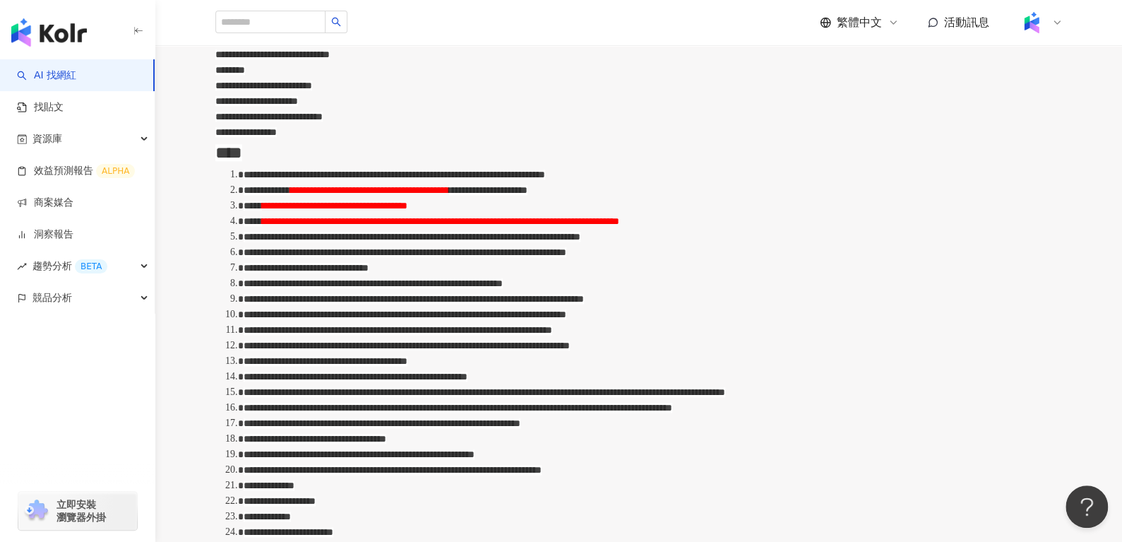
scroll to position [673, 0]
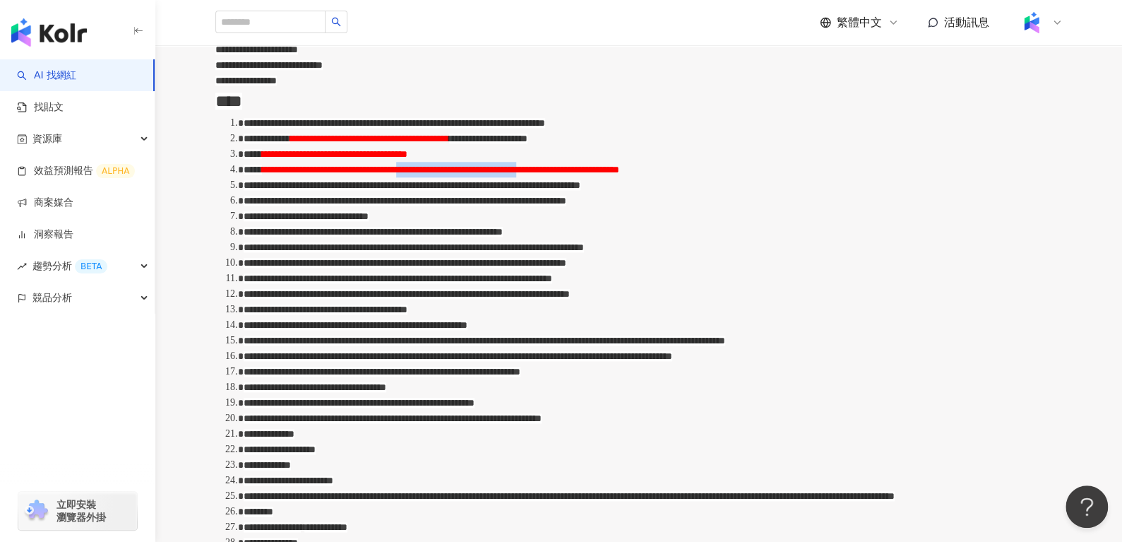
drag, startPoint x: 633, startPoint y: 225, endPoint x: 788, endPoint y: 209, distance: 156.2
click at [788, 209] on ol "**********" at bounding box center [638, 340] width 847 height 450
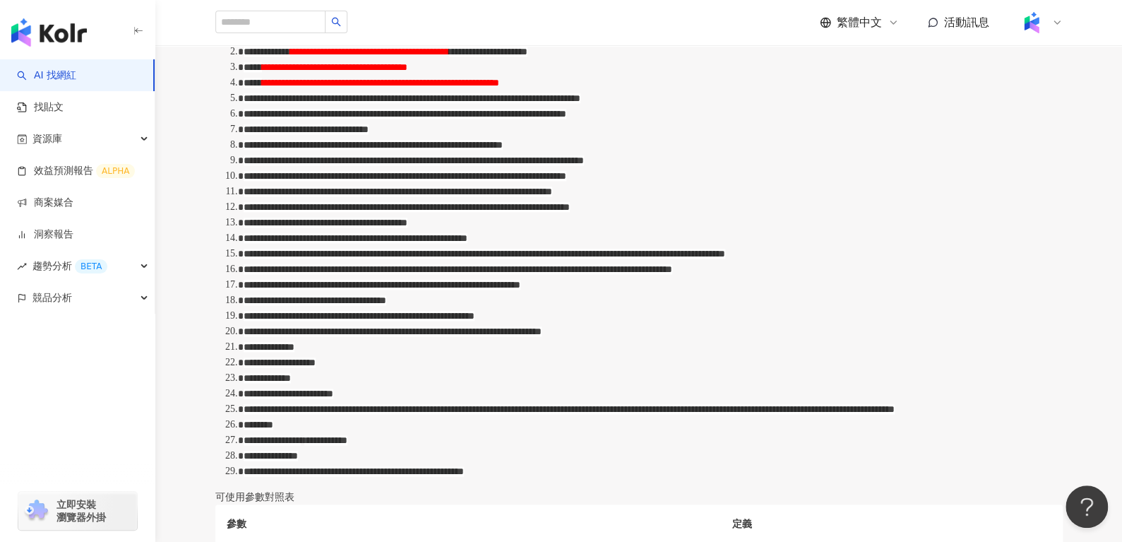
scroll to position [762, 0]
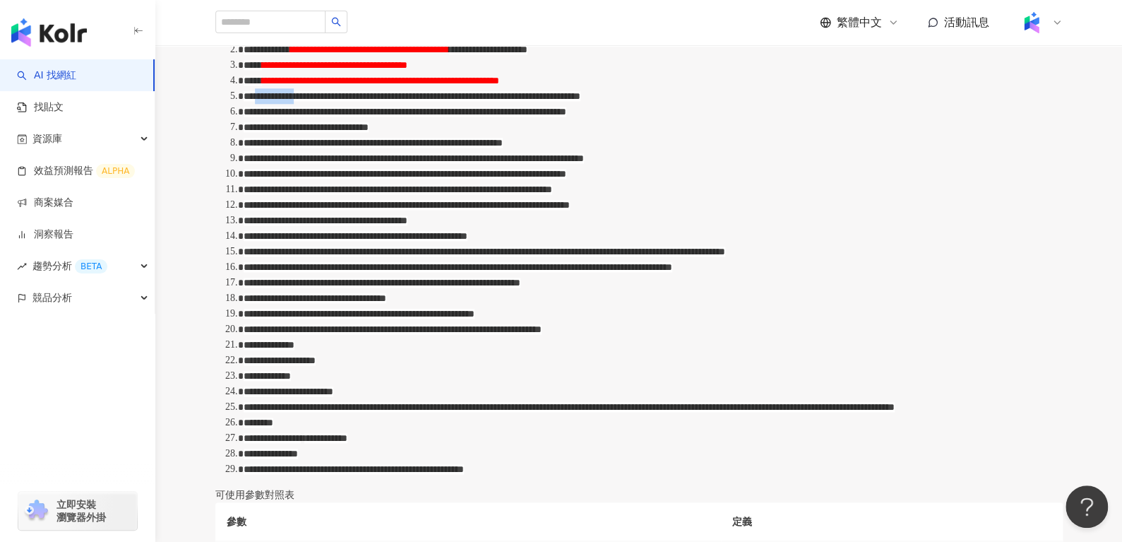
drag, startPoint x: 313, startPoint y: 161, endPoint x: 369, endPoint y: 169, distance: 55.7
click at [369, 101] on span "**********" at bounding box center [412, 96] width 337 height 10
drag, startPoint x: 484, startPoint y: 167, endPoint x: 572, endPoint y: 164, distance: 87.6
click at [570, 101] on span "**********" at bounding box center [426, 96] width 287 height 10
click at [566, 116] on span "**********" at bounding box center [405, 112] width 323 height 10
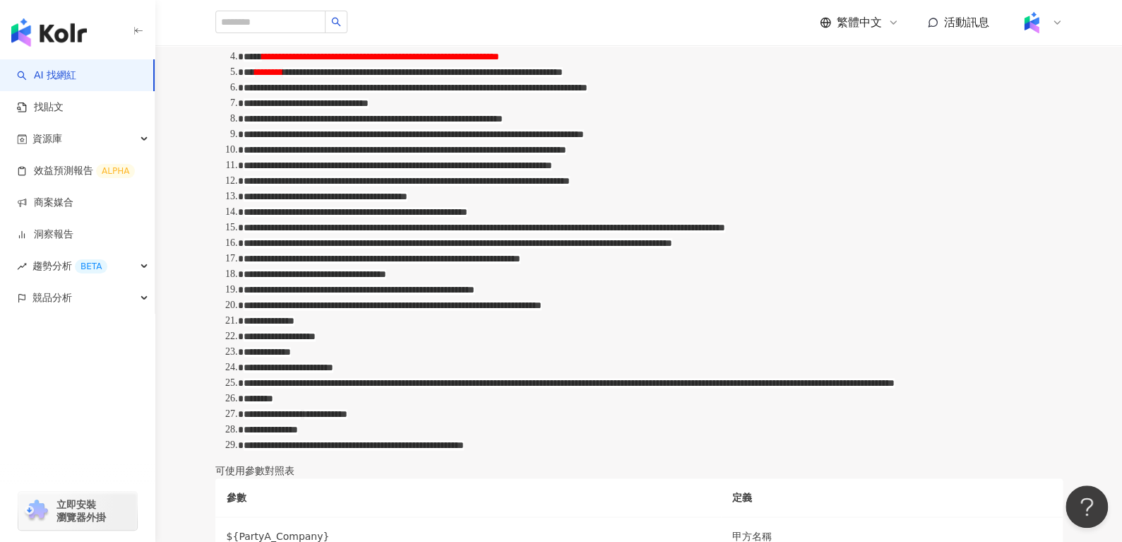
scroll to position [787, 0]
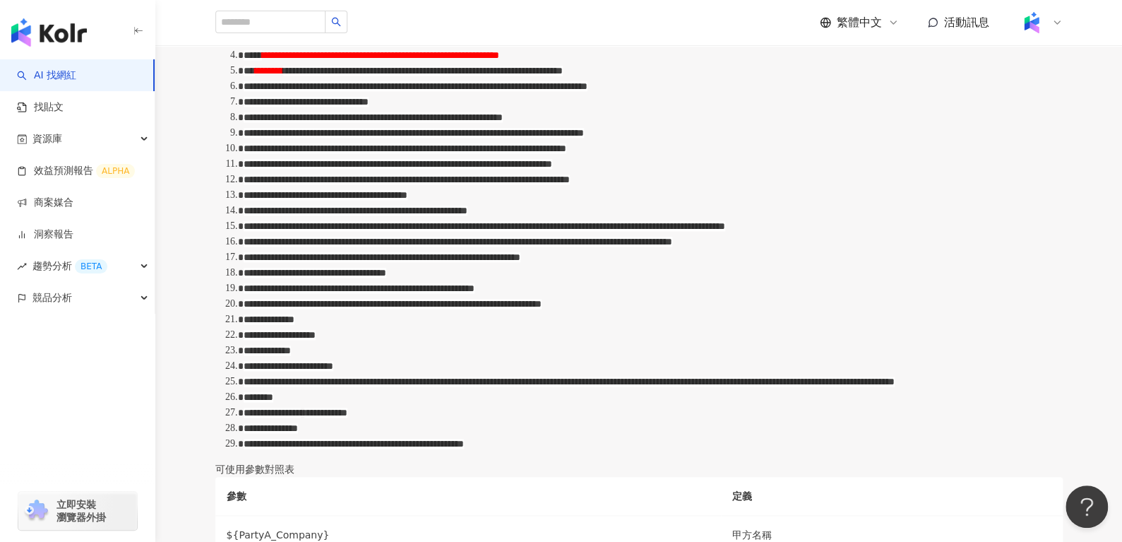
click at [369, 107] on span "**********" at bounding box center [306, 102] width 125 height 10
click at [524, 122] on span "**********" at bounding box center [446, 117] width 156 height 10
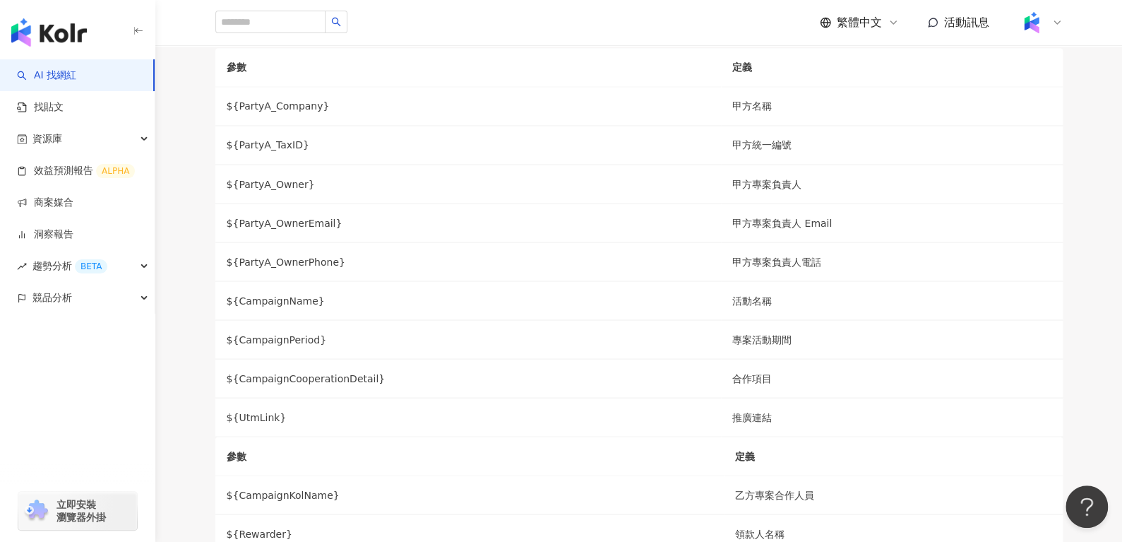
scroll to position [1217, 0]
drag, startPoint x: 360, startPoint y: 266, endPoint x: 419, endPoint y: 270, distance: 59.4
drag, startPoint x: 647, startPoint y: 266, endPoint x: 704, endPoint y: 263, distance: 57.3
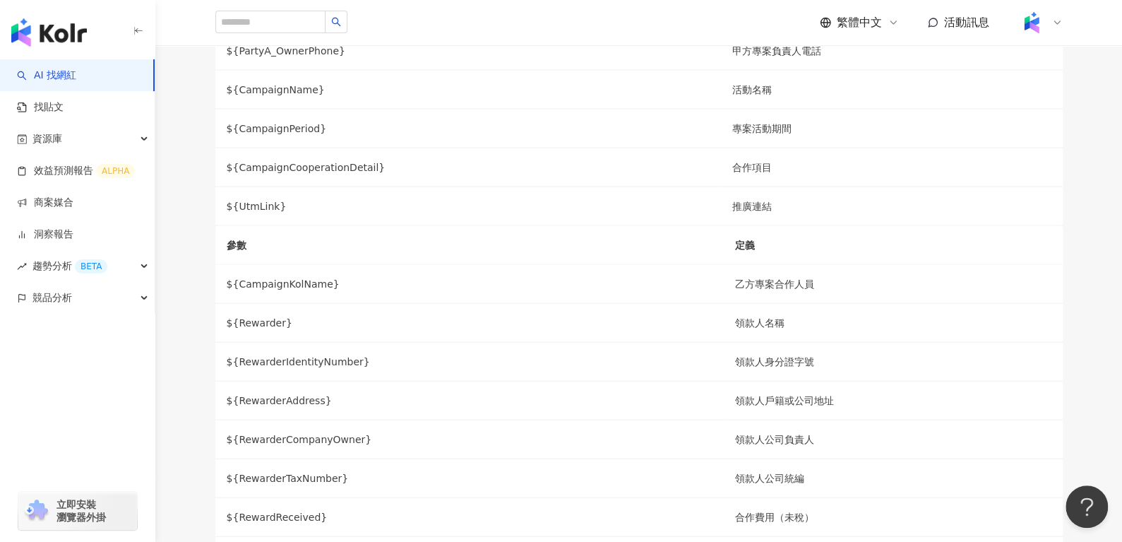
scroll to position [1427, 0]
drag, startPoint x: 648, startPoint y: 195, endPoint x: 778, endPoint y: 192, distance: 129.9
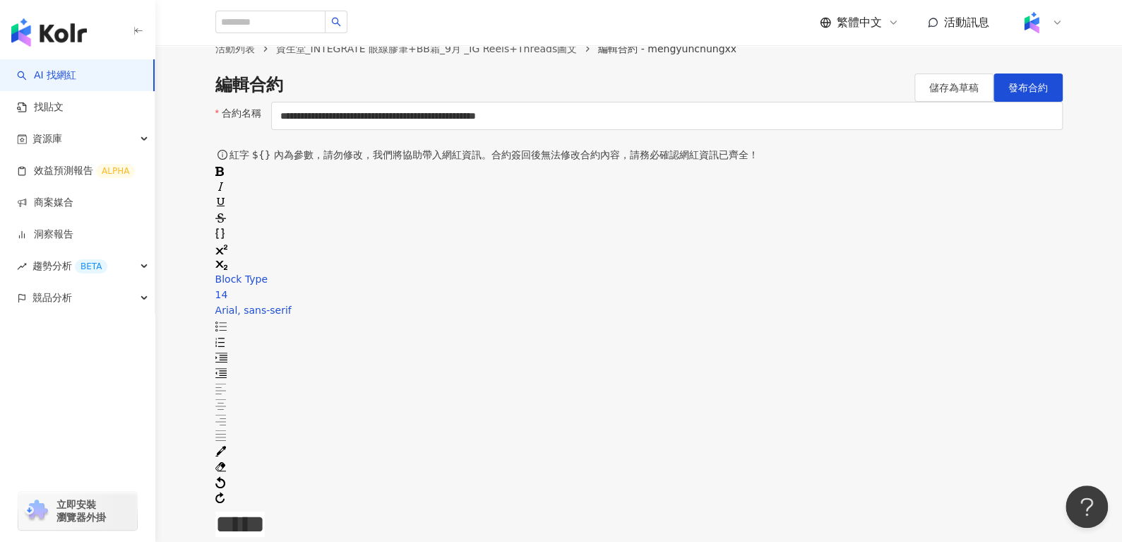
scroll to position [0, 0]
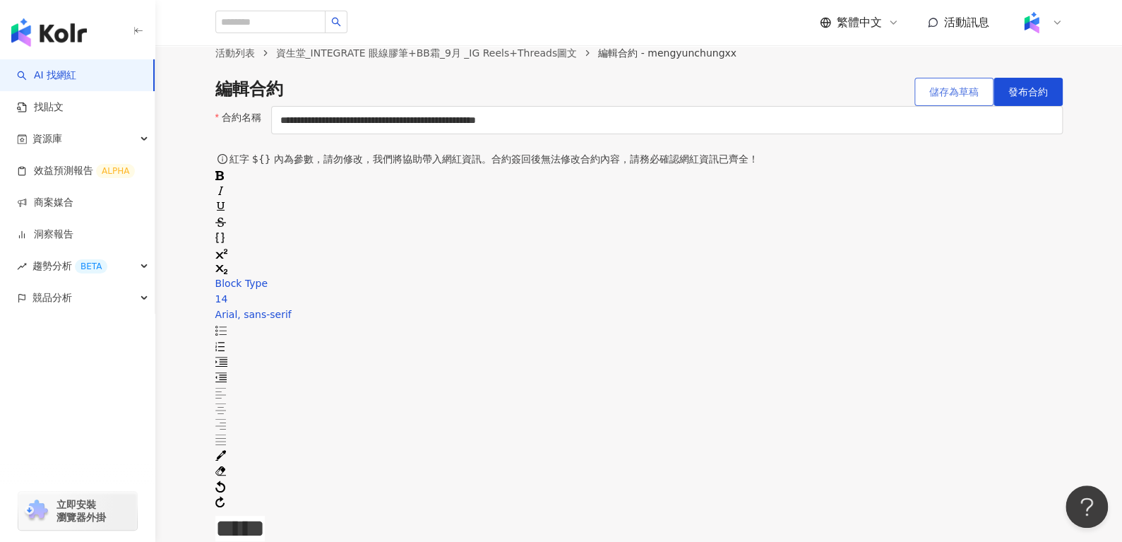
click at [945, 97] on span "儲存為草稿" at bounding box center [953, 91] width 49 height 11
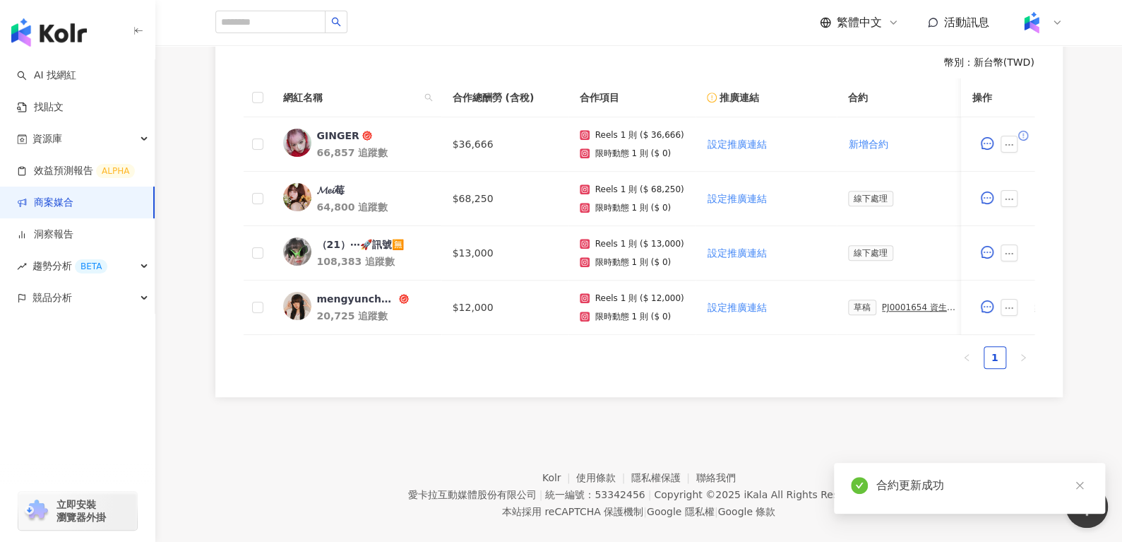
scroll to position [422, 0]
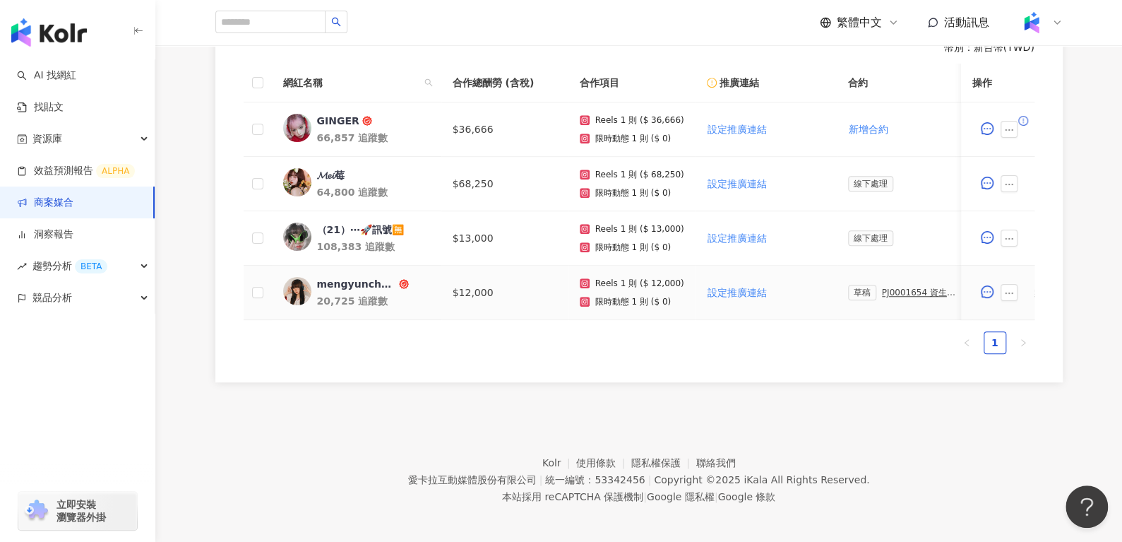
click at [342, 285] on div "mengyunchungxx" at bounding box center [356, 284] width 79 height 14
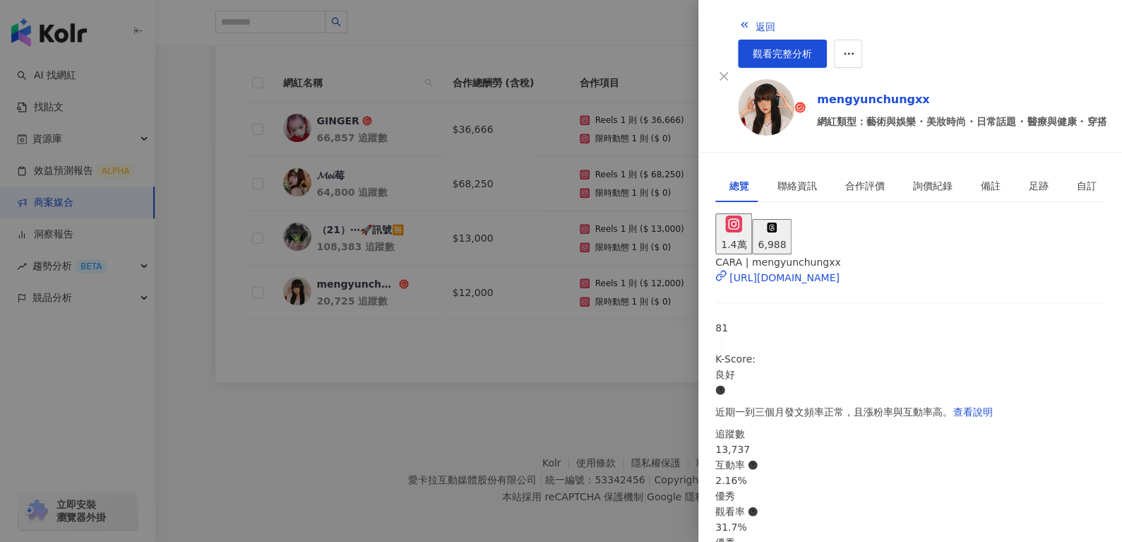
click at [748, 17] on div "返回 觀看完整分析" at bounding box center [922, 39] width 369 height 56
click at [755, 21] on span "返回" at bounding box center [765, 26] width 20 height 11
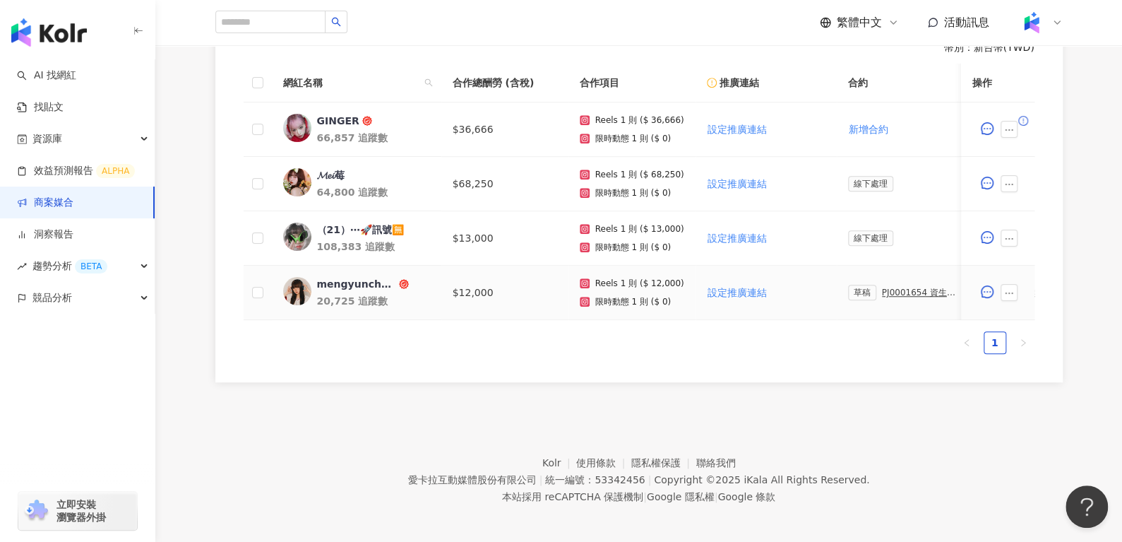
click at [900, 294] on div "PJ0001654 資生堂_INTEGRATE 眼線膠筆+BB霜_9月 _IG Reels+Threads圖文" at bounding box center [921, 292] width 79 height 10
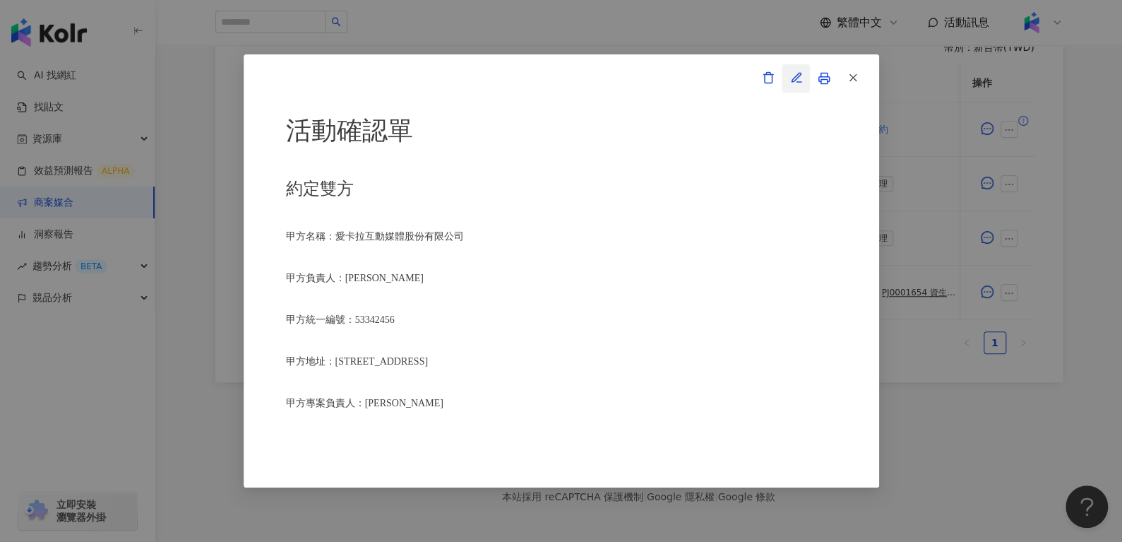
click at [795, 71] on icon "button" at bounding box center [796, 77] width 13 height 13
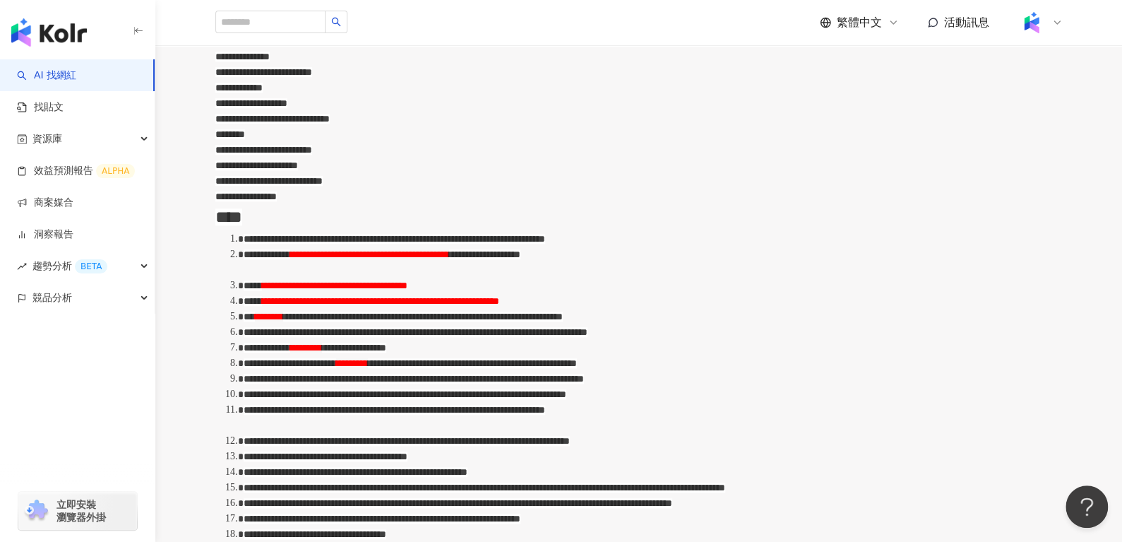
scroll to position [559, 0]
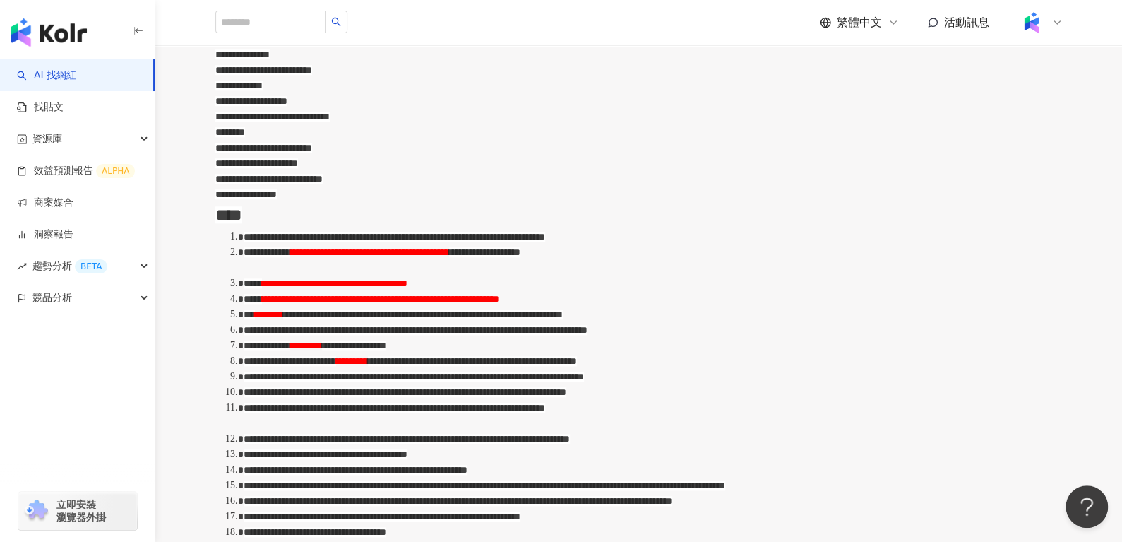
click at [499, 304] on span "**********" at bounding box center [380, 299] width 237 height 10
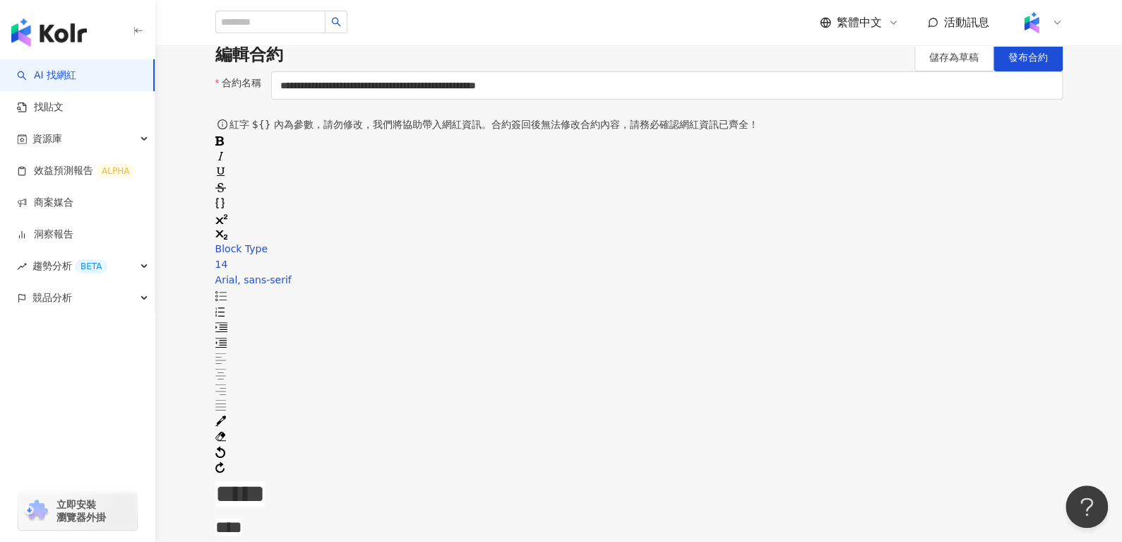
scroll to position [0, 0]
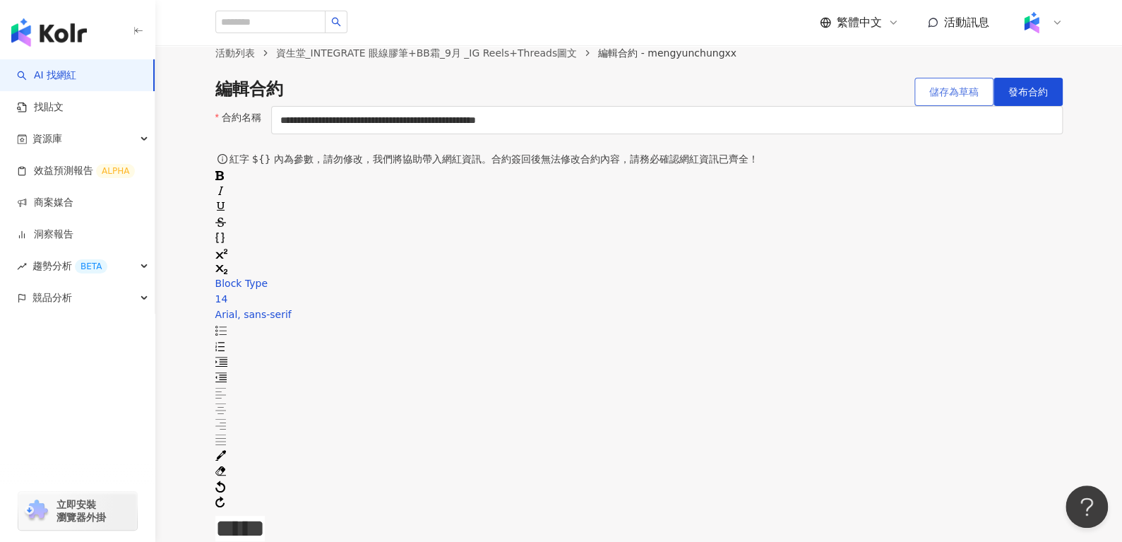
click at [919, 106] on button "儲存為草稿" at bounding box center [953, 92] width 79 height 28
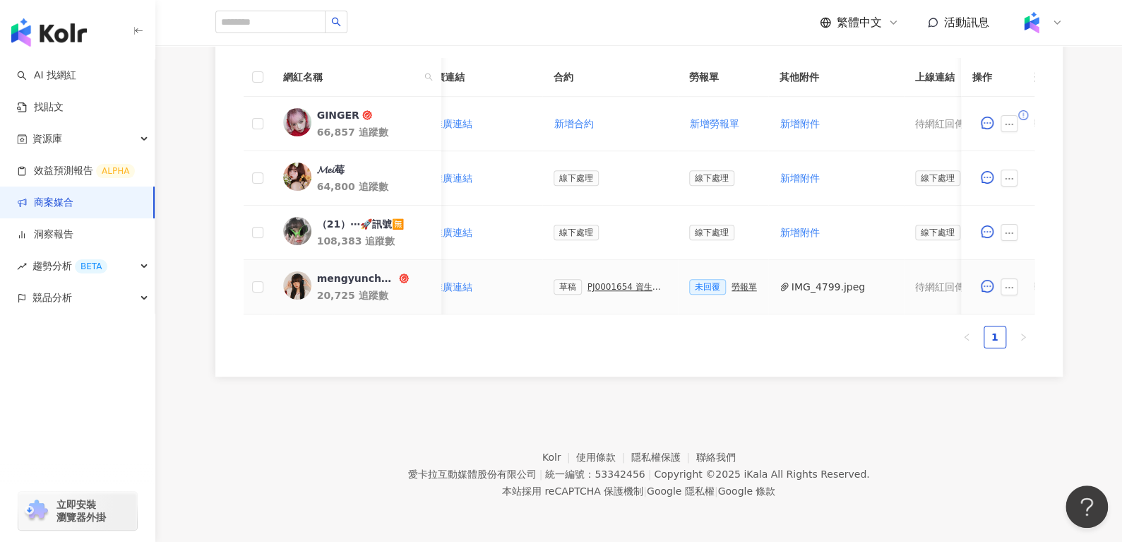
scroll to position [0, 296]
click at [732, 282] on div "勞報單" at bounding box center [742, 287] width 25 height 10
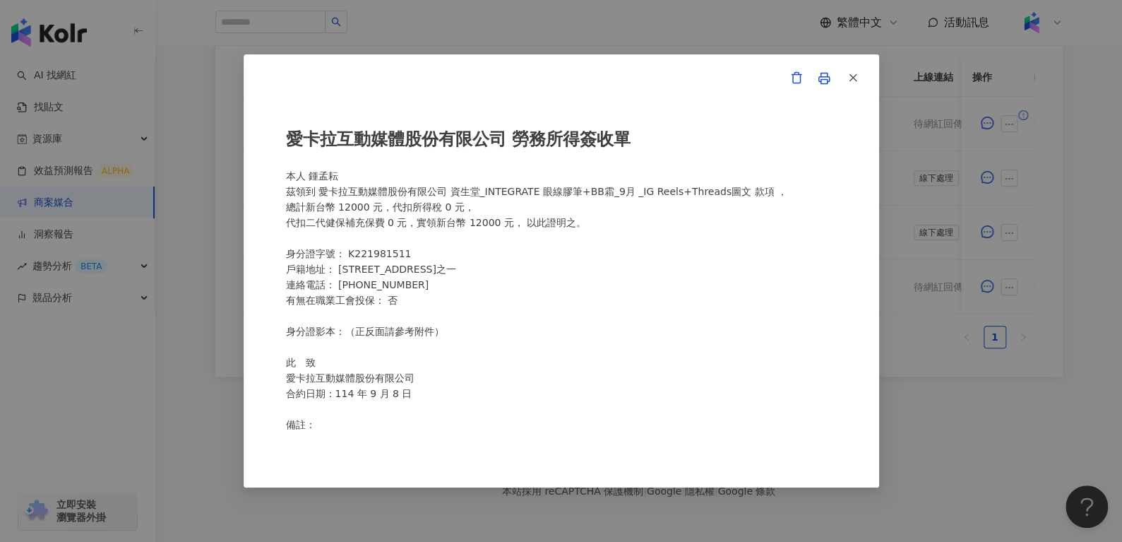
scroll to position [258, 0]
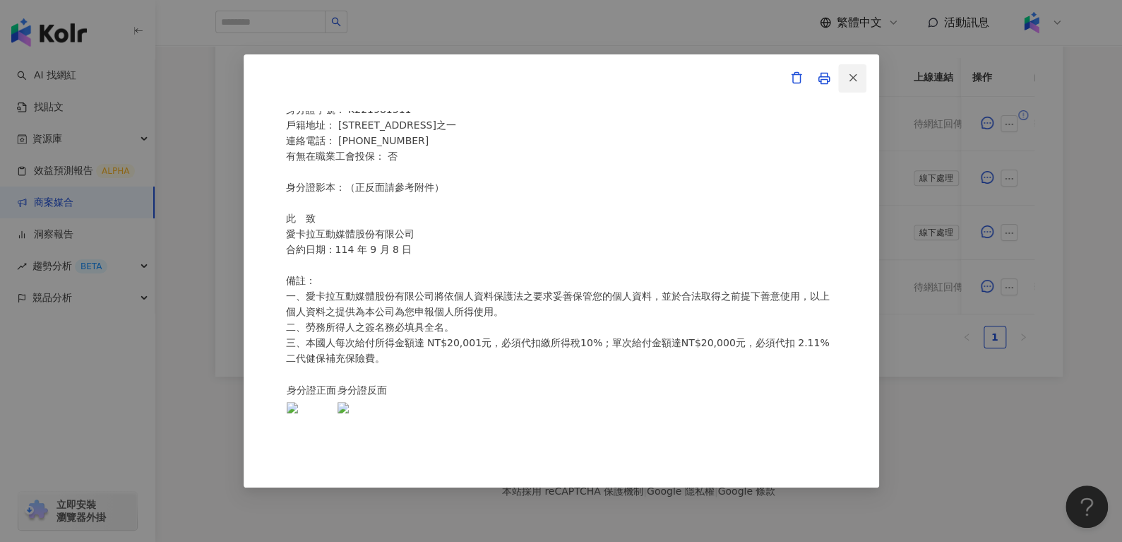
click at [852, 71] on icon "button" at bounding box center [853, 77] width 13 height 13
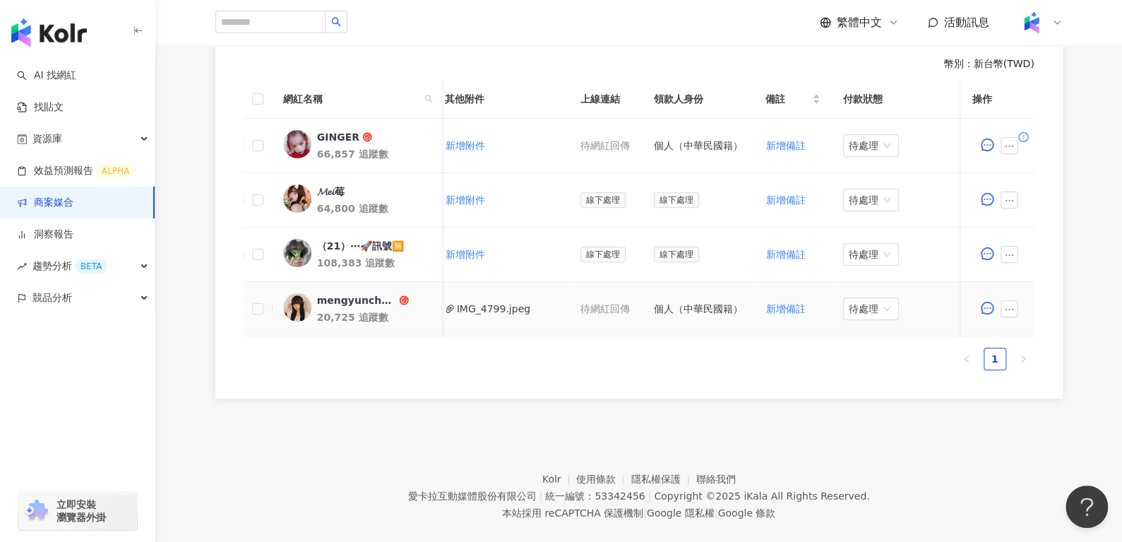
scroll to position [0, 628]
click at [1018, 311] on span at bounding box center [1011, 308] width 23 height 17
click at [1010, 309] on icon "ellipsis" at bounding box center [1009, 309] width 10 height 10
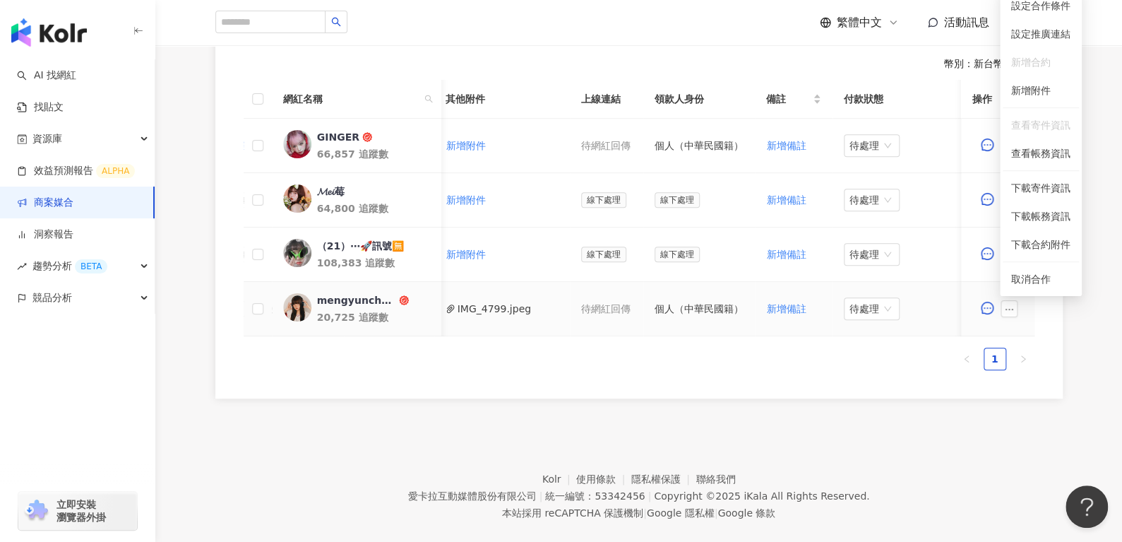
scroll to position [0, 318]
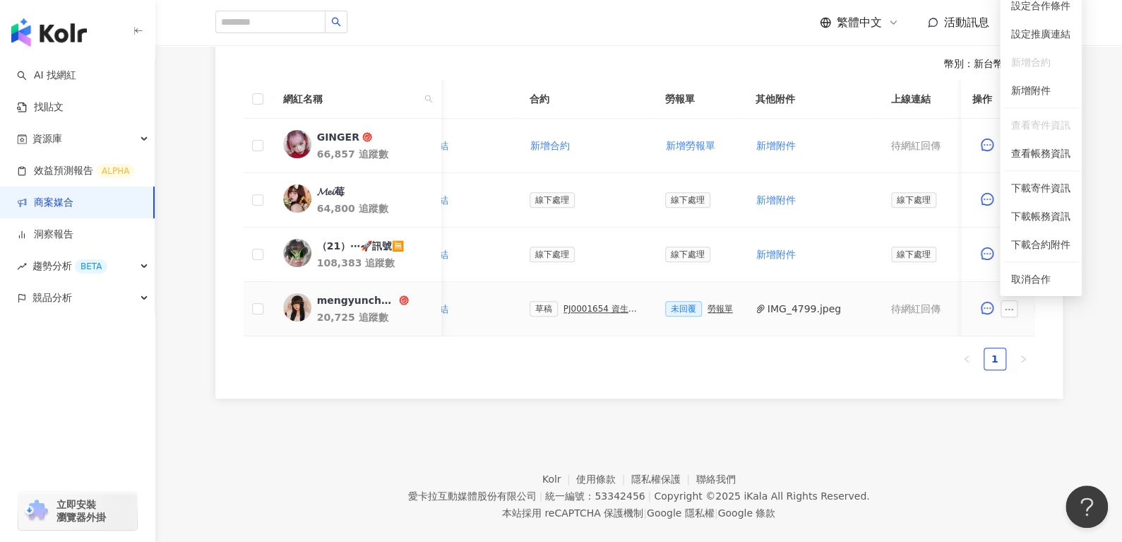
click at [583, 304] on div "PJ0001654 資生堂_INTEGRATE 眼線膠筆+BB霜_9月 _IG Reels+Threads圖文" at bounding box center [602, 309] width 79 height 10
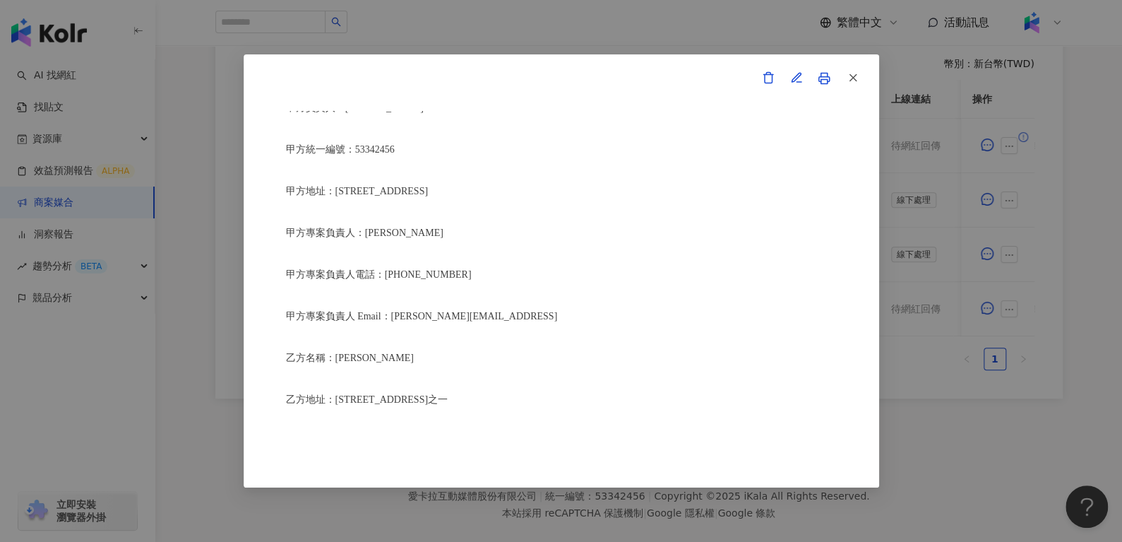
scroll to position [203, 0]
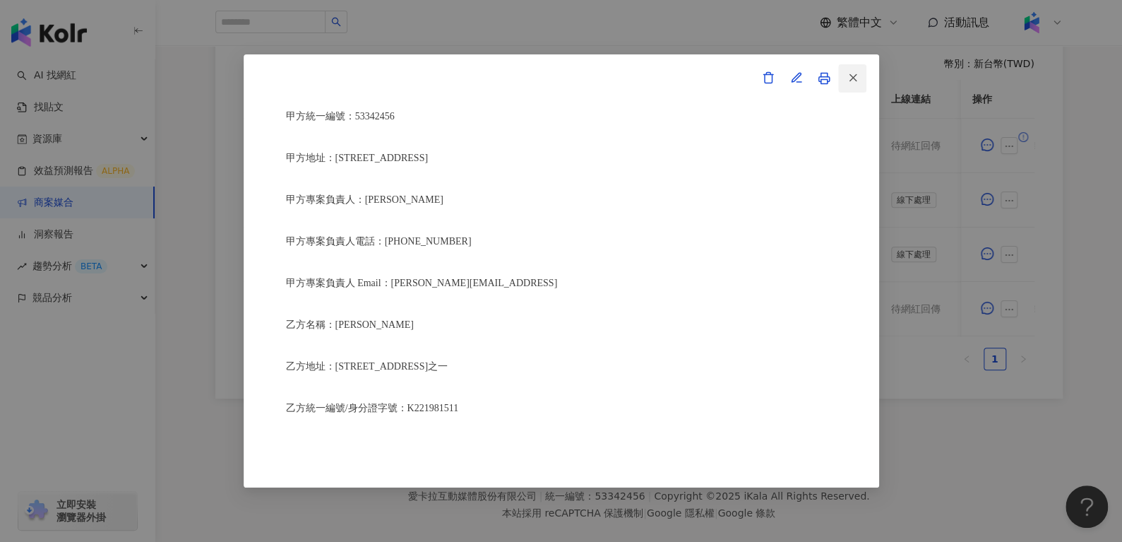
click at [860, 71] on button "button" at bounding box center [852, 78] width 28 height 28
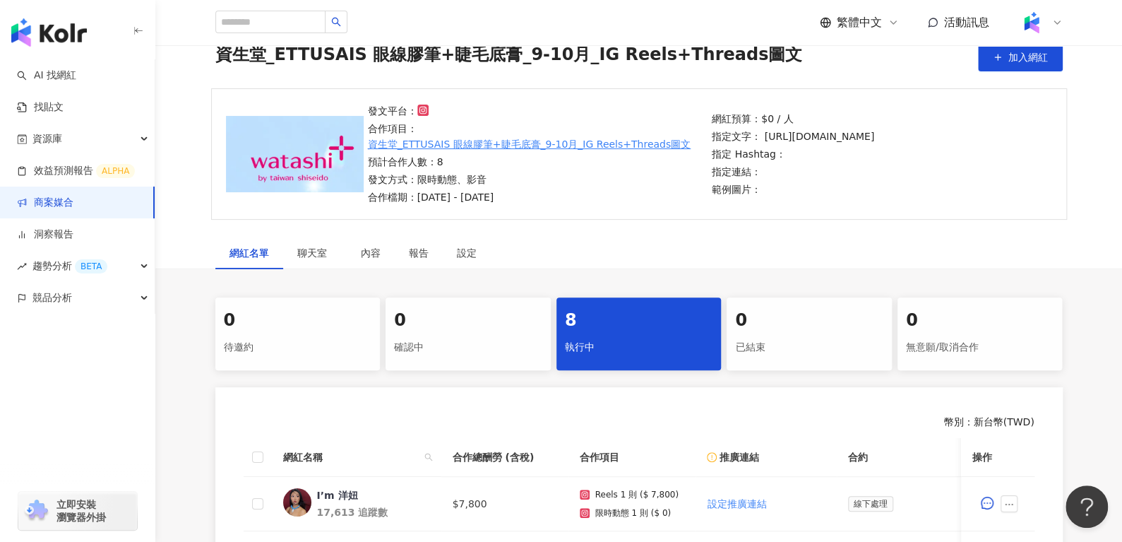
scroll to position [56, 0]
